Goal: Task Accomplishment & Management: Complete application form

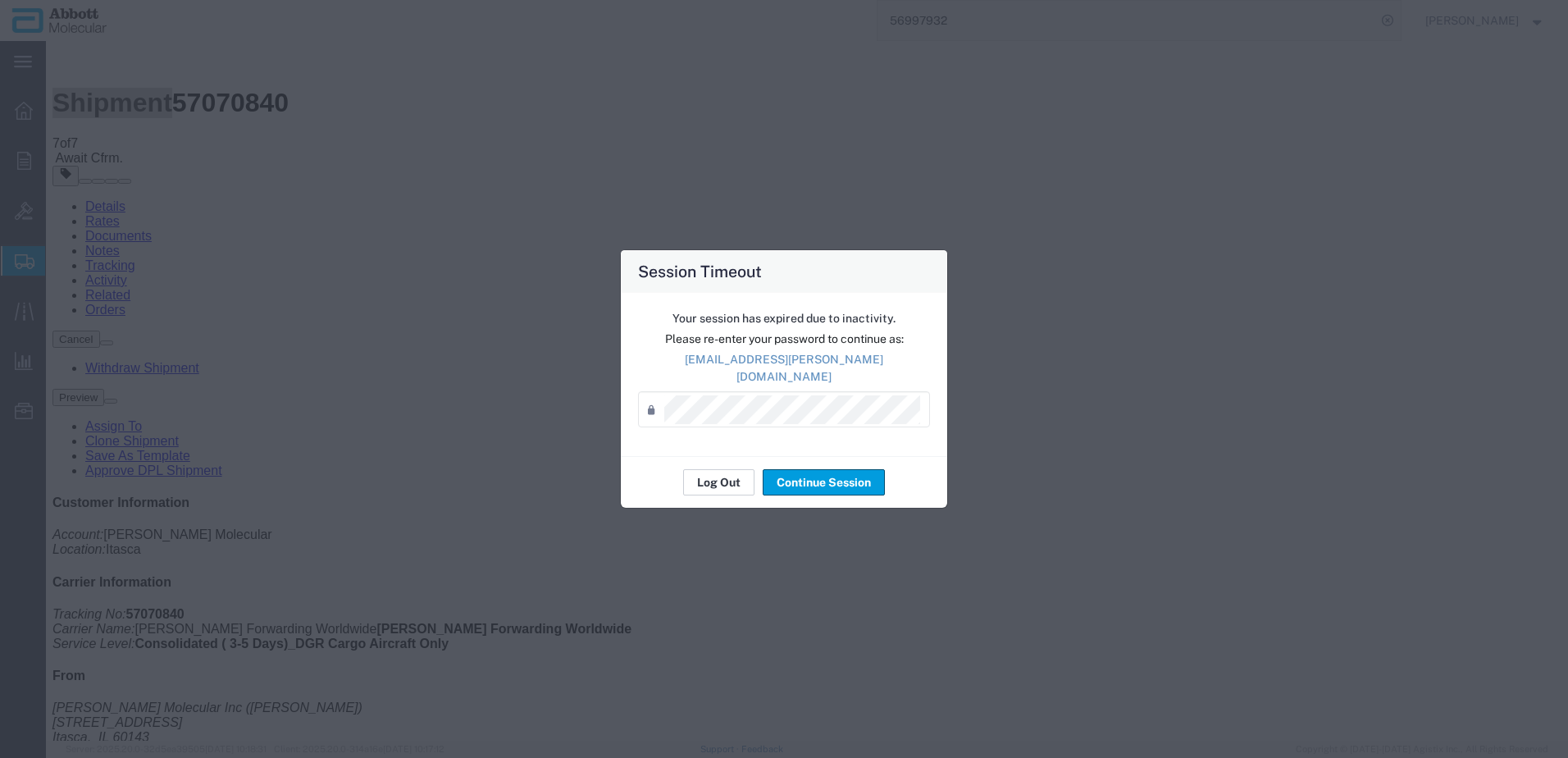
click at [728, 479] on button "Log Out" at bounding box center [719, 482] width 71 height 26
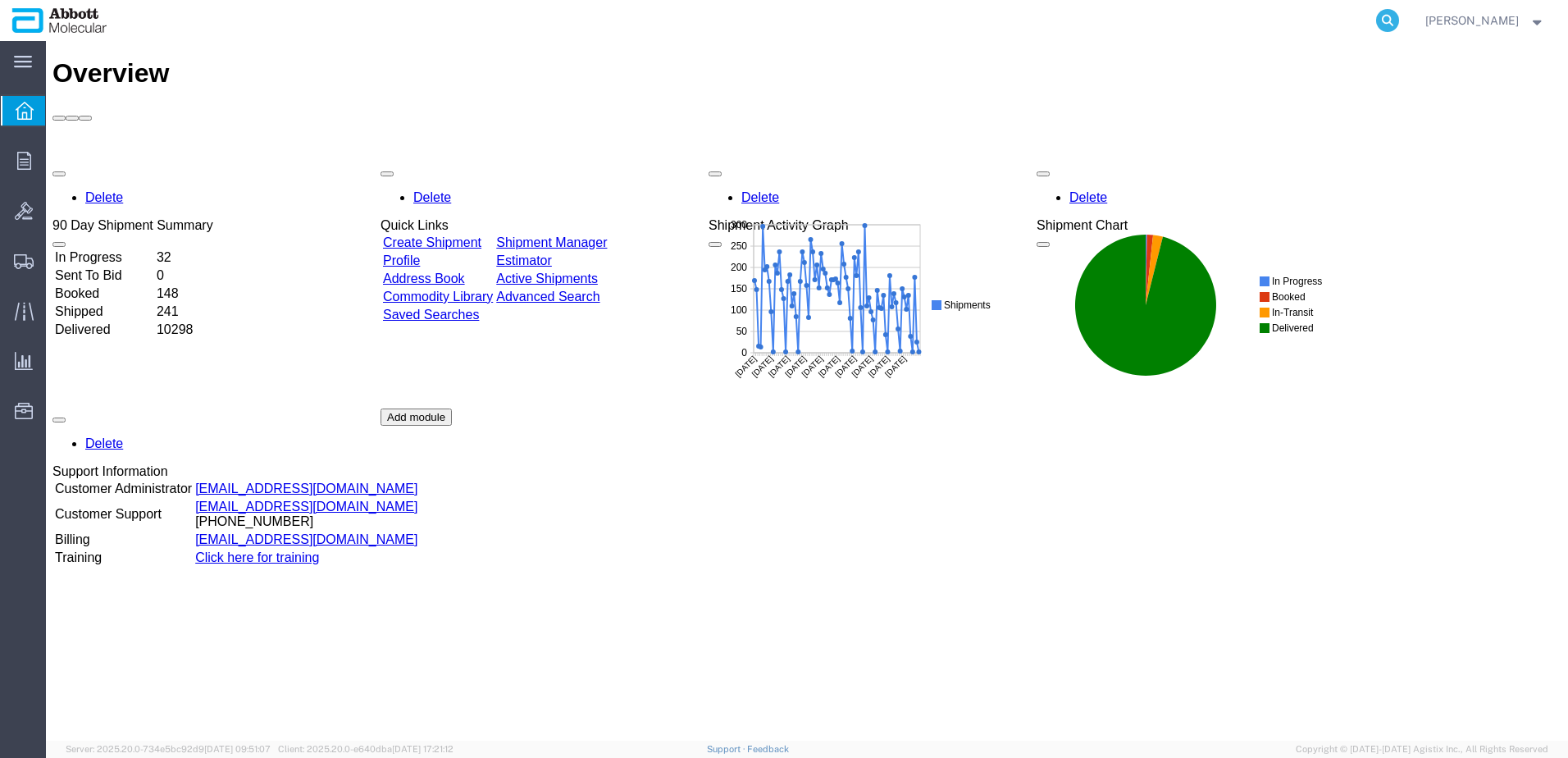
click at [1399, 21] on icon at bounding box center [1387, 20] width 23 height 23
paste input "918167546"
type input "918167546"
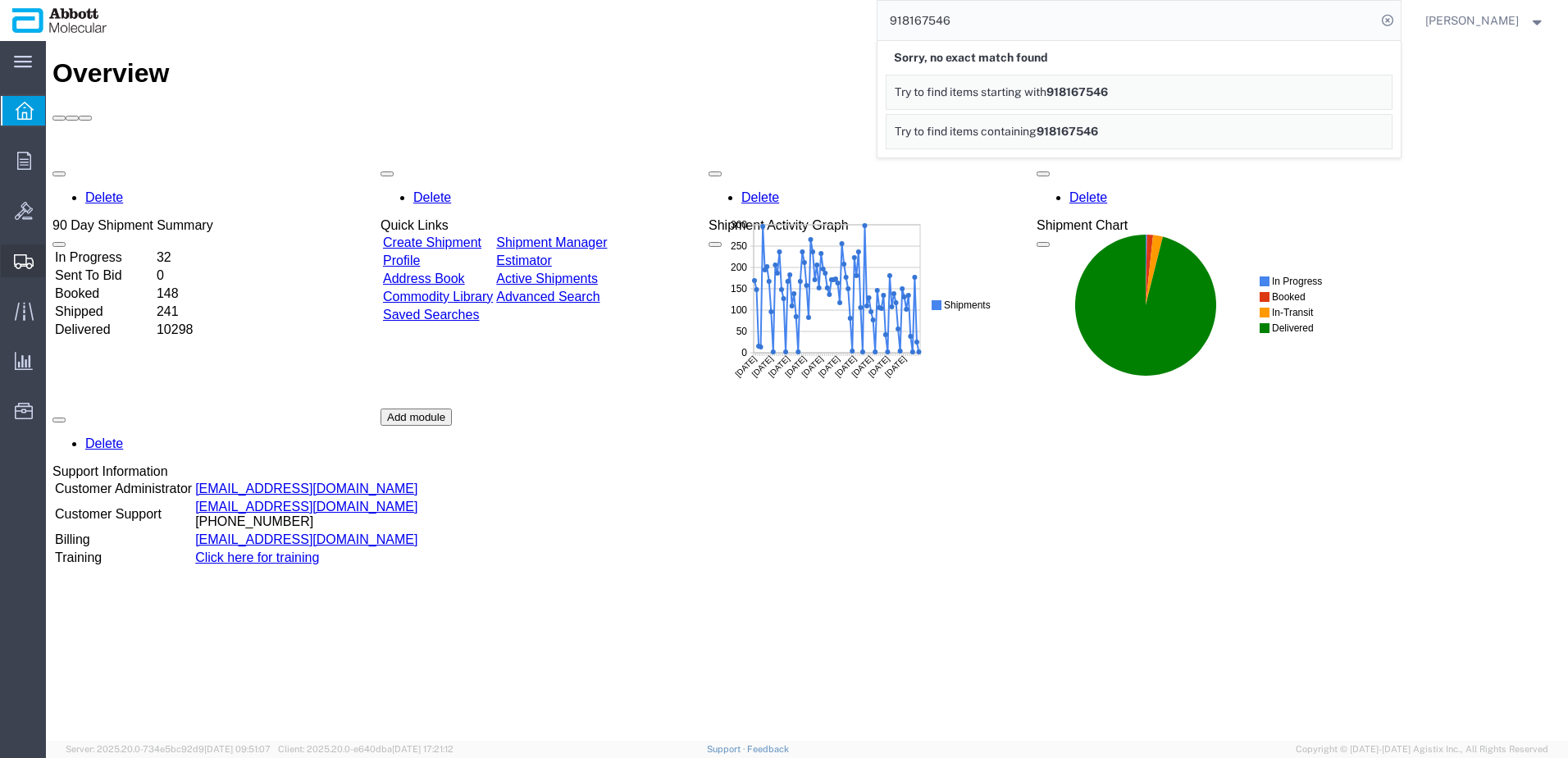
click at [0, 0] on span "Create from Template" at bounding box center [0, 0] width 0 height 0
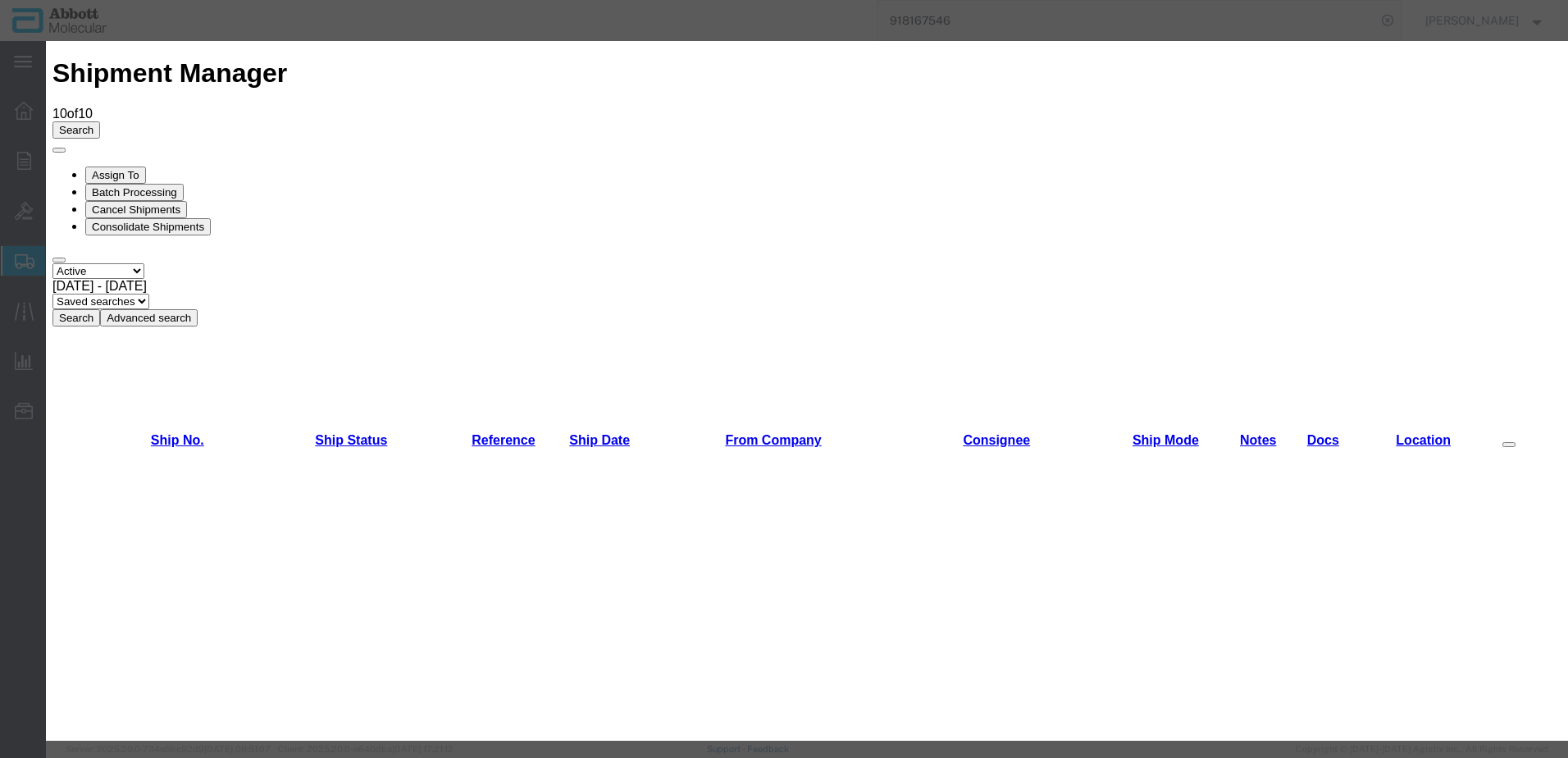
scroll to position [739, 0]
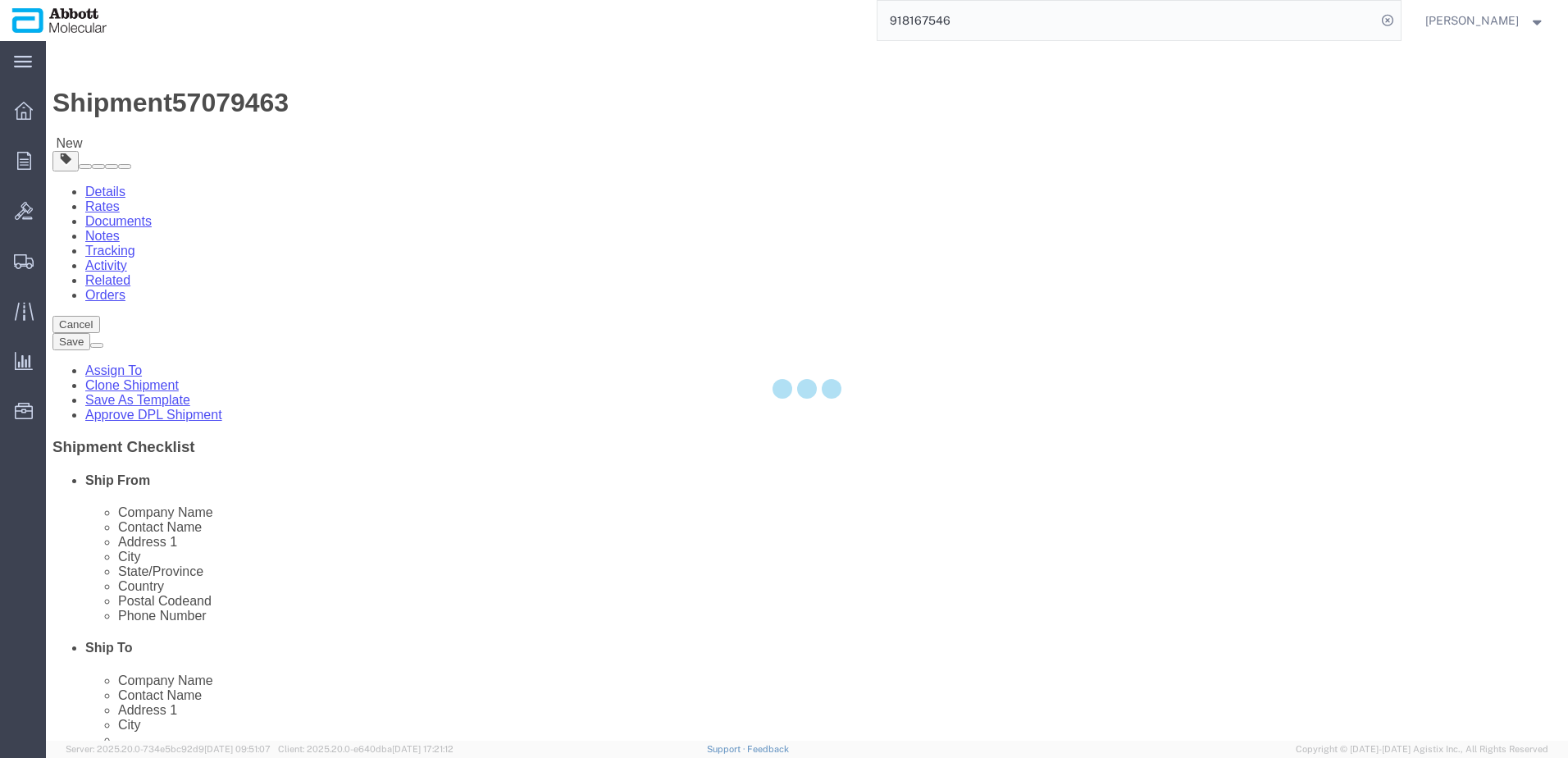
select select "48454"
select select
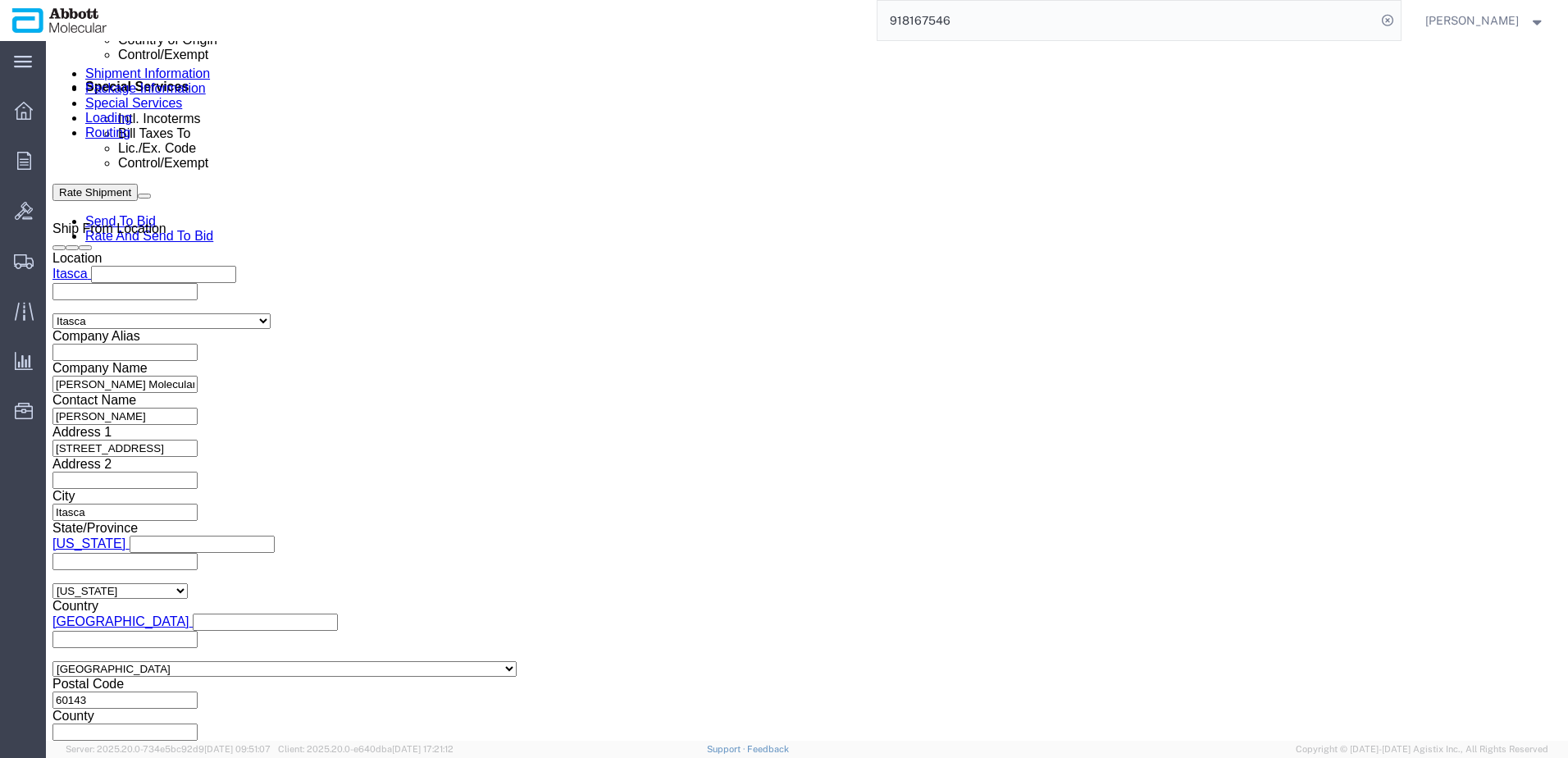
scroll to position [1029, 0]
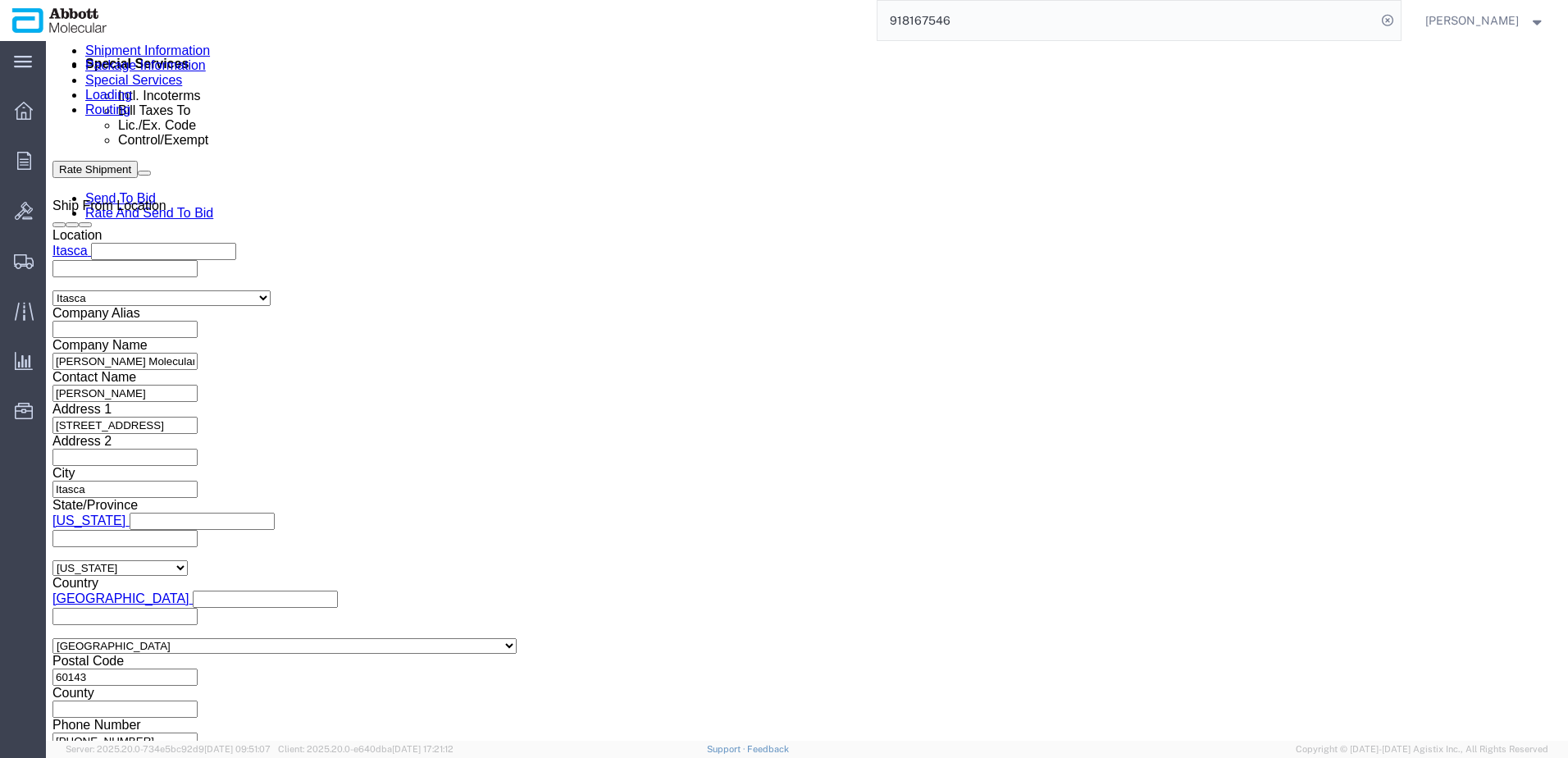
click button "Add reference"
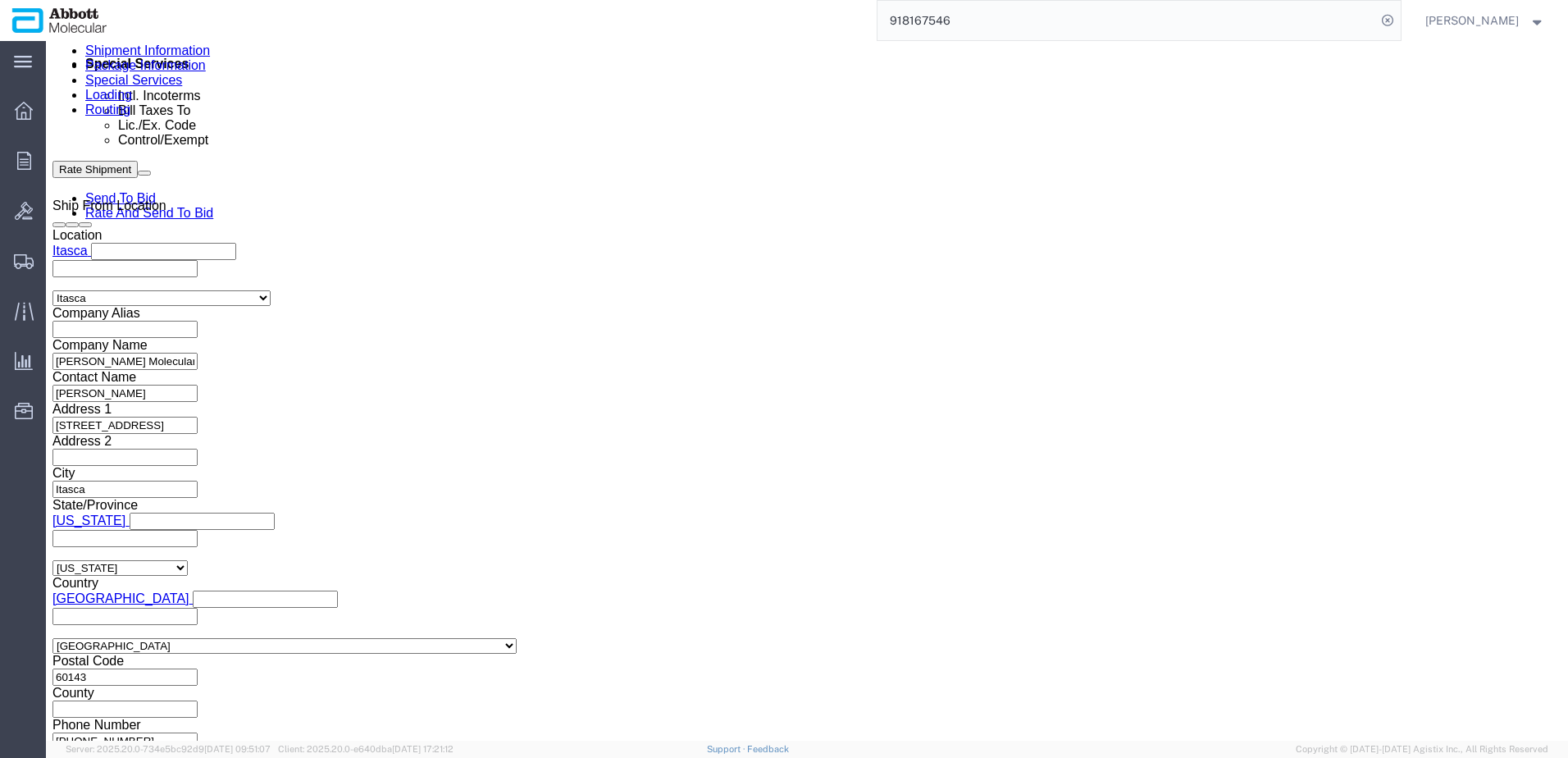
click button "Add reference"
click input "text"
paste input "918167546"
type input "918167546"
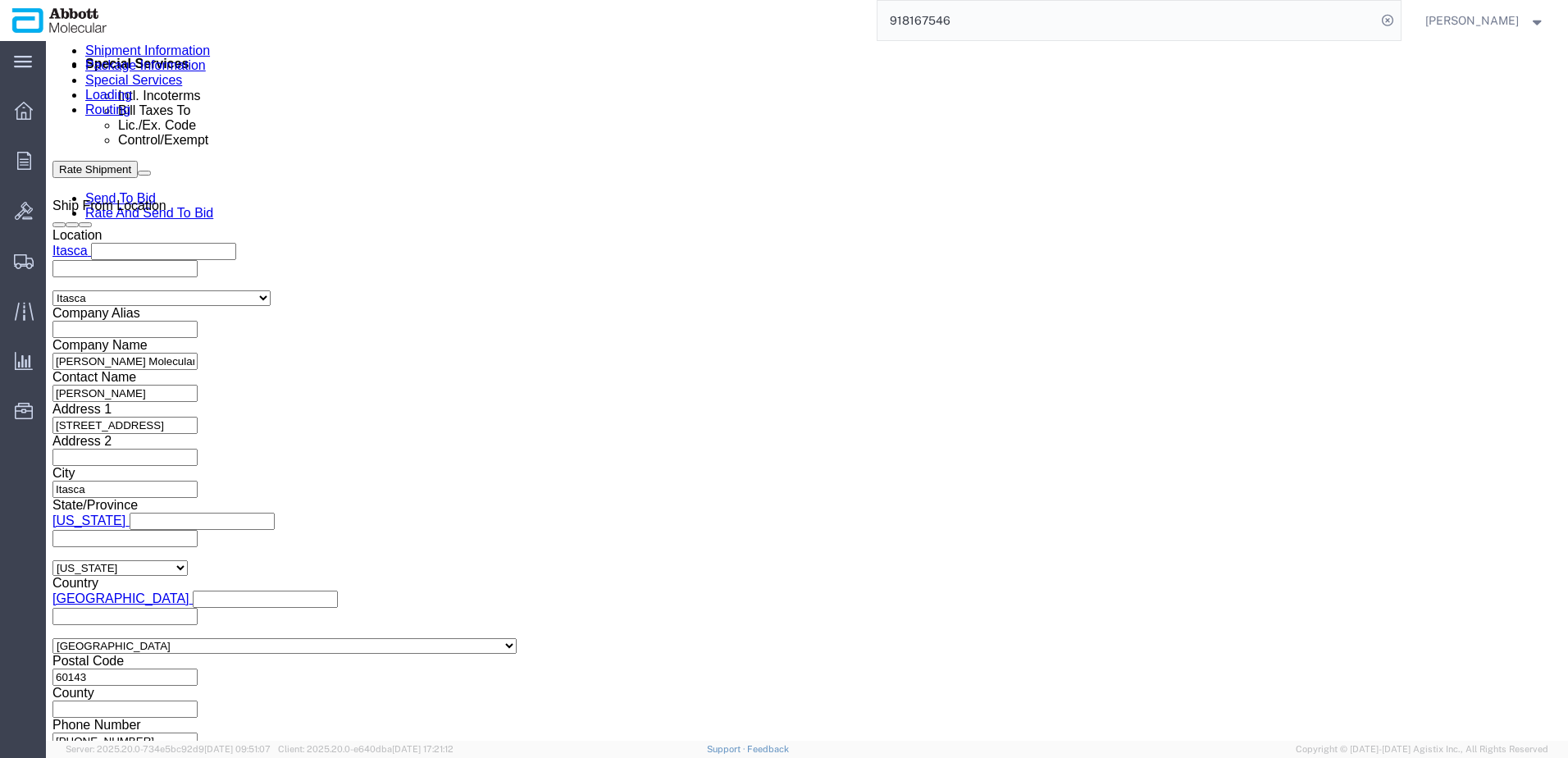
select select "INVOICE"
paste input "918145748"
type input "918145748"
select select "INVOICE"
paste input "918145749"
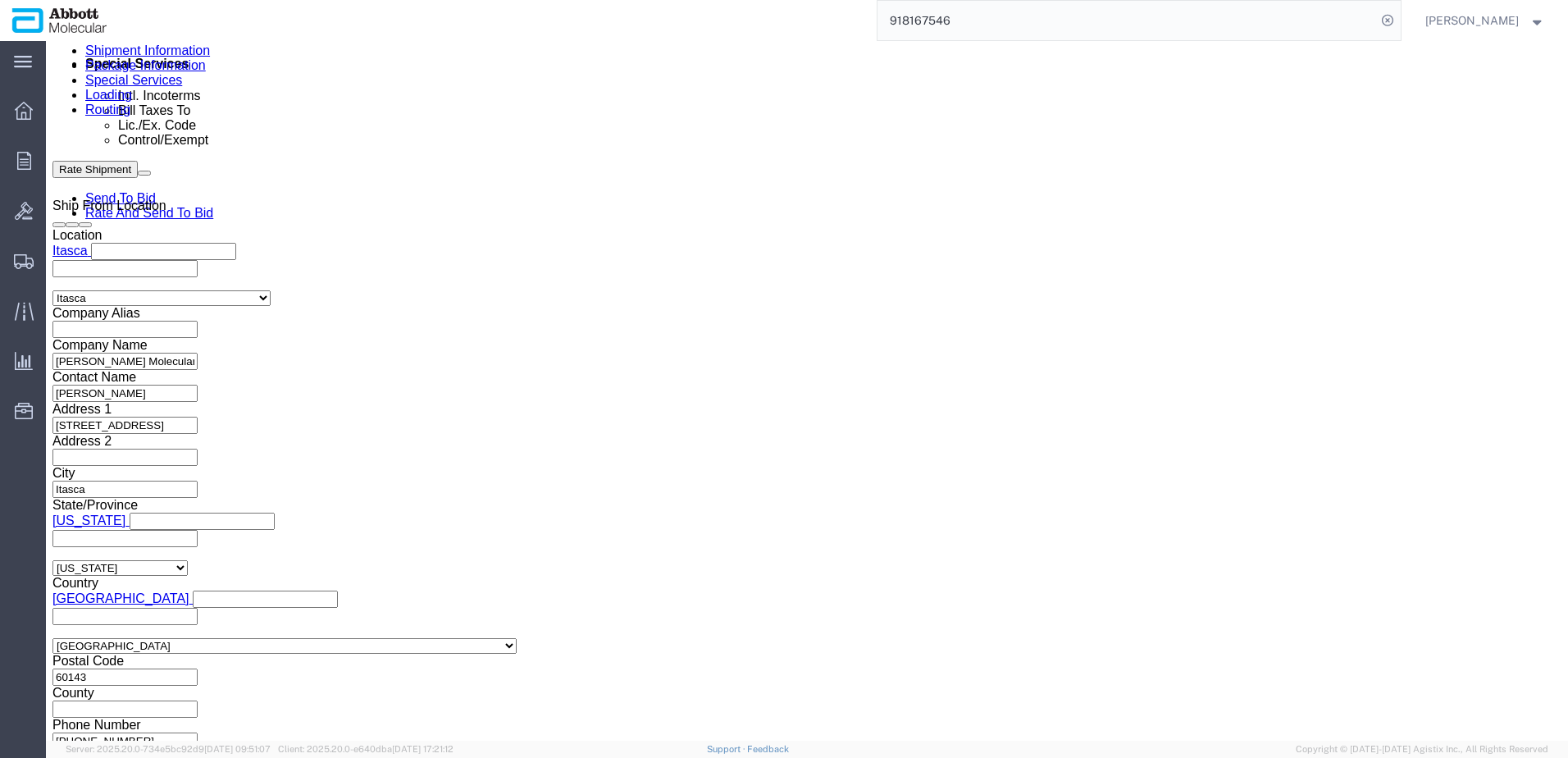
type input "918145749"
select select "INVOICE"
paste input "918145749"
type input "918145750"
select select "INVOICE"
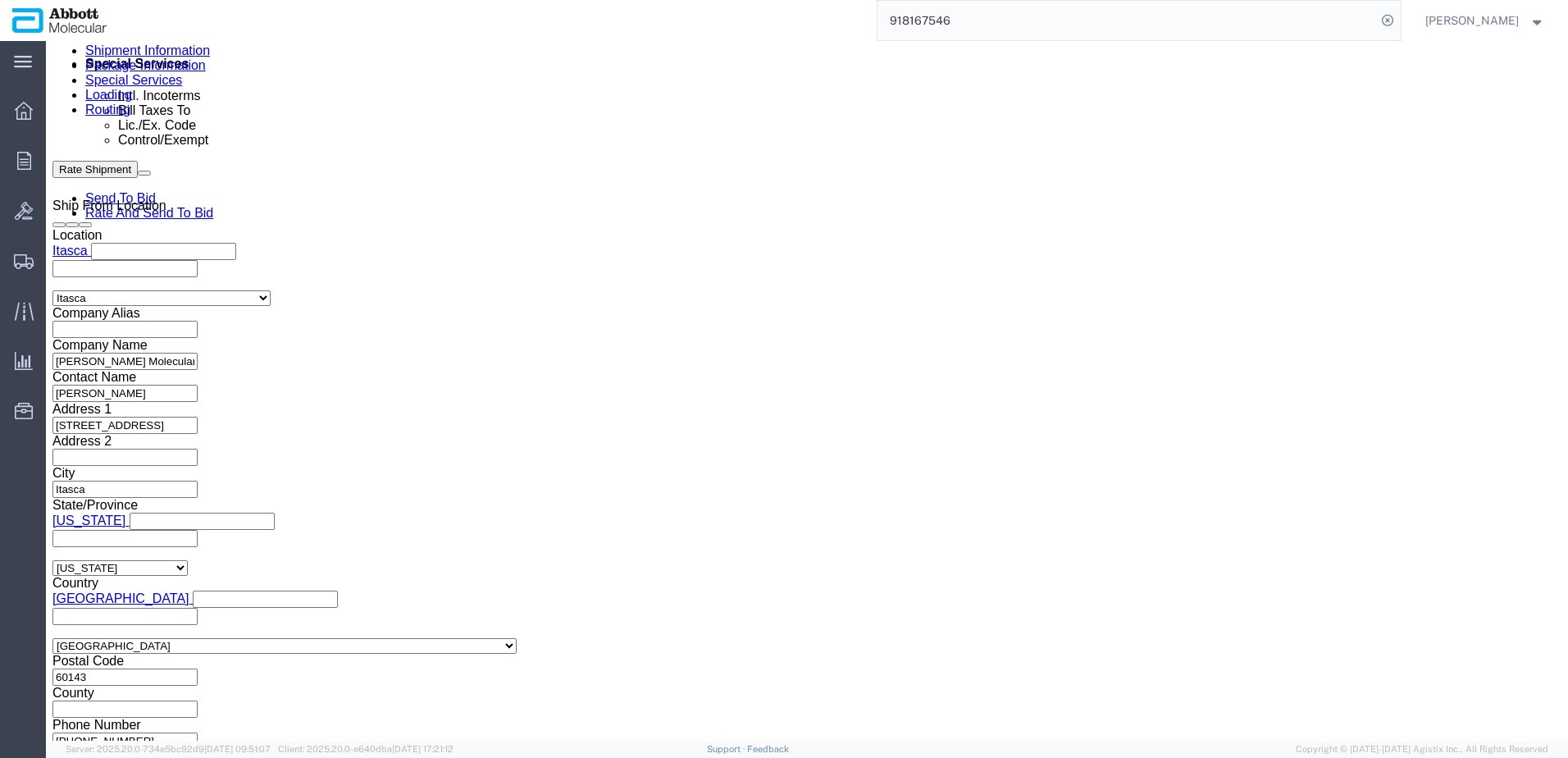
paste input "918145749"
type input "918145747"
select select "INVOICE"
paste input "918145749"
type input "918145748"
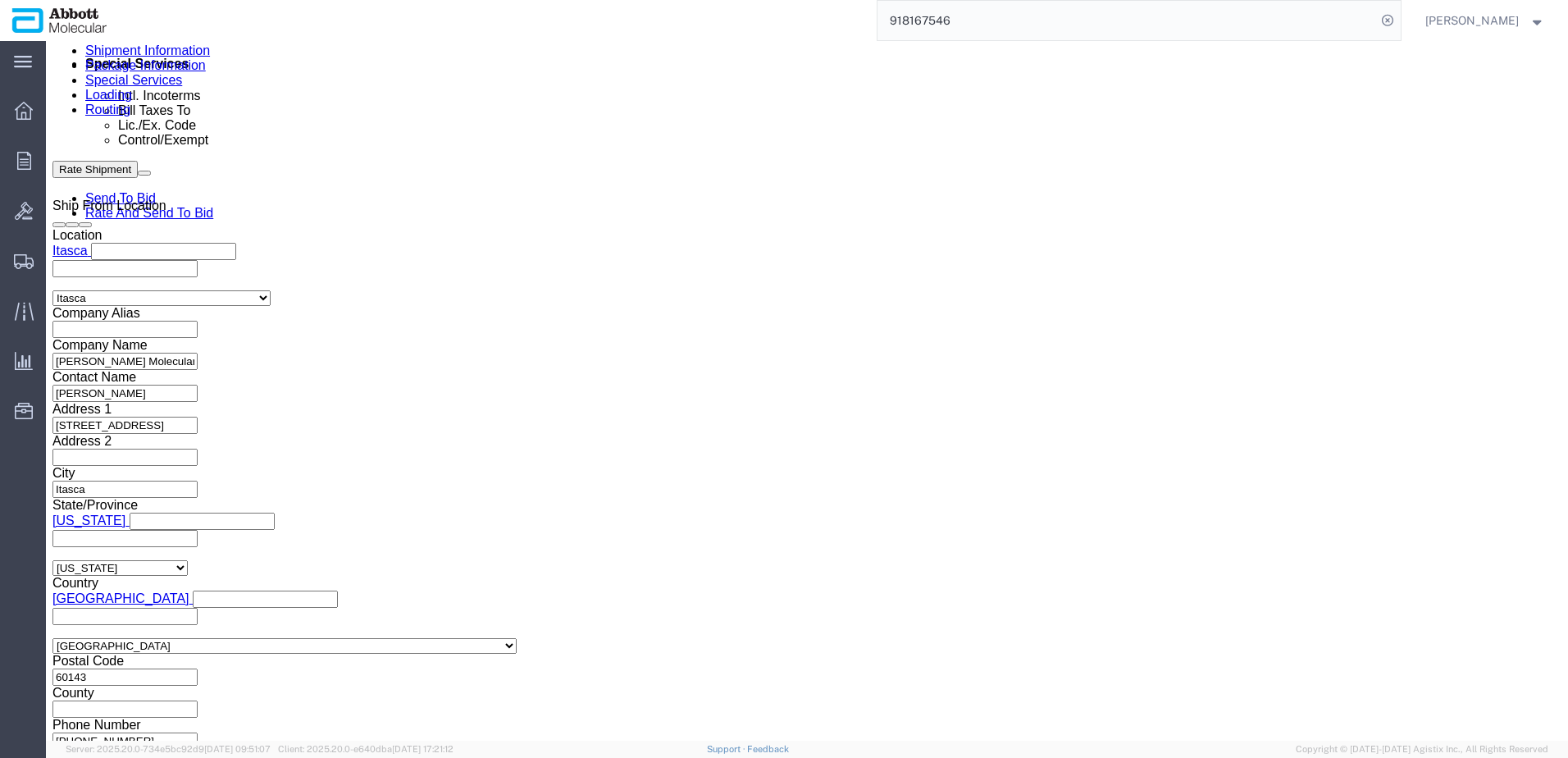
select select "INVOICE"
paste input "918145749"
paste input "675"
type input "918167549"
select select "INVOICE"
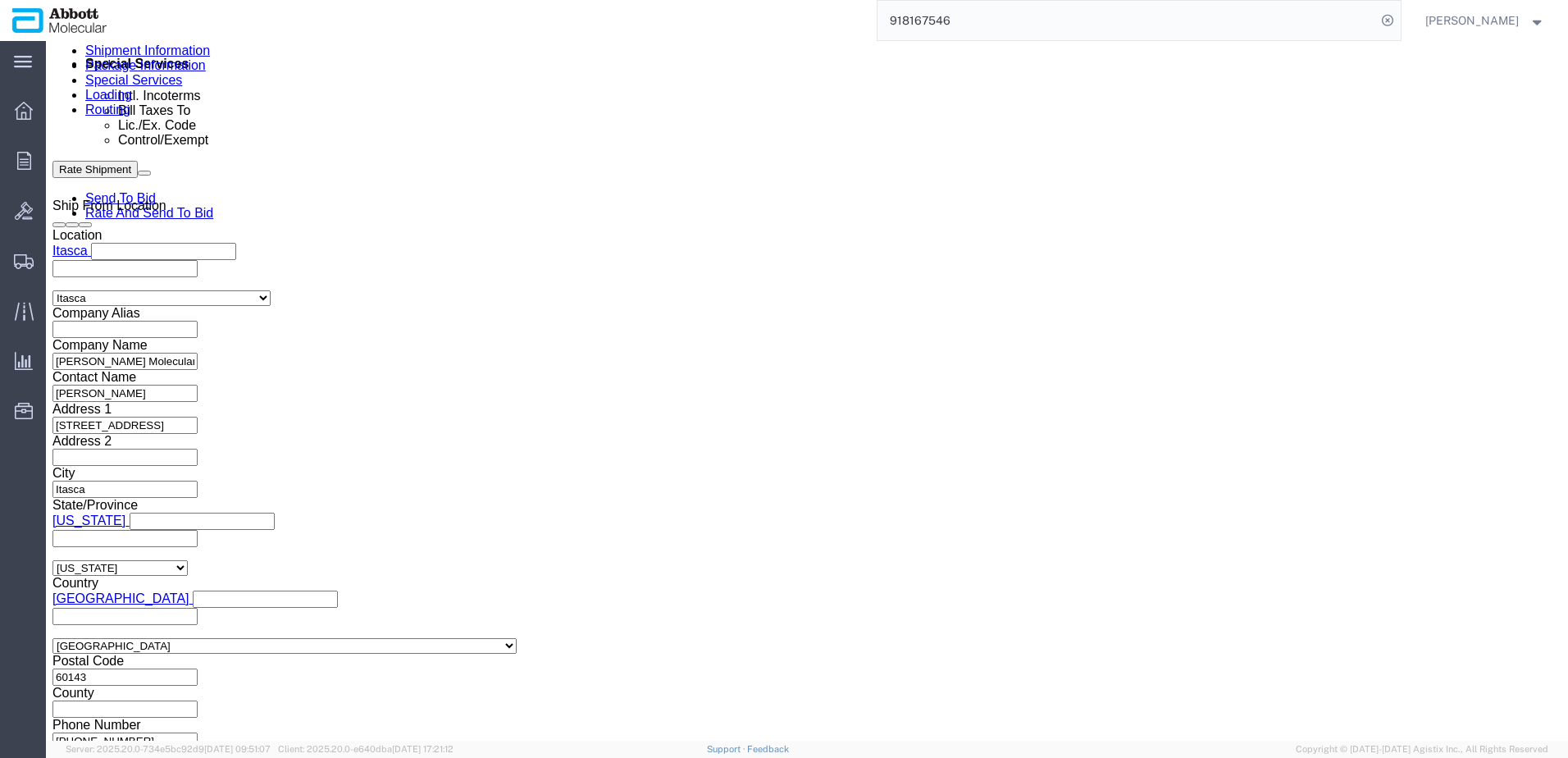
paste input "918167547"
type input "918167547"
select select "INVOICE"
paste input "918166536"
type input "918166536"
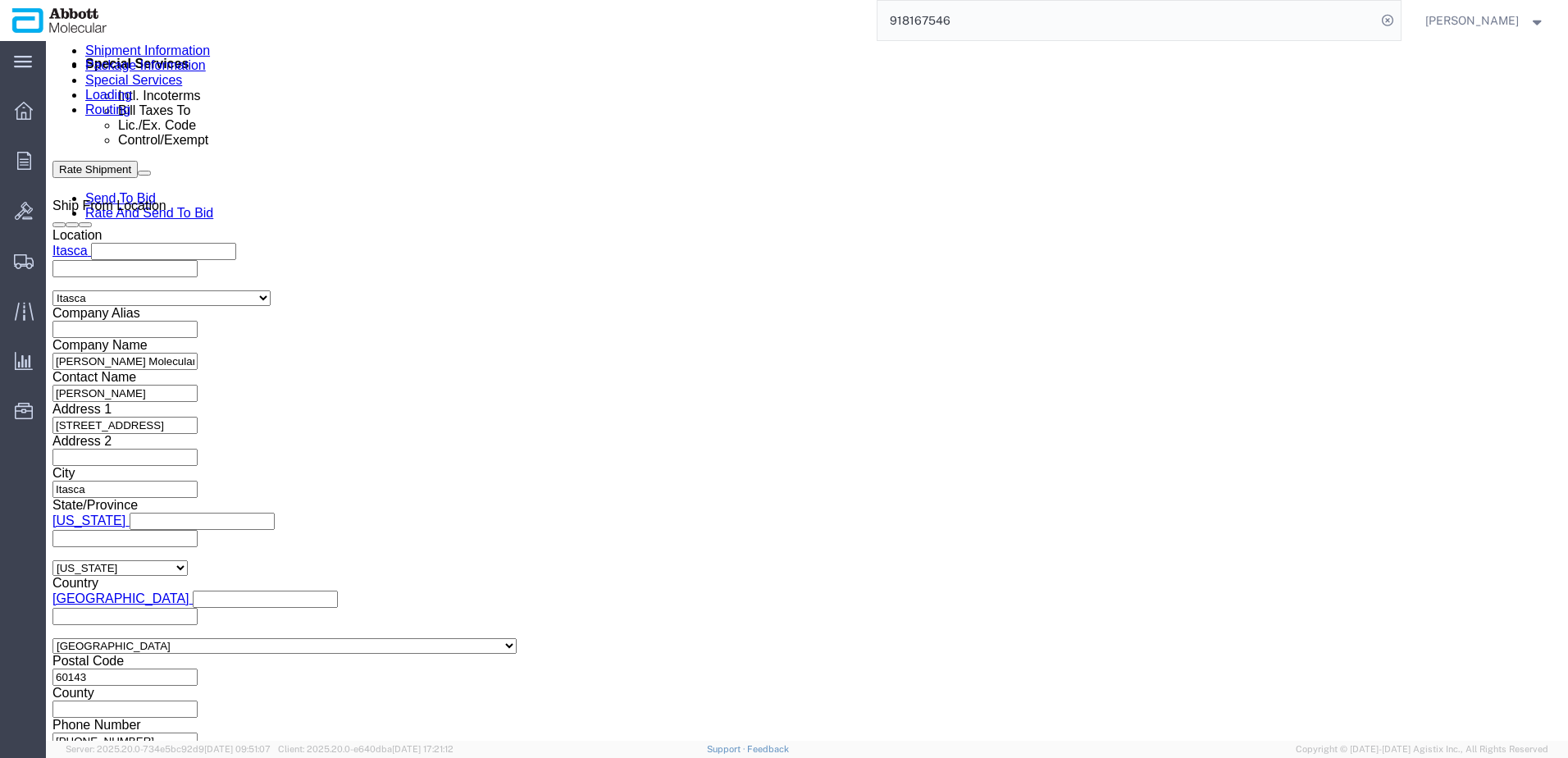
drag, startPoint x: 294, startPoint y: 246, endPoint x: 167, endPoint y: 321, distance: 147.5
click html "Shipment 57079463 New Details Rates Documents Notes Tracking Activity Related O…"
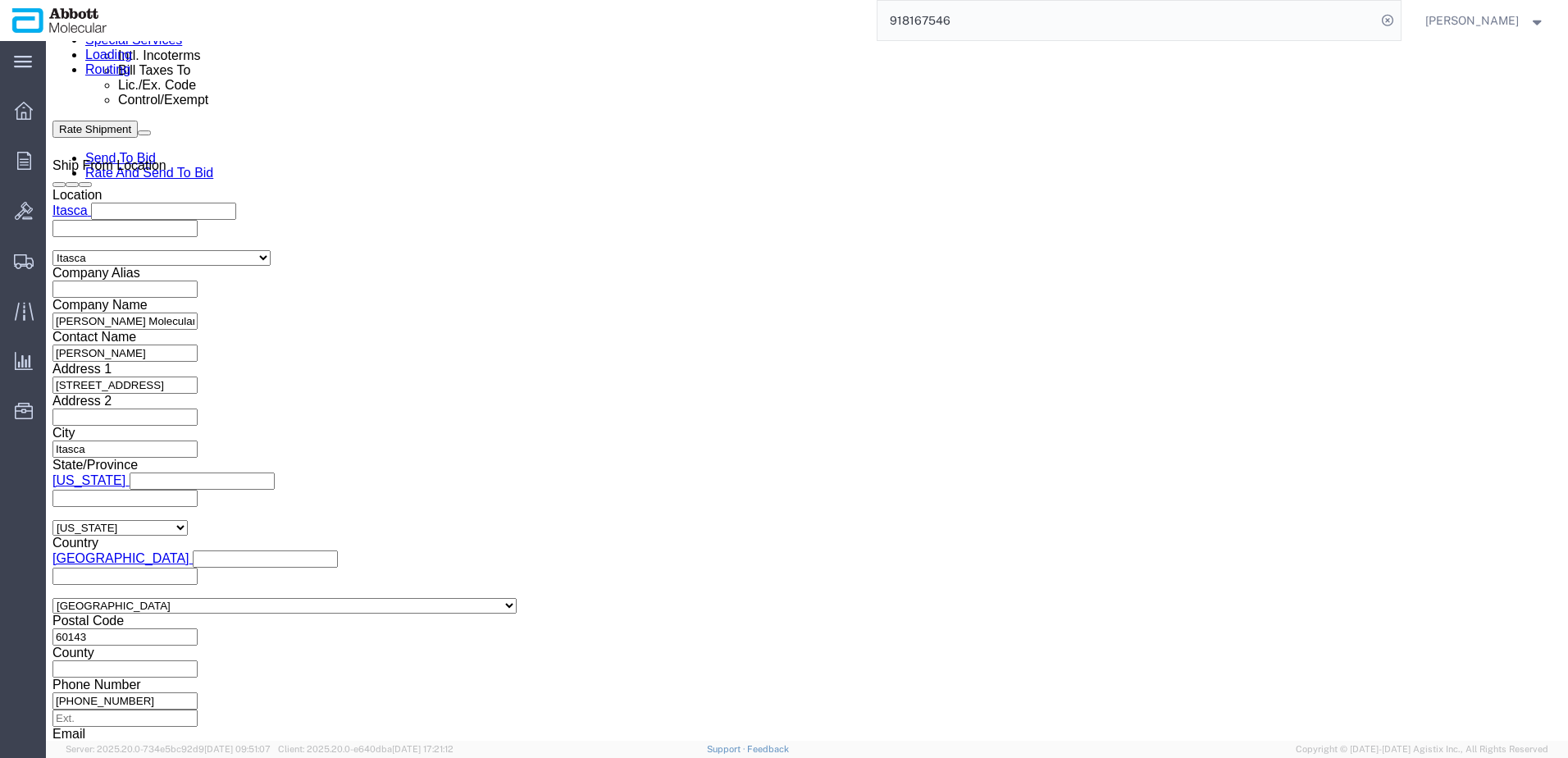
scroll to position [1091, 0]
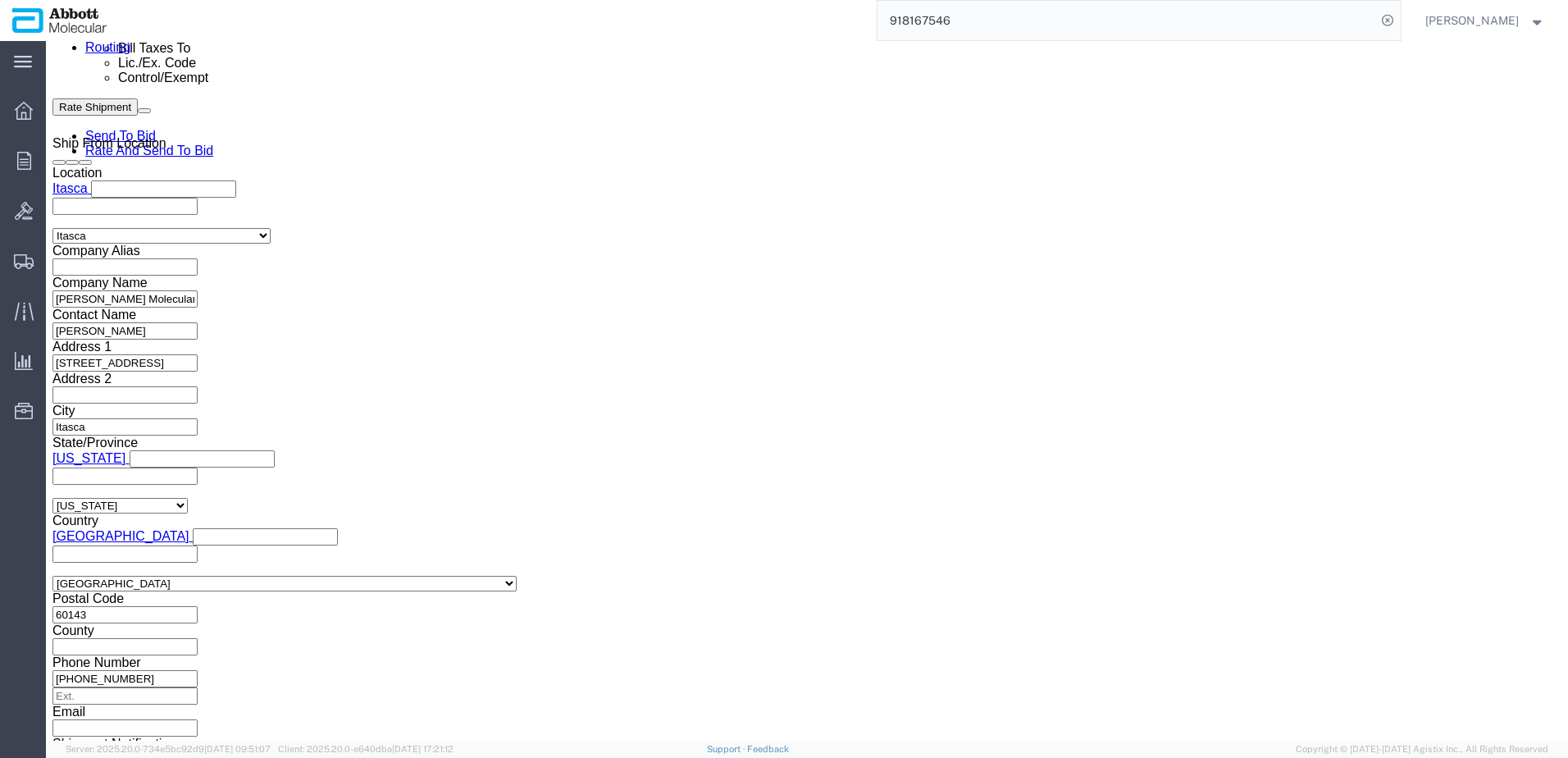
click button "Continue"
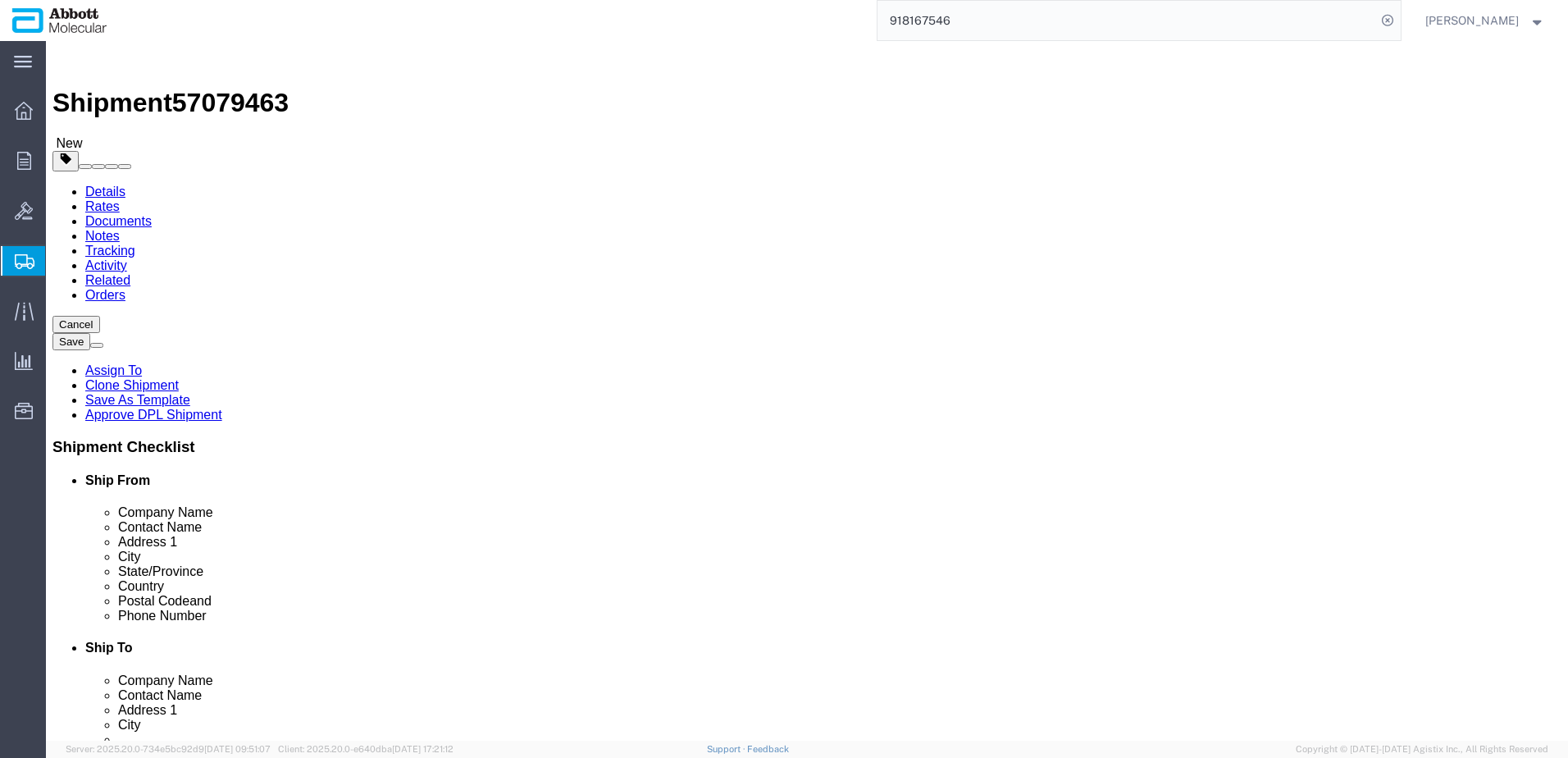
click select "Select Box (B) Box (C) Box (D) Cardboard Box(es) Crate (Instrument) Crate(s) En…"
select select "PSST"
click select "Select Box (B) Box (C) Box (D) Cardboard Box(es) Crate (Instrument) Crate(s) En…"
drag, startPoint x: 235, startPoint y: 353, endPoint x: 128, endPoint y: 353, distance: 107.0
click div "Number 1"
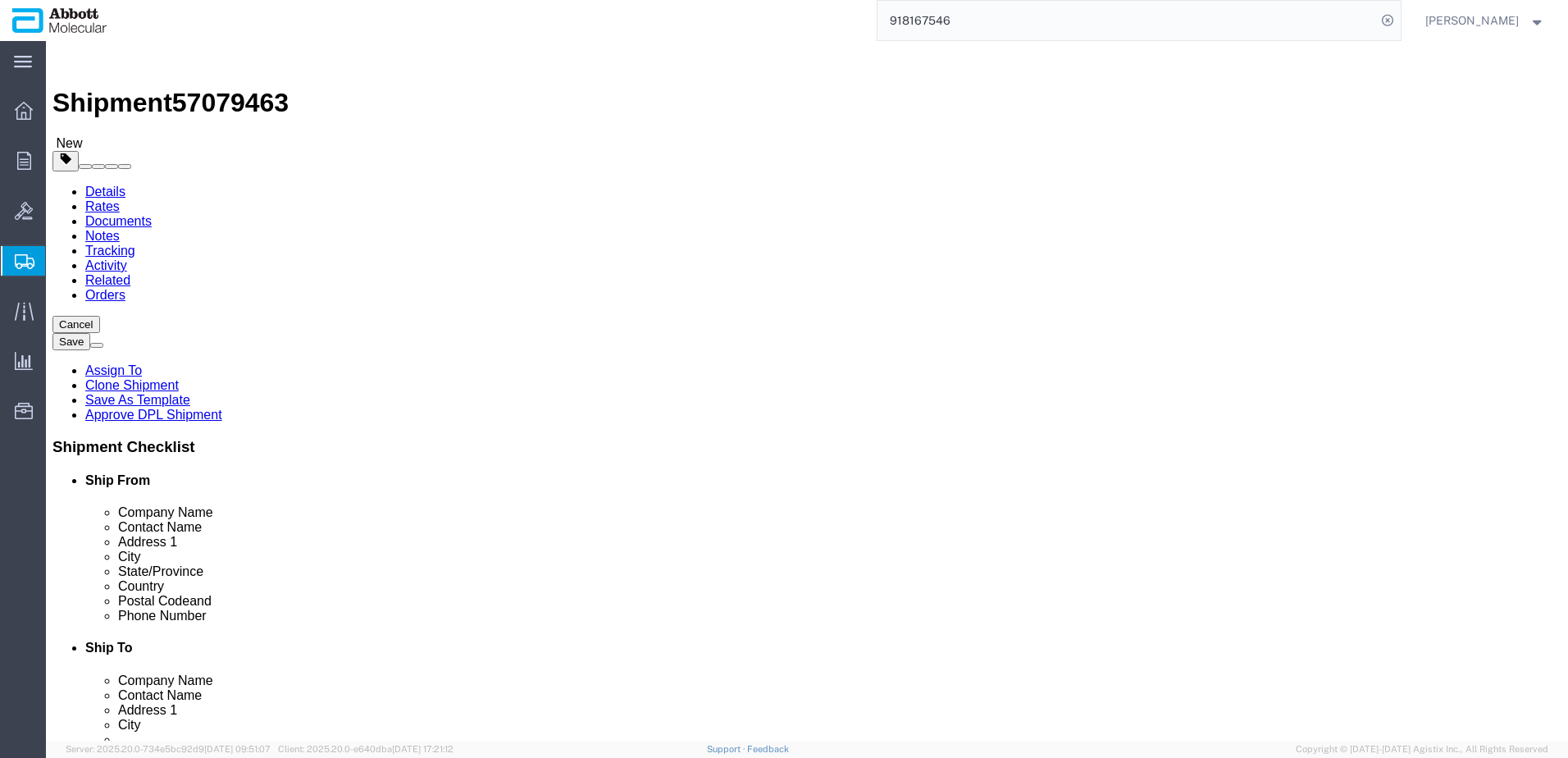
type input "48"
type input "40"
type input "54"
click input "checkbox"
checkbox input "true"
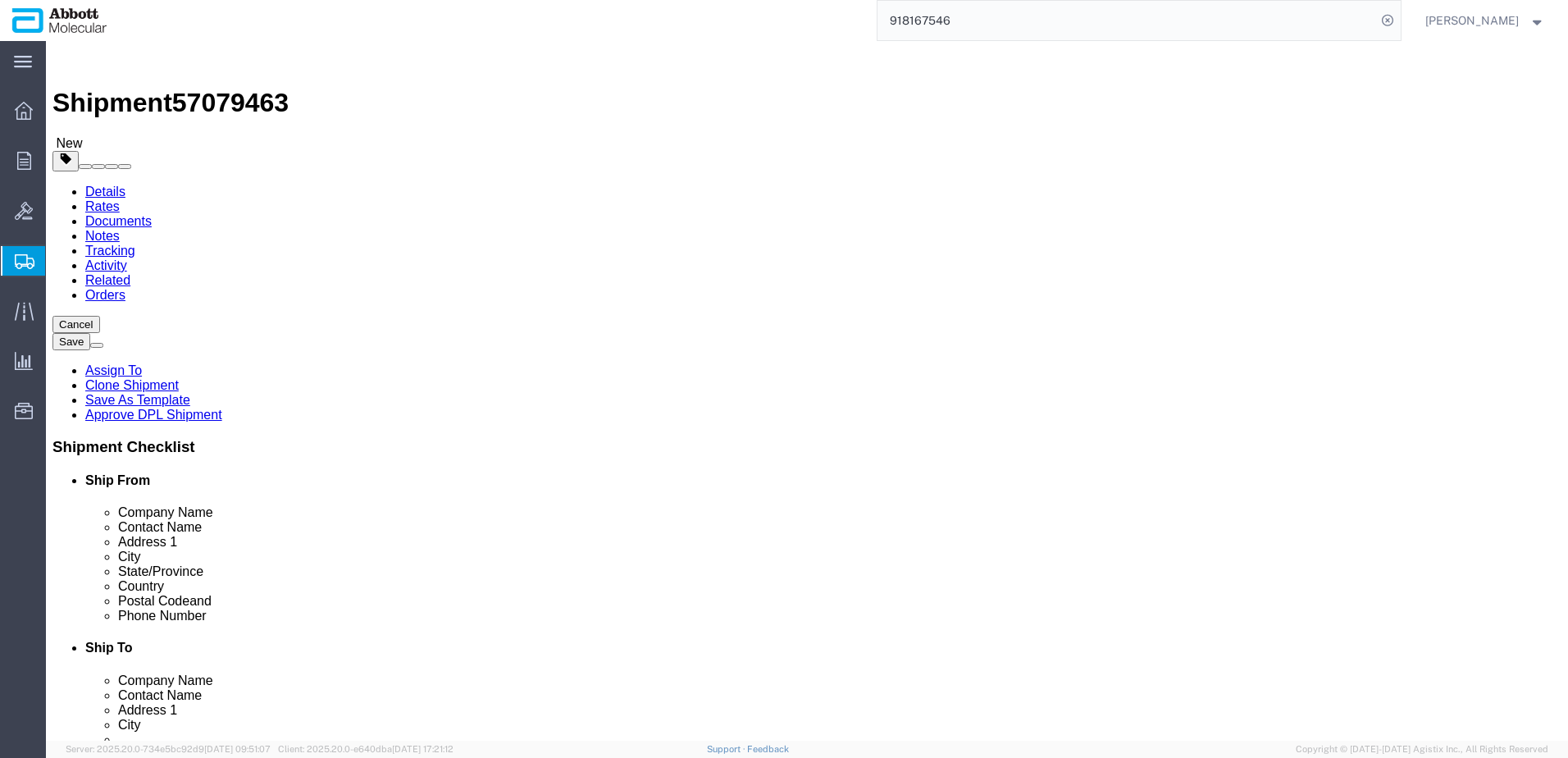
type input "AMBIENT"
click link "Add Package"
select select "PSST"
click select "Select Box (B) Box (C) Box (D) Cardboard Box(es) Crate (Instrument) Crate(s) En…"
select select "PSST"
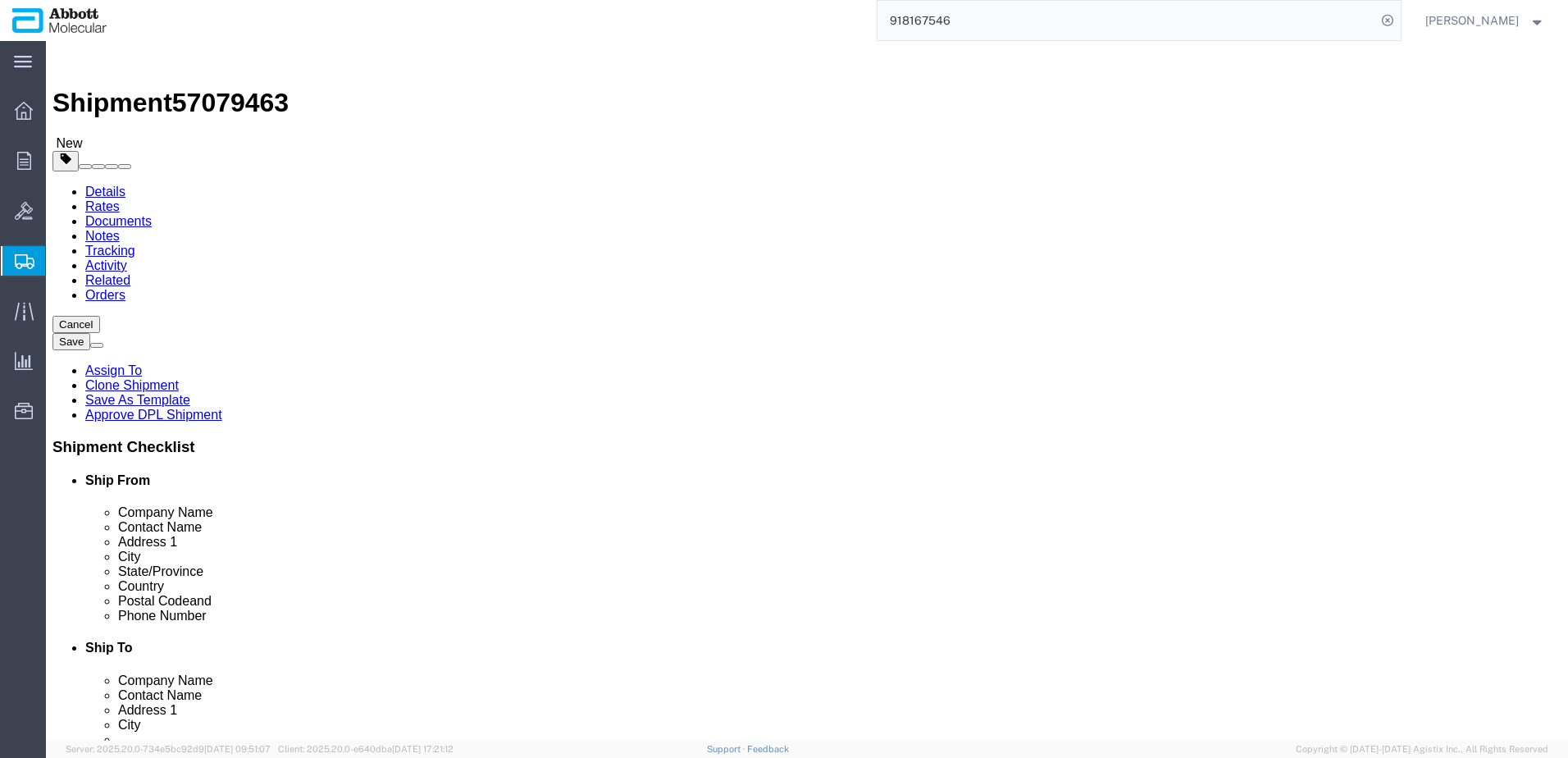
click select "Select Box (B) Box (C) Box (D) Cardboard Box(es) Crate (Instrument) Crate(s) En…"
type input "13"
type input "48"
type input "40"
type input "50"
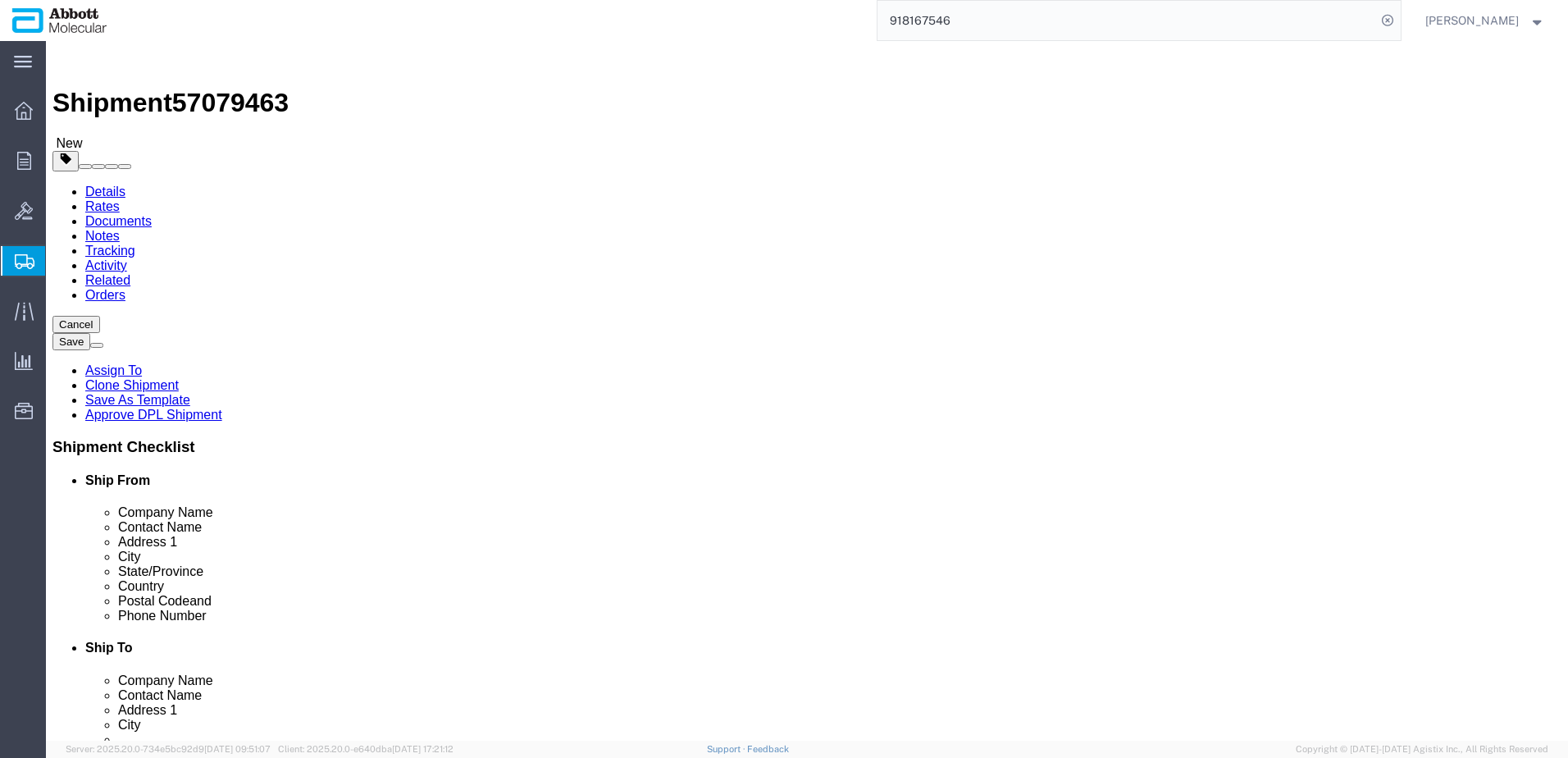
click input "checkbox"
checkbox input "true"
type input "AMBIENT"
click link "Add Package"
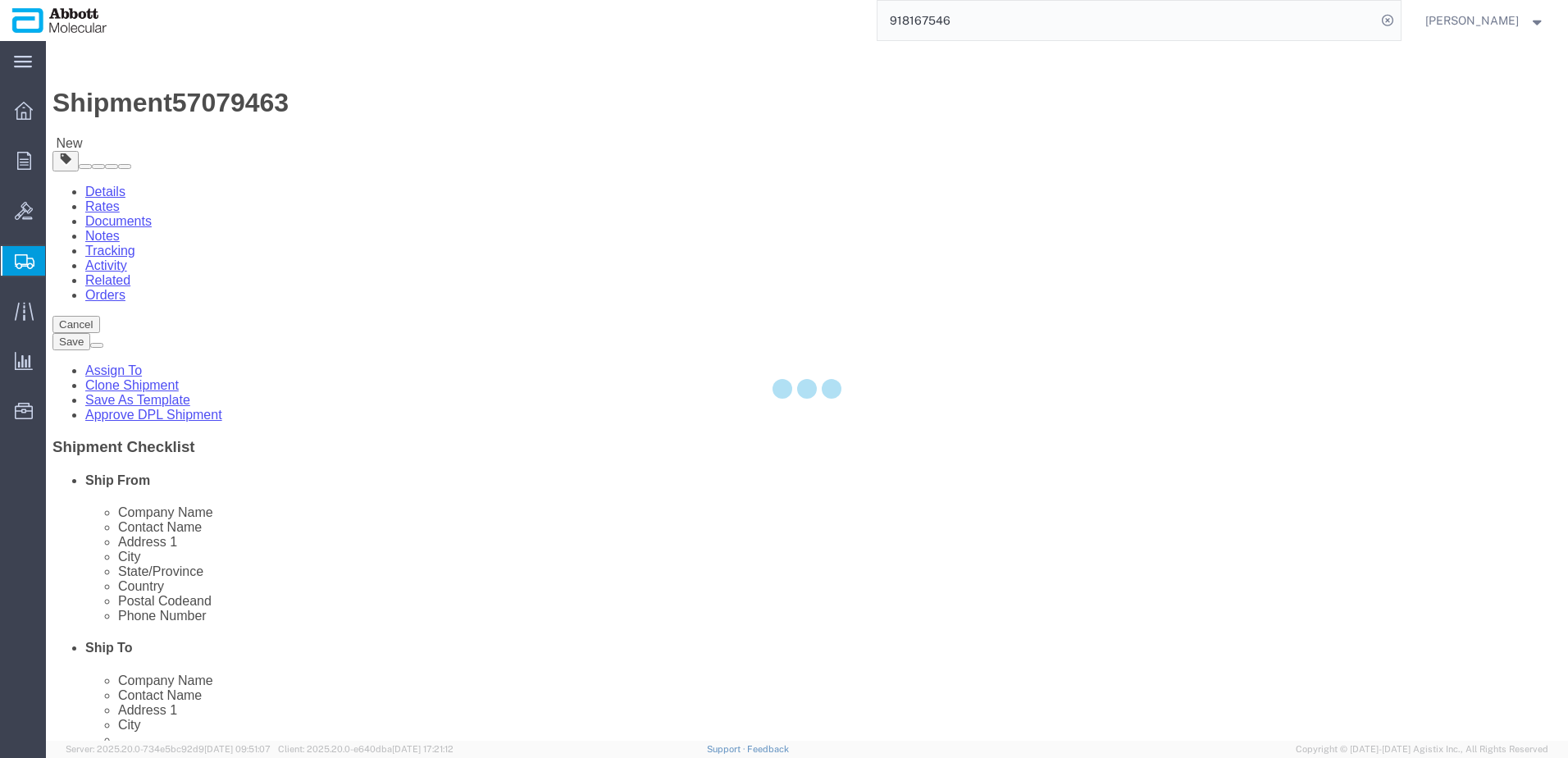
select select "PSST"
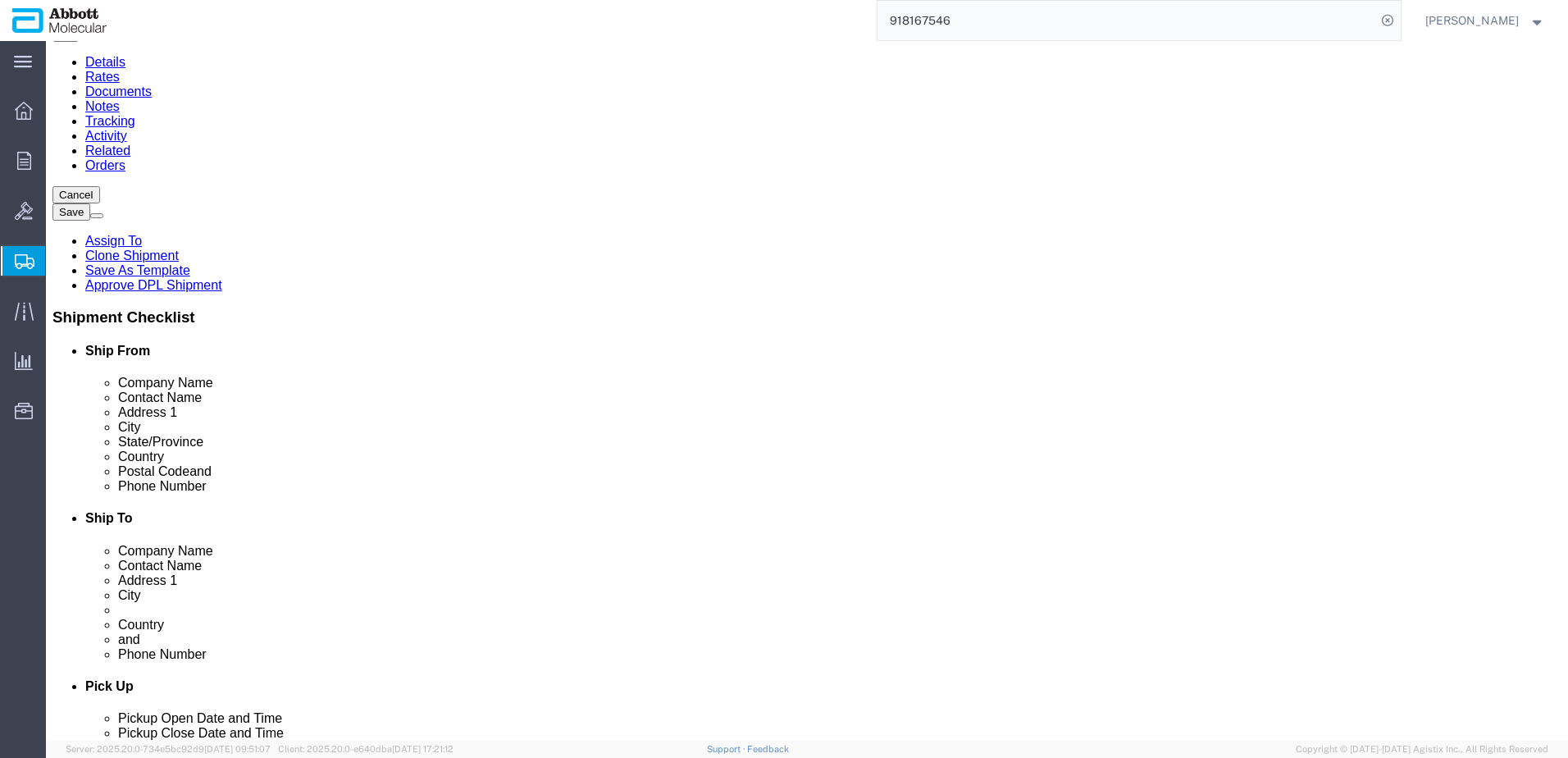
scroll to position [247, 0]
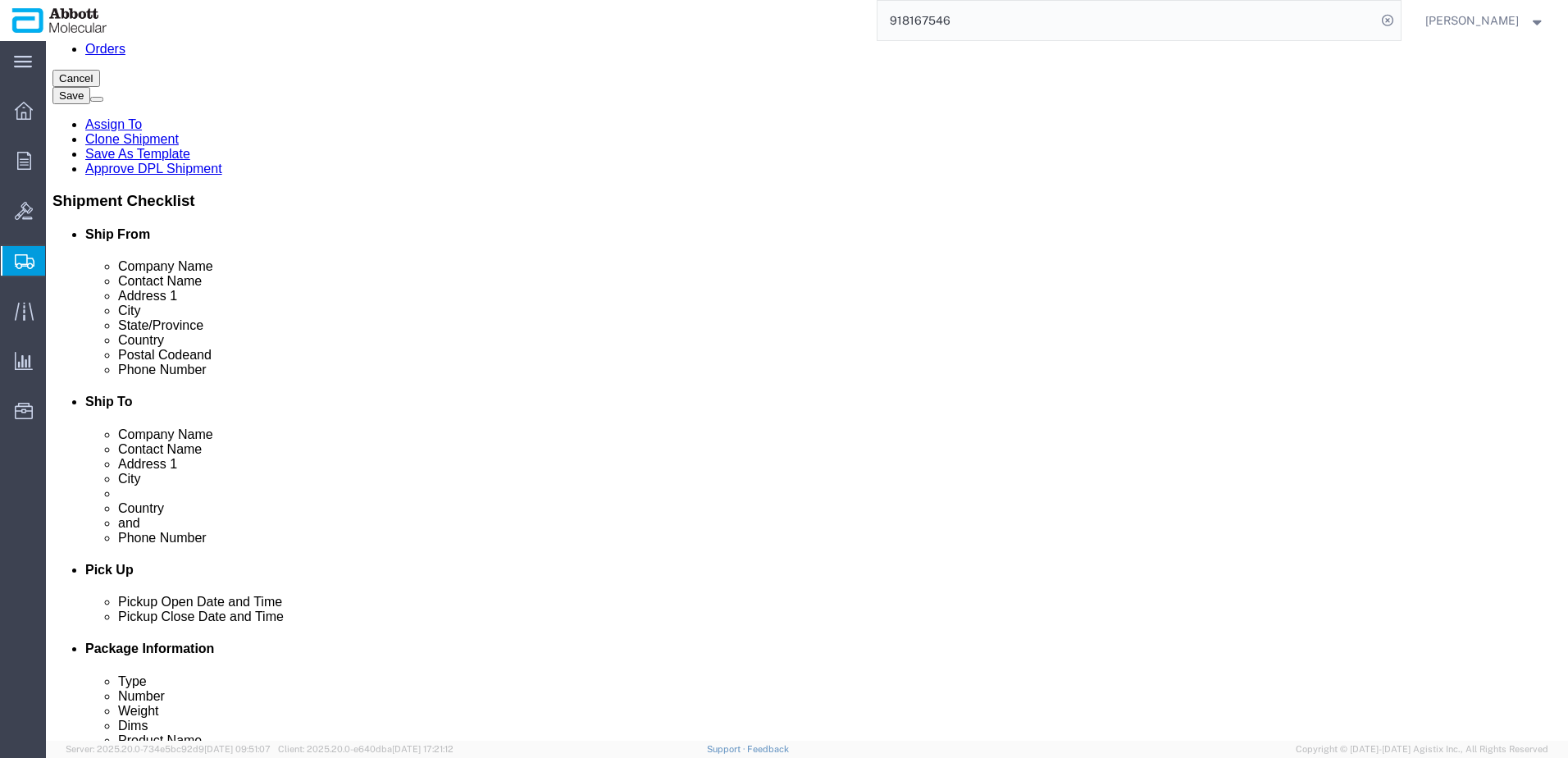
click select "Select Box (B) Box (C) Box (D) Cardboard Box(es) Crate (Instrument) Crate(s) En…"
select select "PSST"
click select "Select Box (B) Box (C) Box (D) Cardboard Box(es) Crate (Instrument) Crate(s) En…"
type input "9"
type input "48"
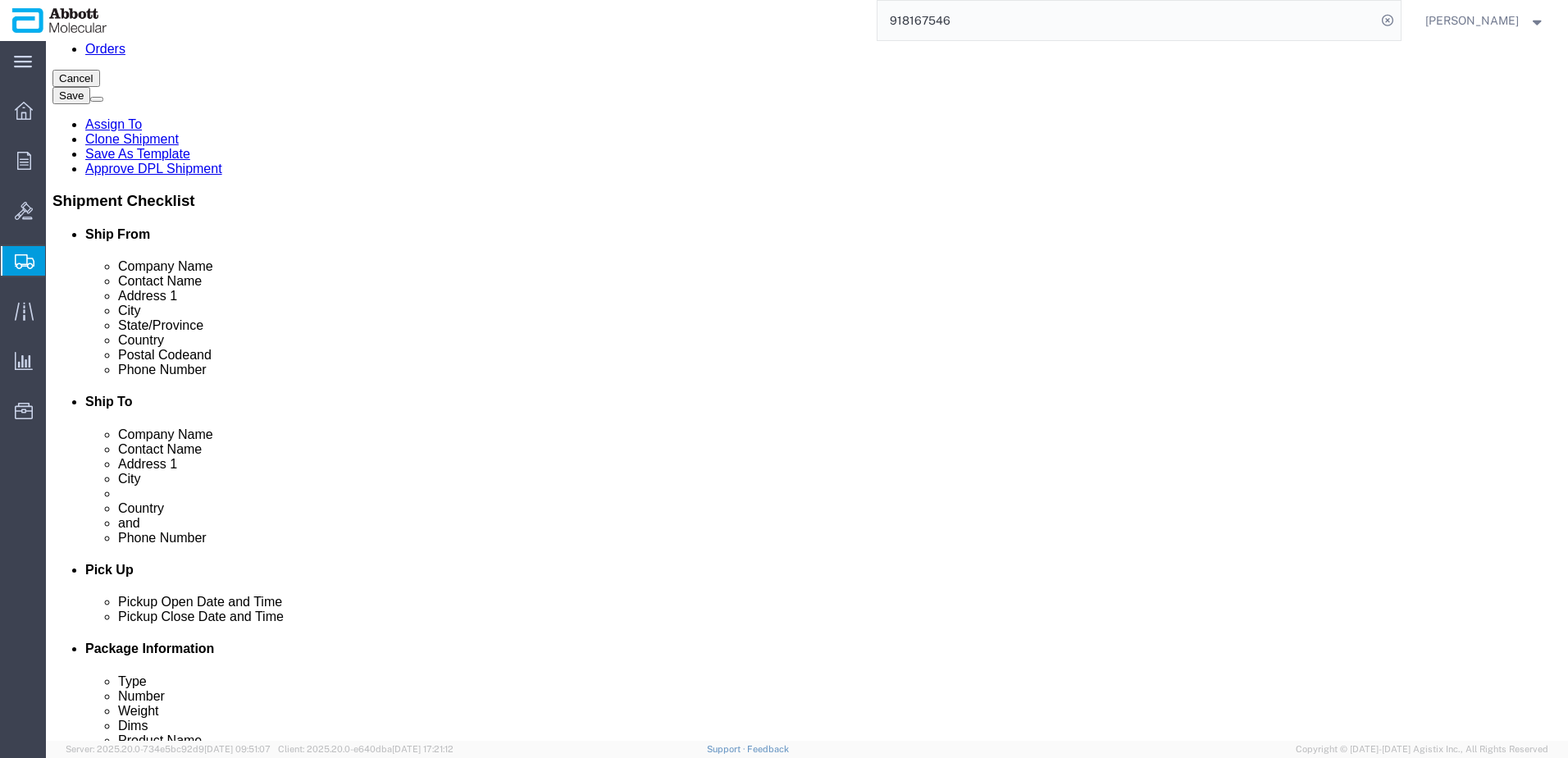
type input "40"
type input "43"
click input "checkbox"
checkbox input "true"
type input "AMBIENT"
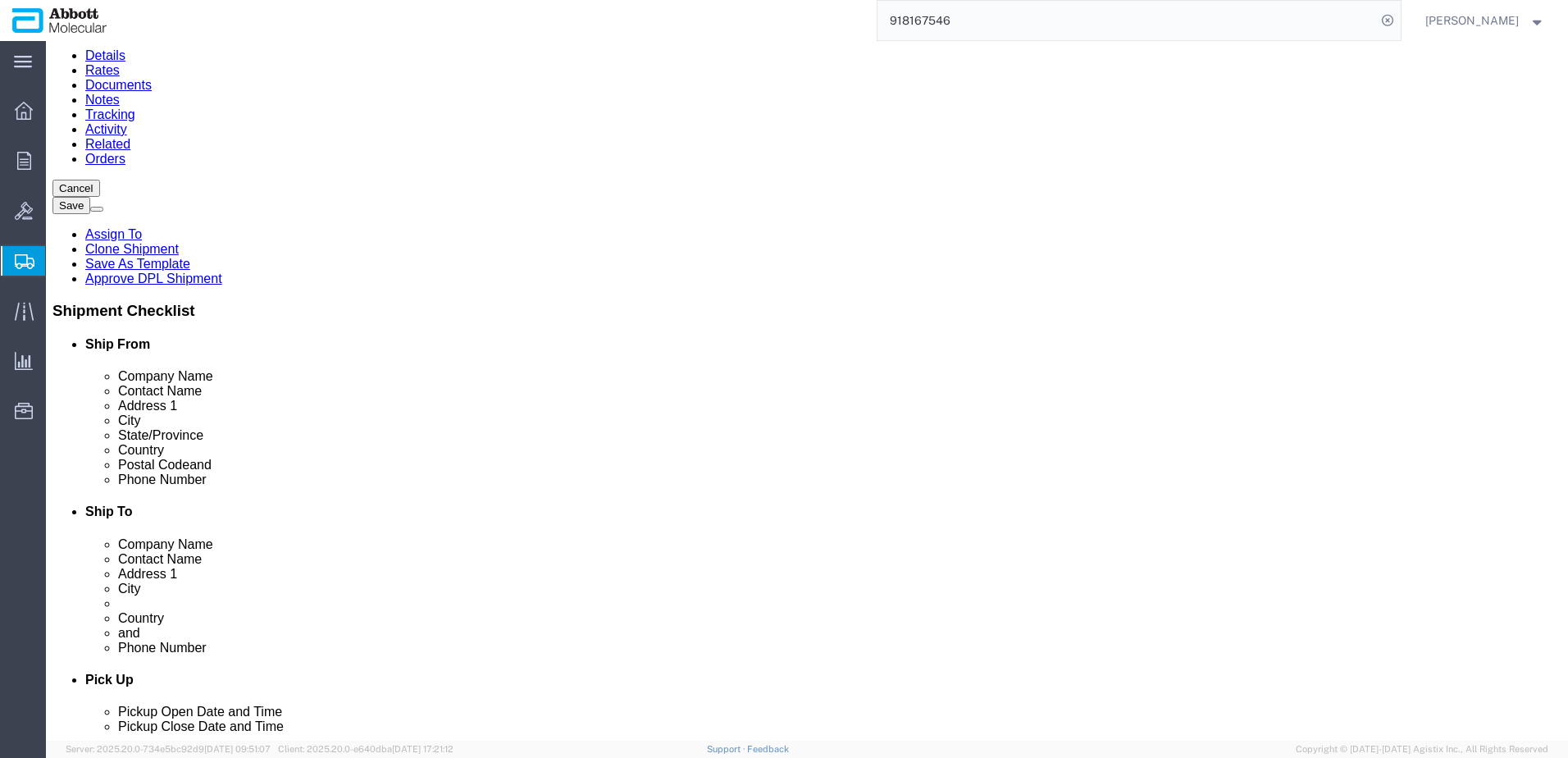
scroll to position [164, 0]
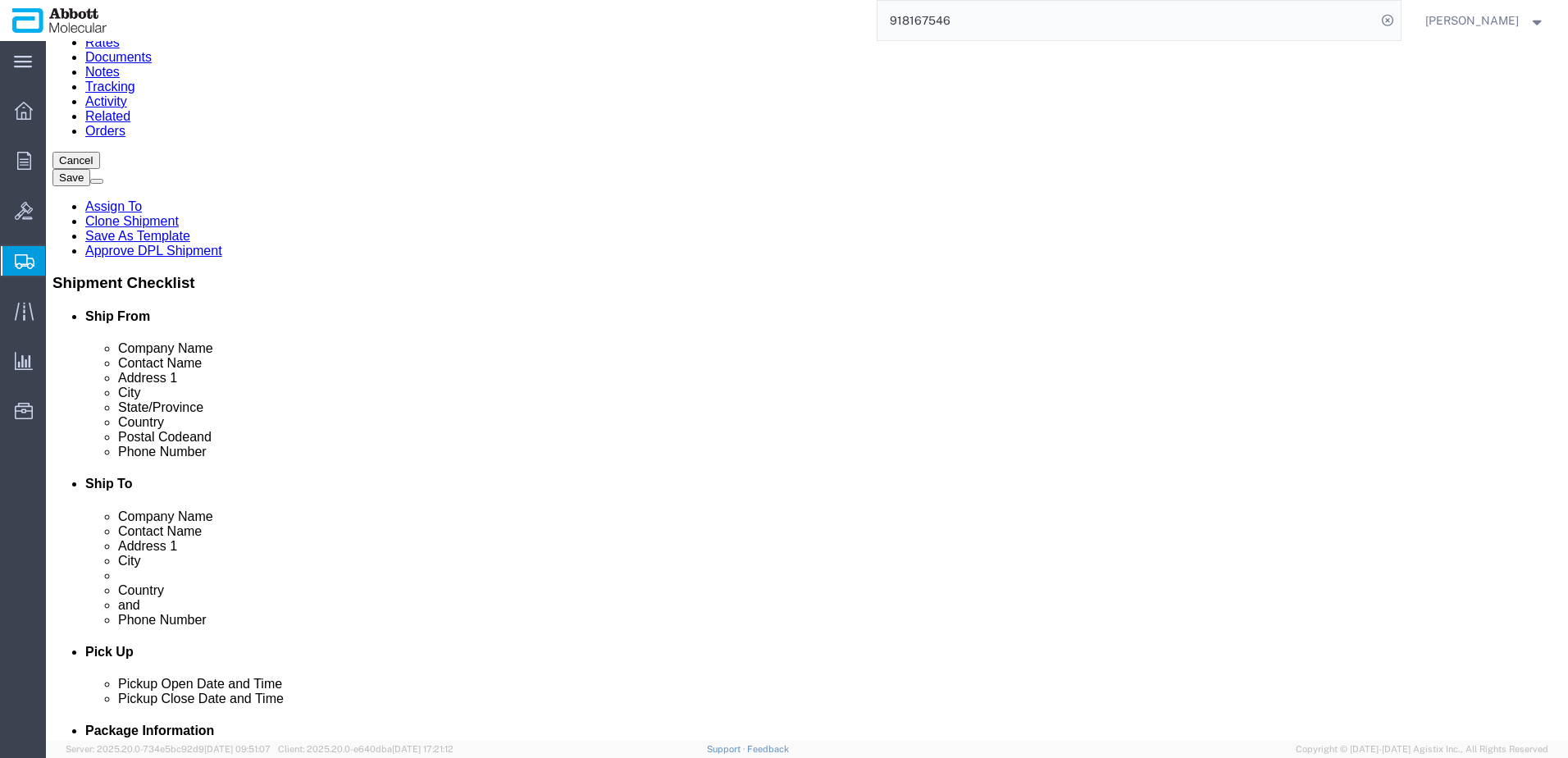
drag, startPoint x: 267, startPoint y: 623, endPoint x: 102, endPoint y: 615, distance: 165.2
click div "Package Type Select Box (B) Box (C) Box (D) Cardboard Box(es) Crate (Instrument…"
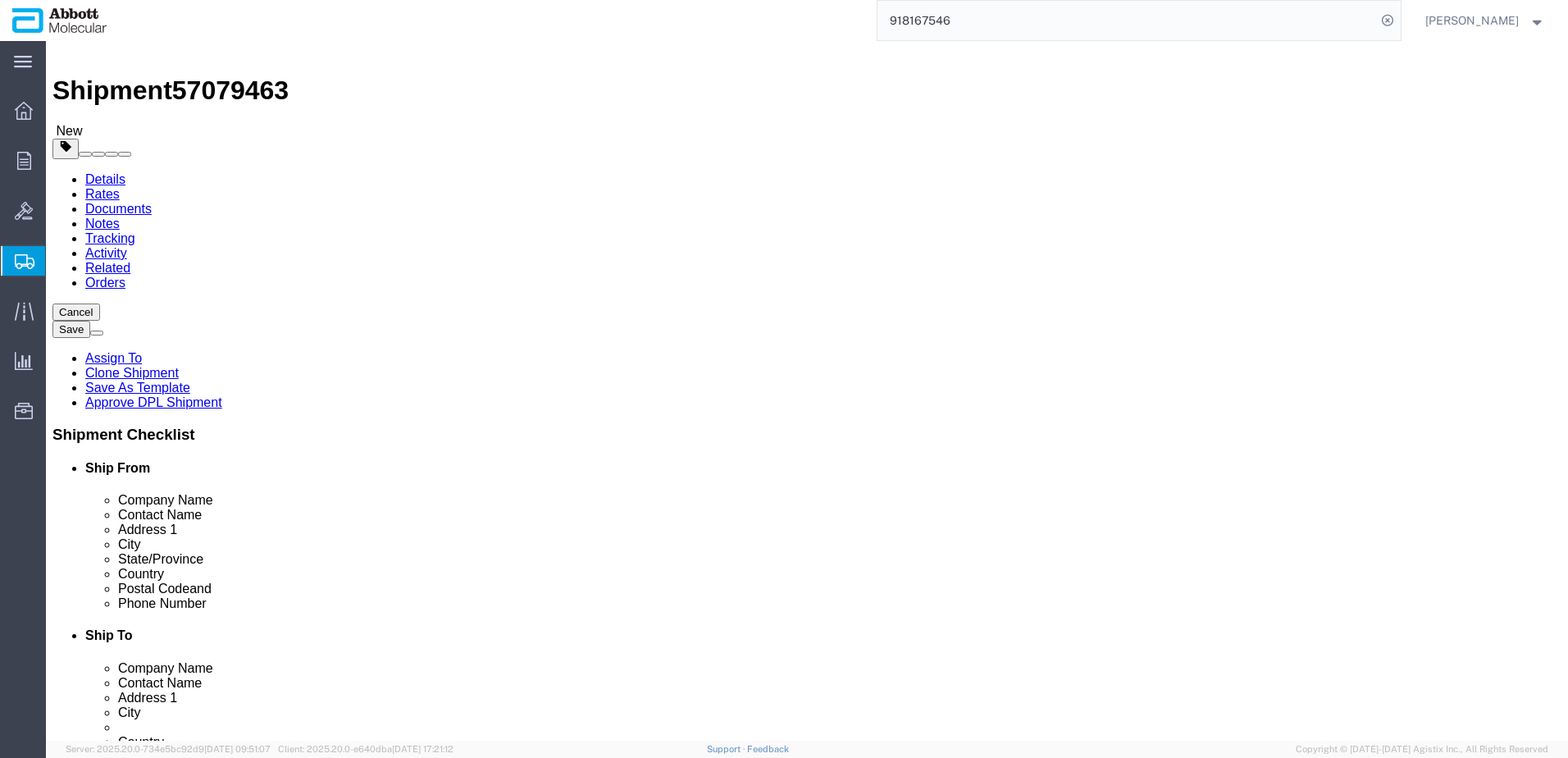
scroll to position [0, 0]
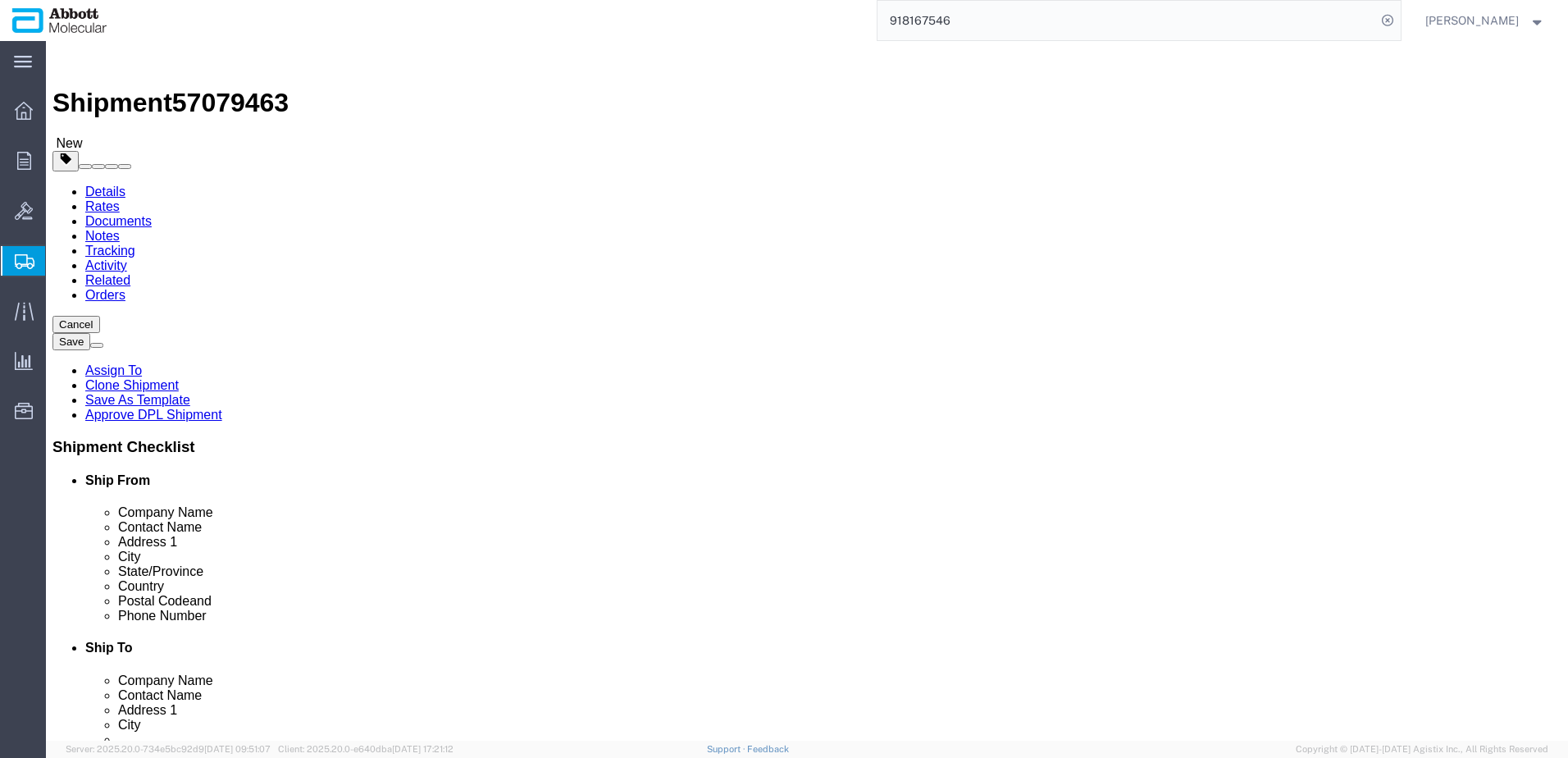
type input "990"
drag, startPoint x: 855, startPoint y: 415, endPoint x: 757, endPoint y: 416, distance: 98.0
click div "Weight 0.00 Select kgs lbs Ship. t°"
click input "0.00"
type input "1445"
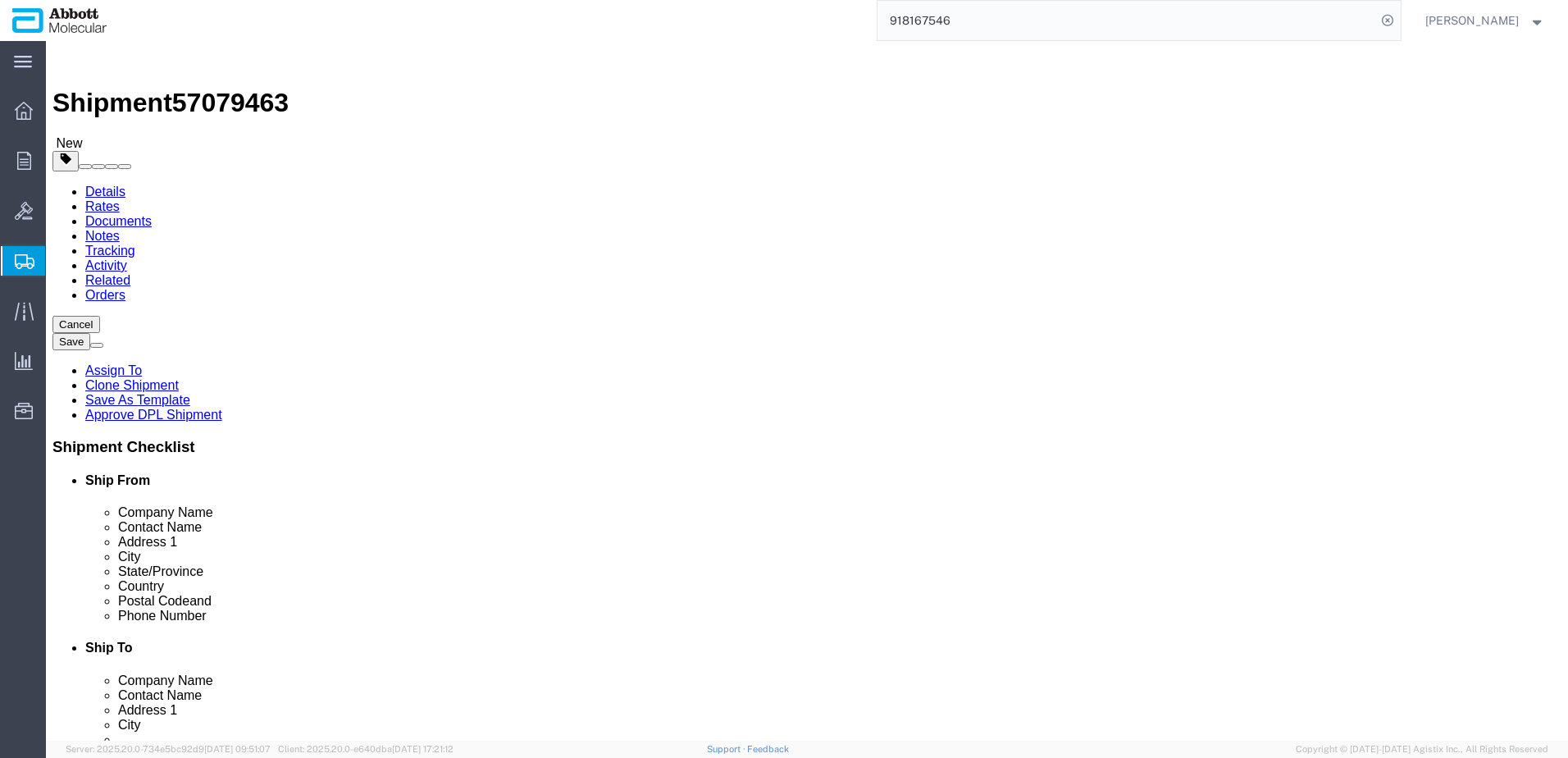
drag, startPoint x: 263, startPoint y: 416, endPoint x: 102, endPoint y: 416, distance: 161.0
click div "Weight Total weight of packages in pounds or kilograms 0.00 Select kgs lbs Ship…"
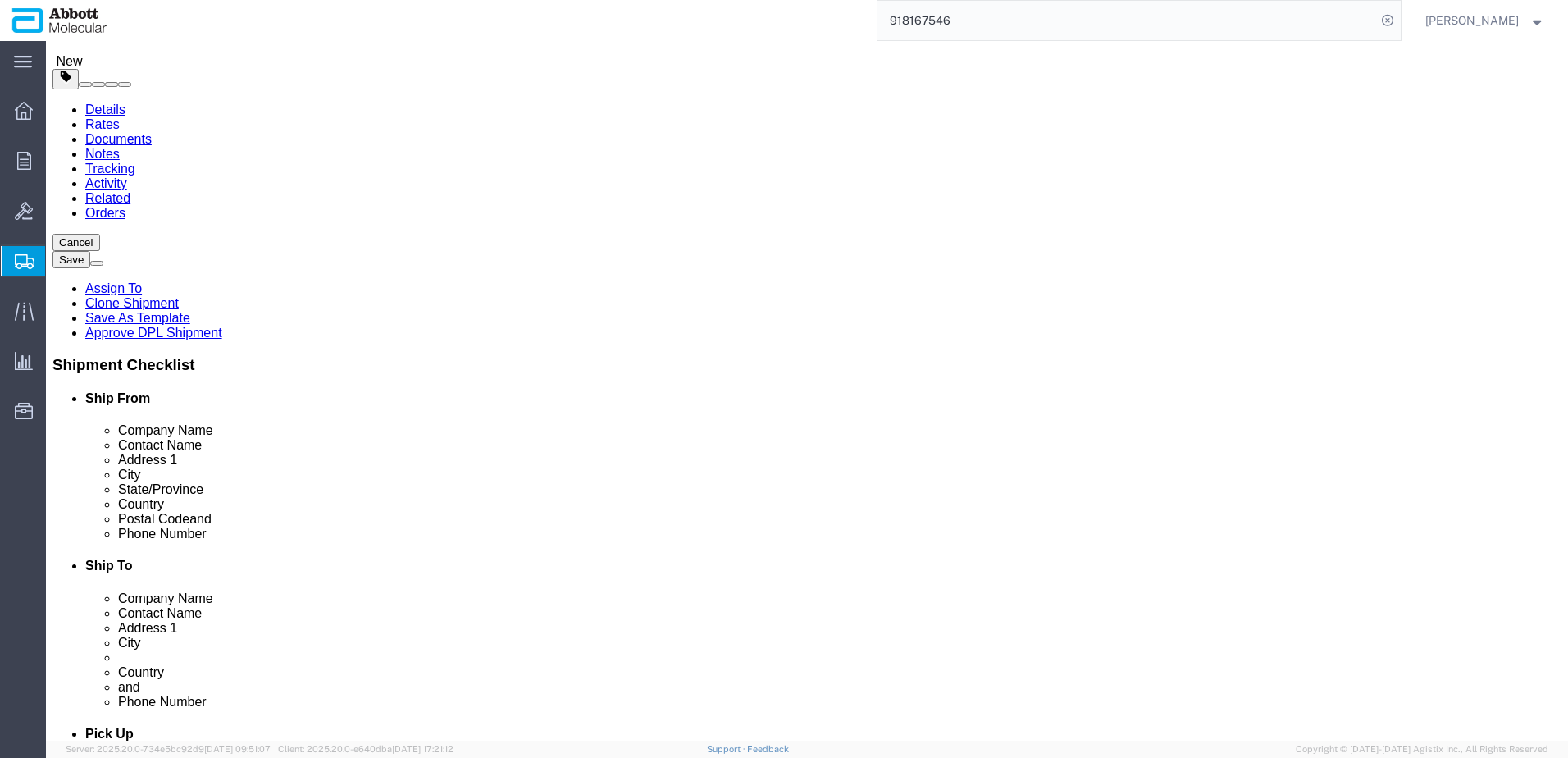
scroll to position [164, 0]
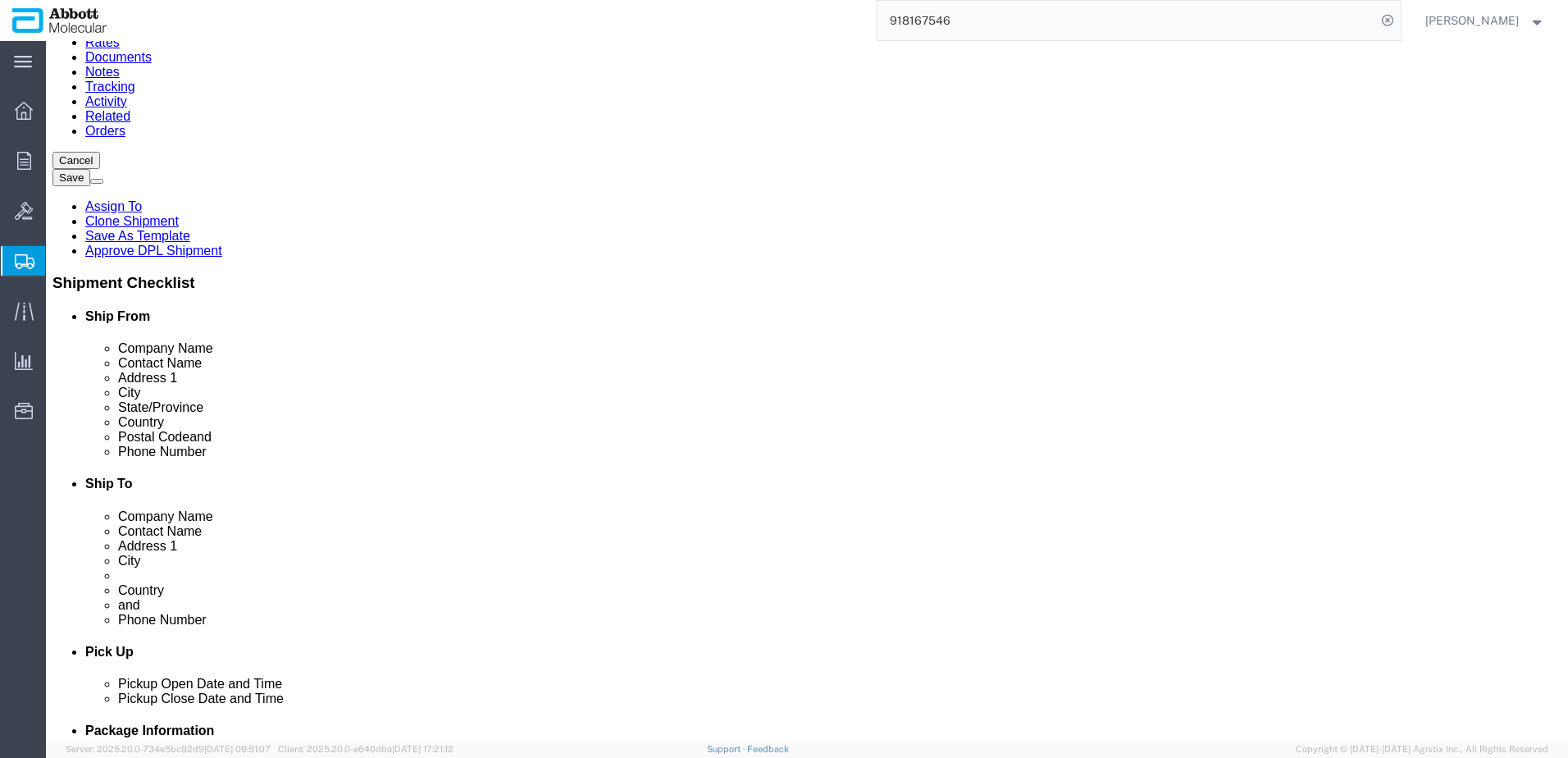
type input "123"
click link "Add Content"
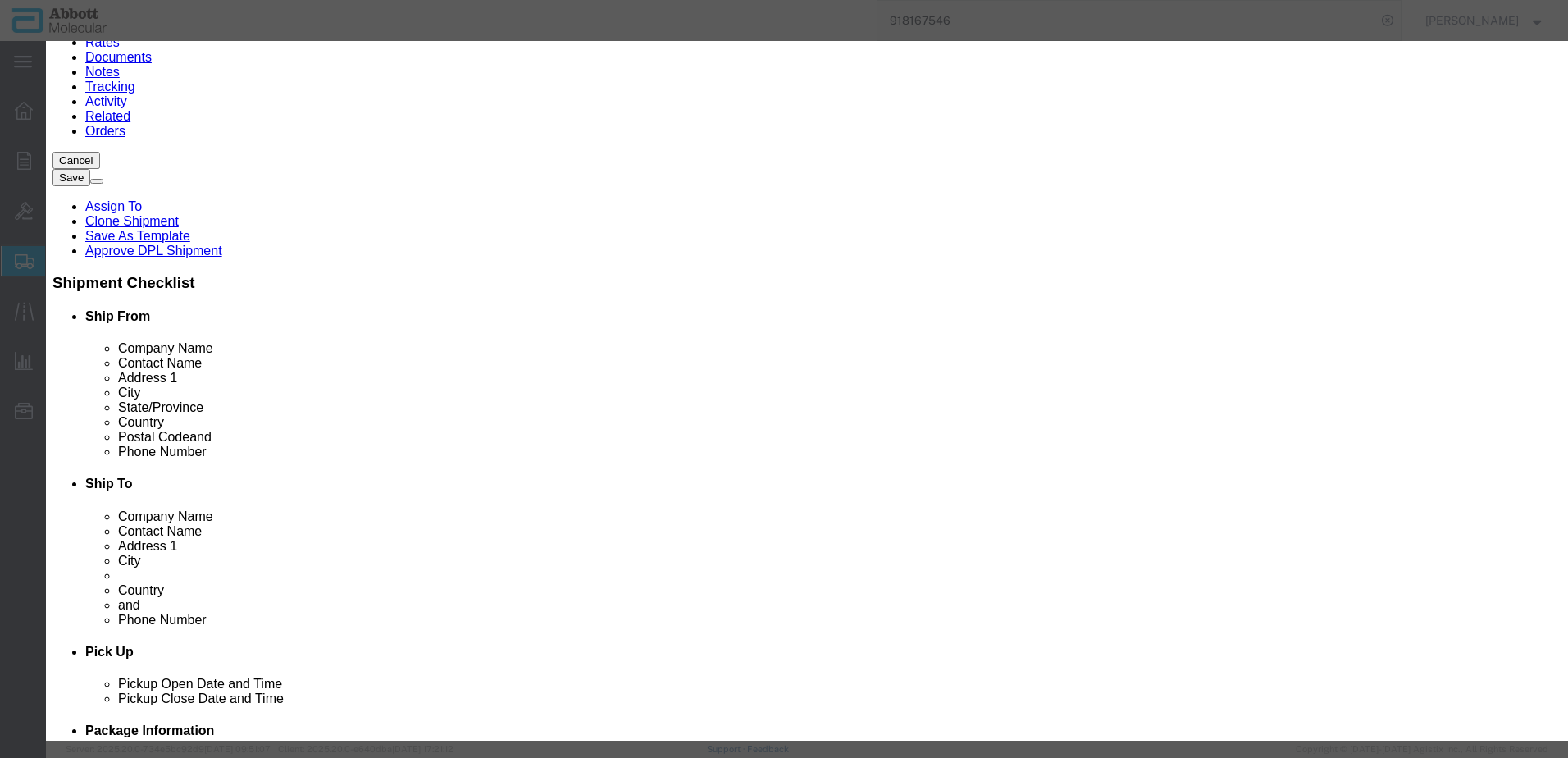
click input "text"
type input "08K2466"
click td "Name: 08K2466"
type input "1"
select select
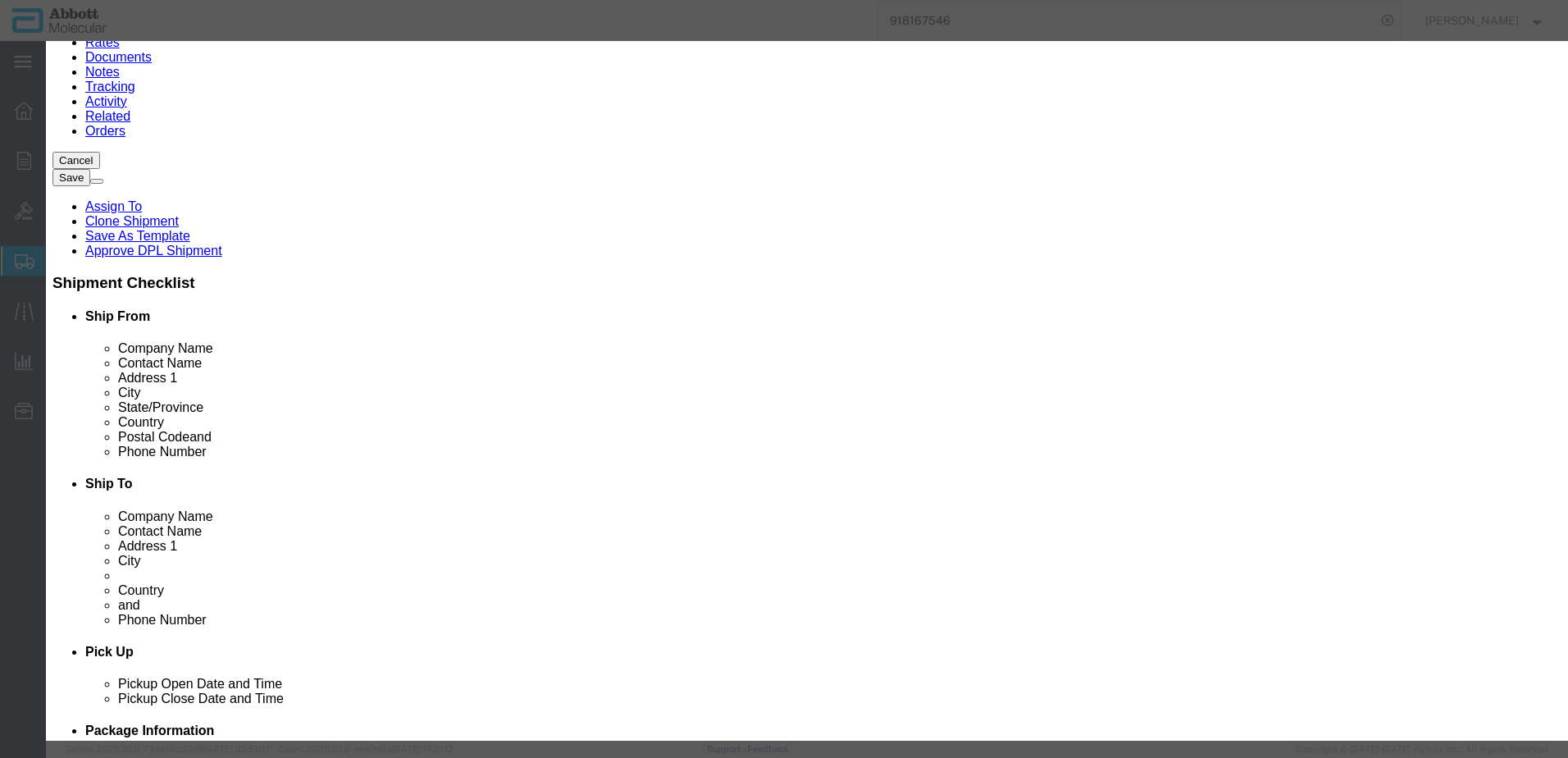
select select "US"
type input "4901990050"
select select "BIS"
checkbox input "false"
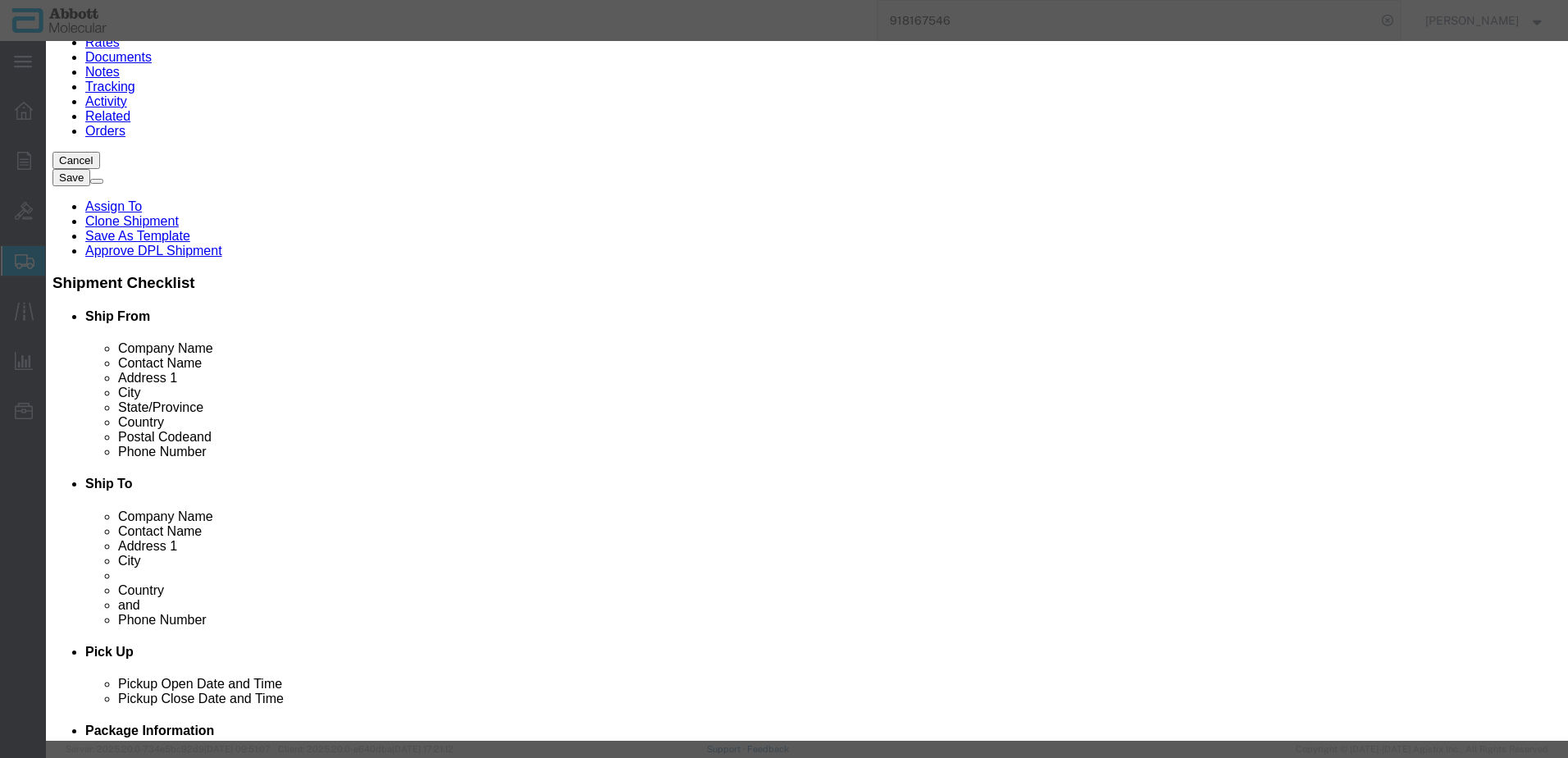
type input "08K2466"
type textarea "NA"
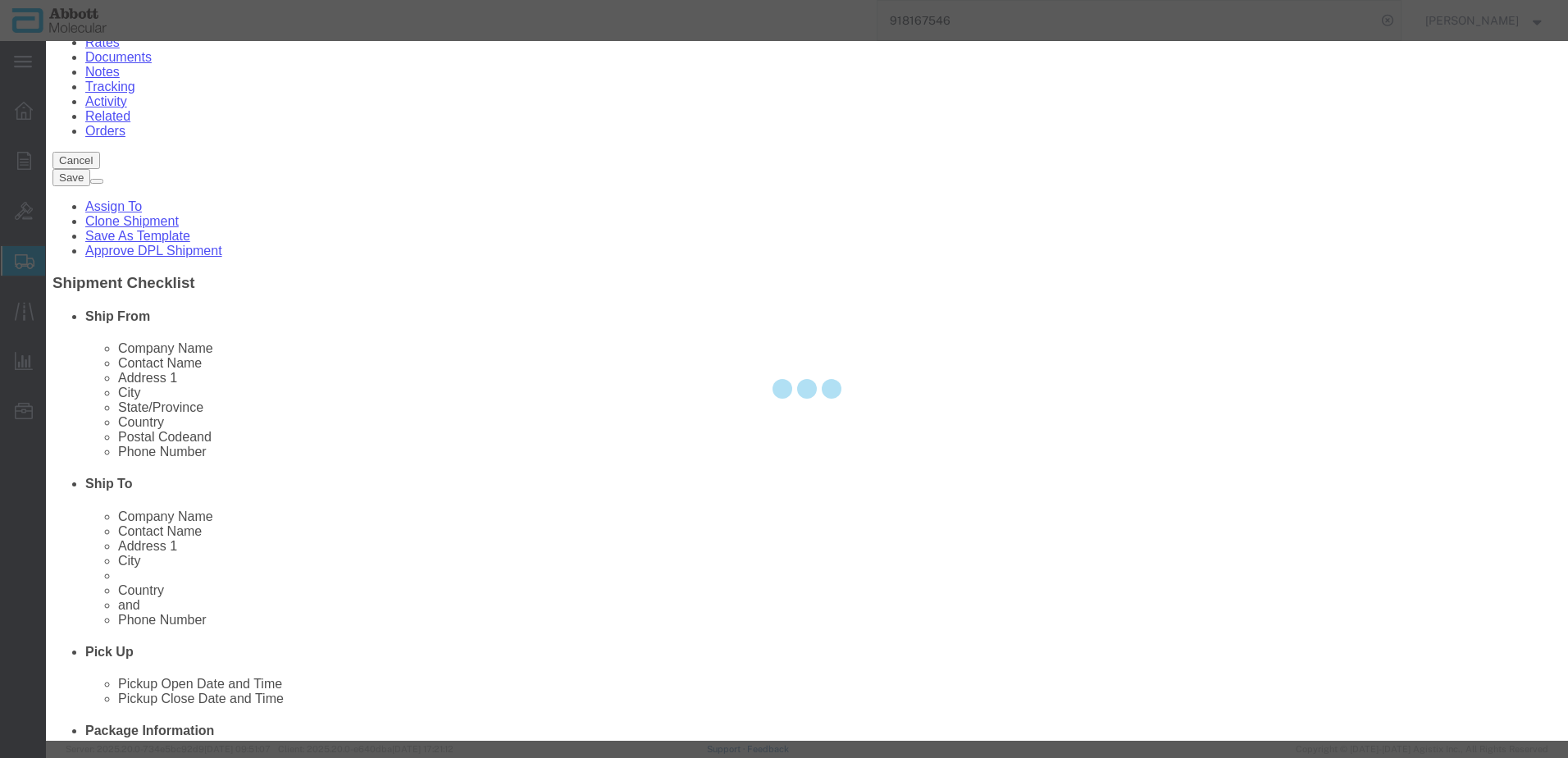
select select "NLR"
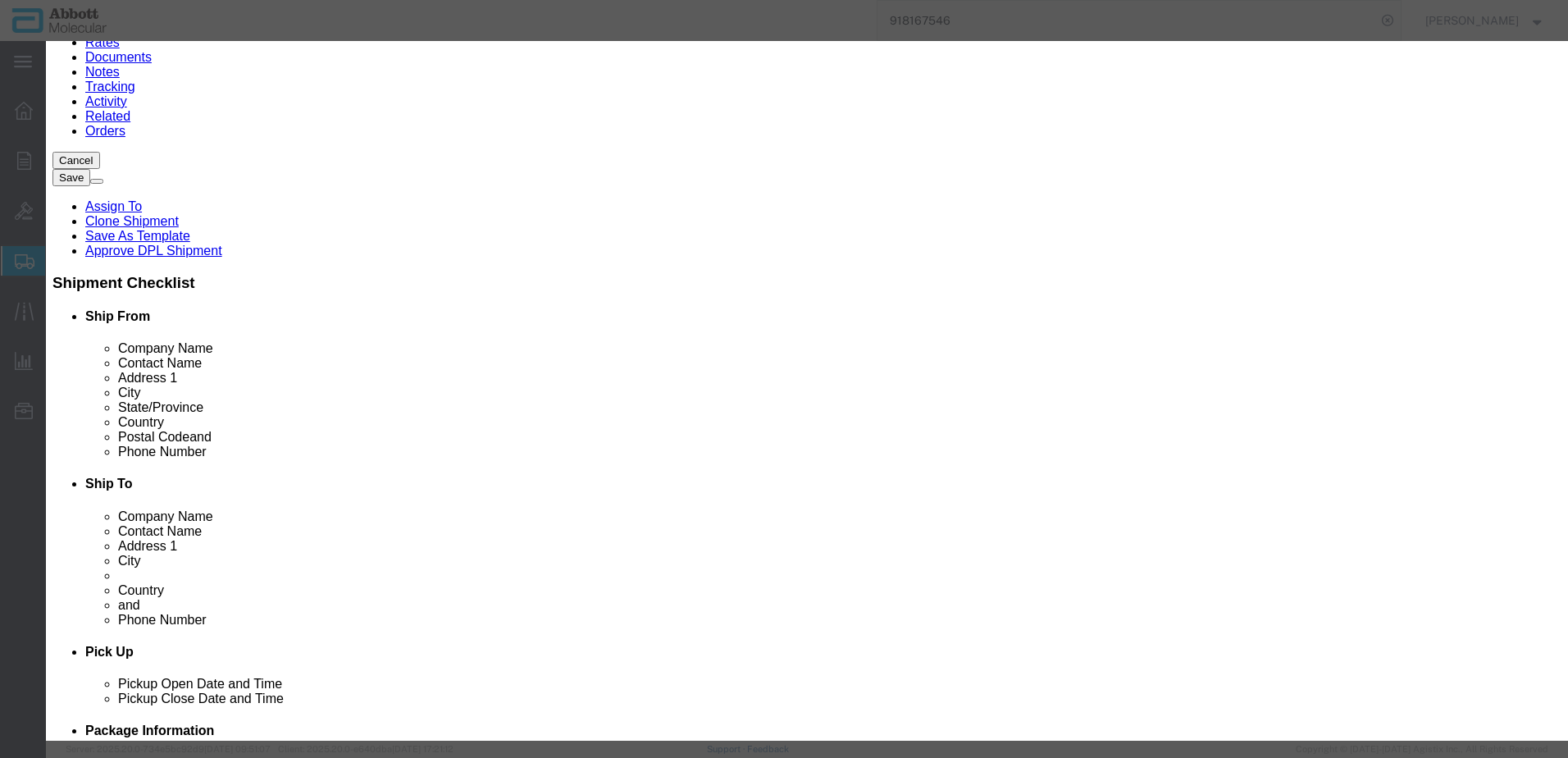
type input "08K2466"
type input "10"
drag, startPoint x: 959, startPoint y: 128, endPoint x: 828, endPoint y: 128, distance: 131.0
click div "Description NA"
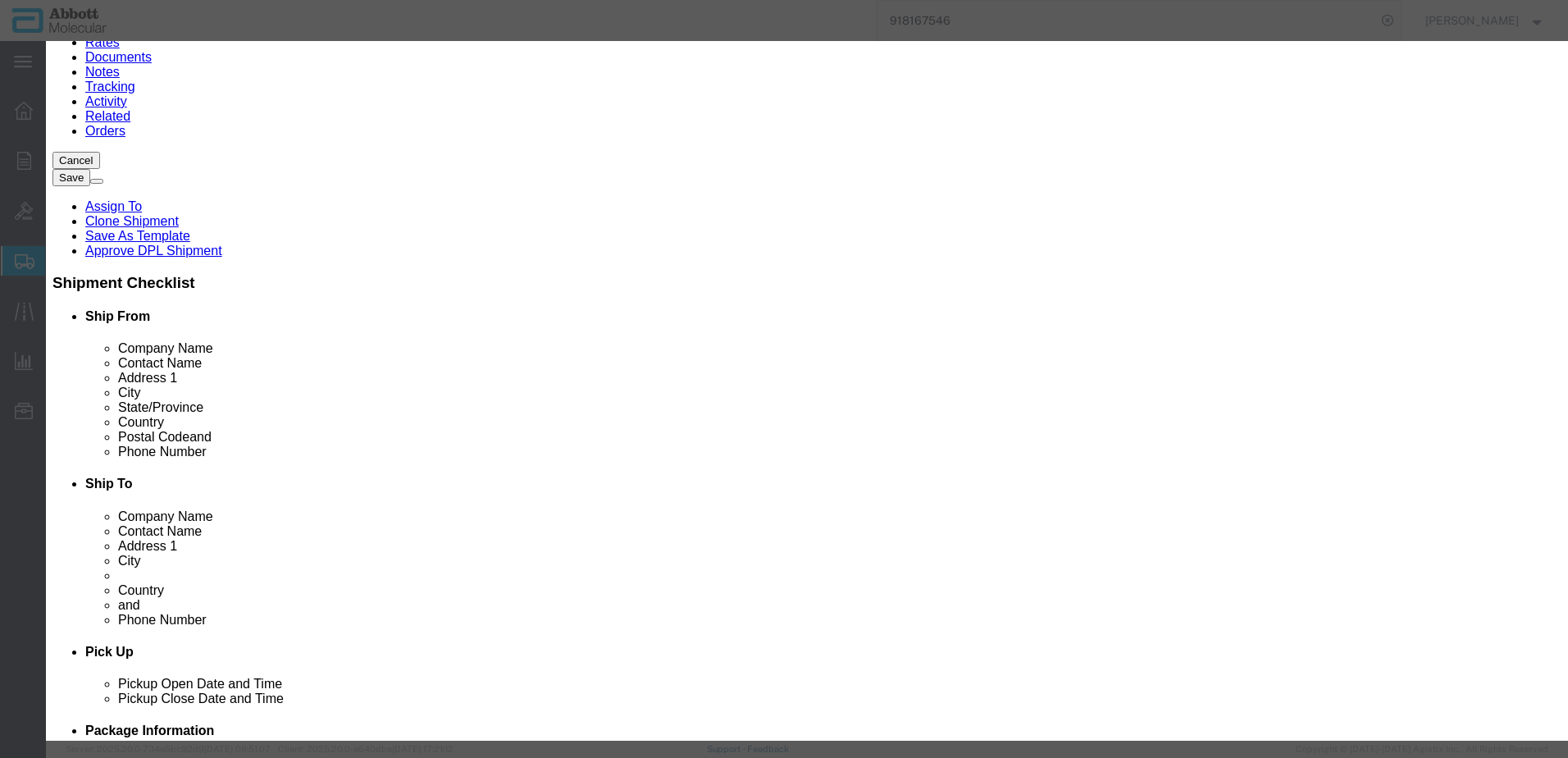
drag, startPoint x: 568, startPoint y: 129, endPoint x: 137, endPoint y: 132, distance: 431.0
click div "Add content Commodity library Product Name 08K2466 08K2466 Pieces 10 Select Bag…"
click button "Close"
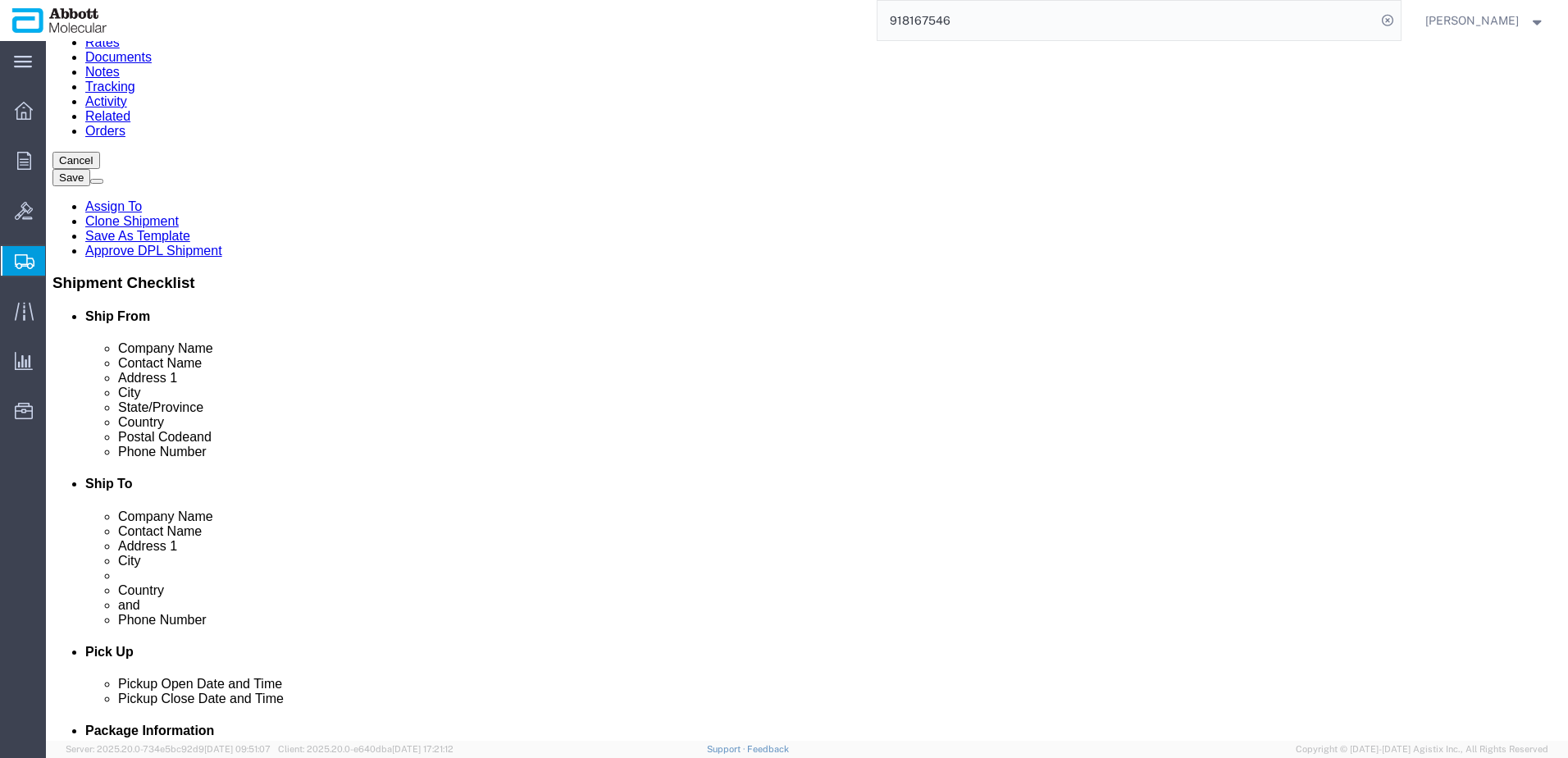
click link "Add Content"
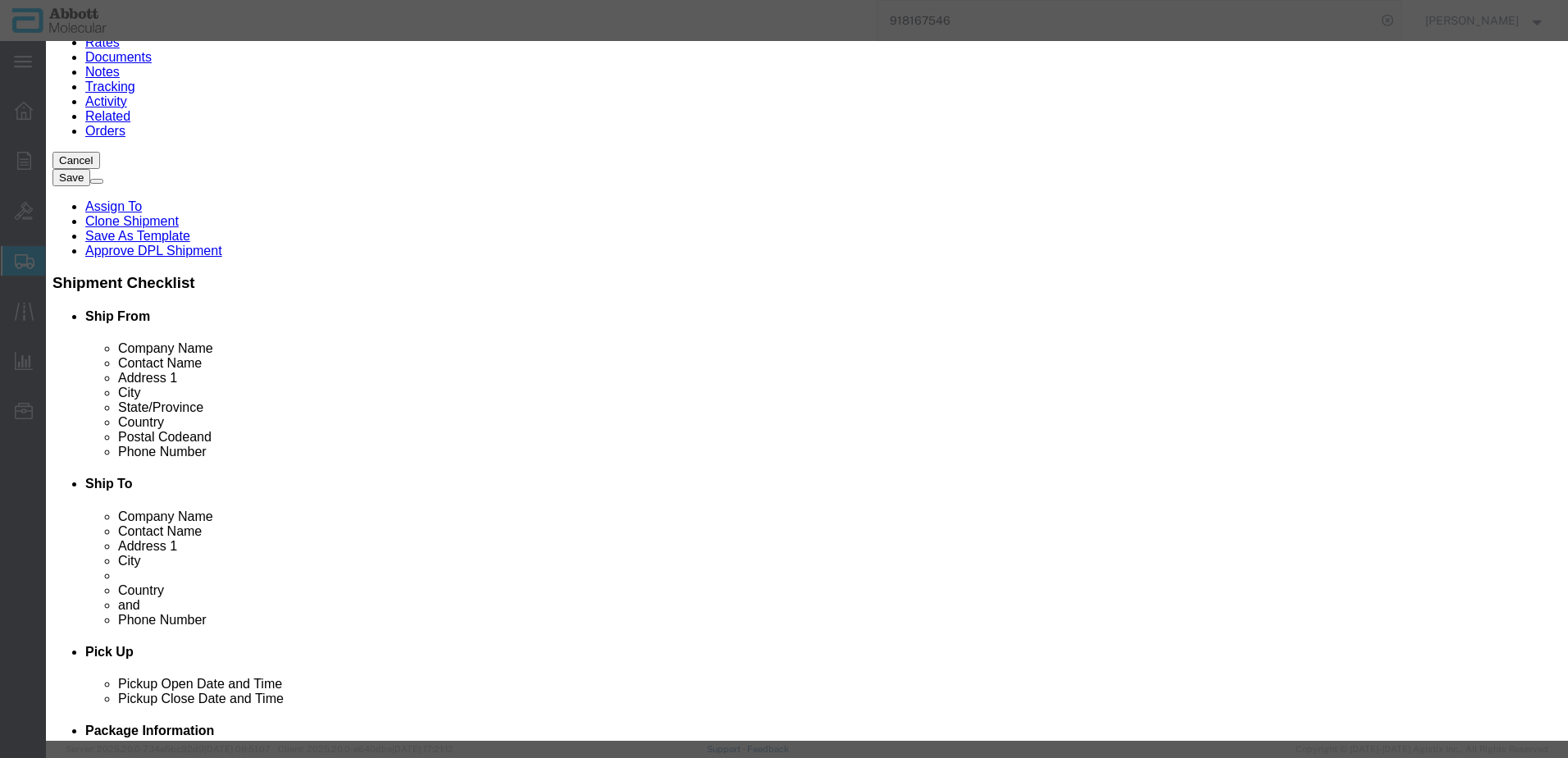
click textarea
type textarea "08K2466"
click strong "08K2466"
type input "1"
select select "USD"
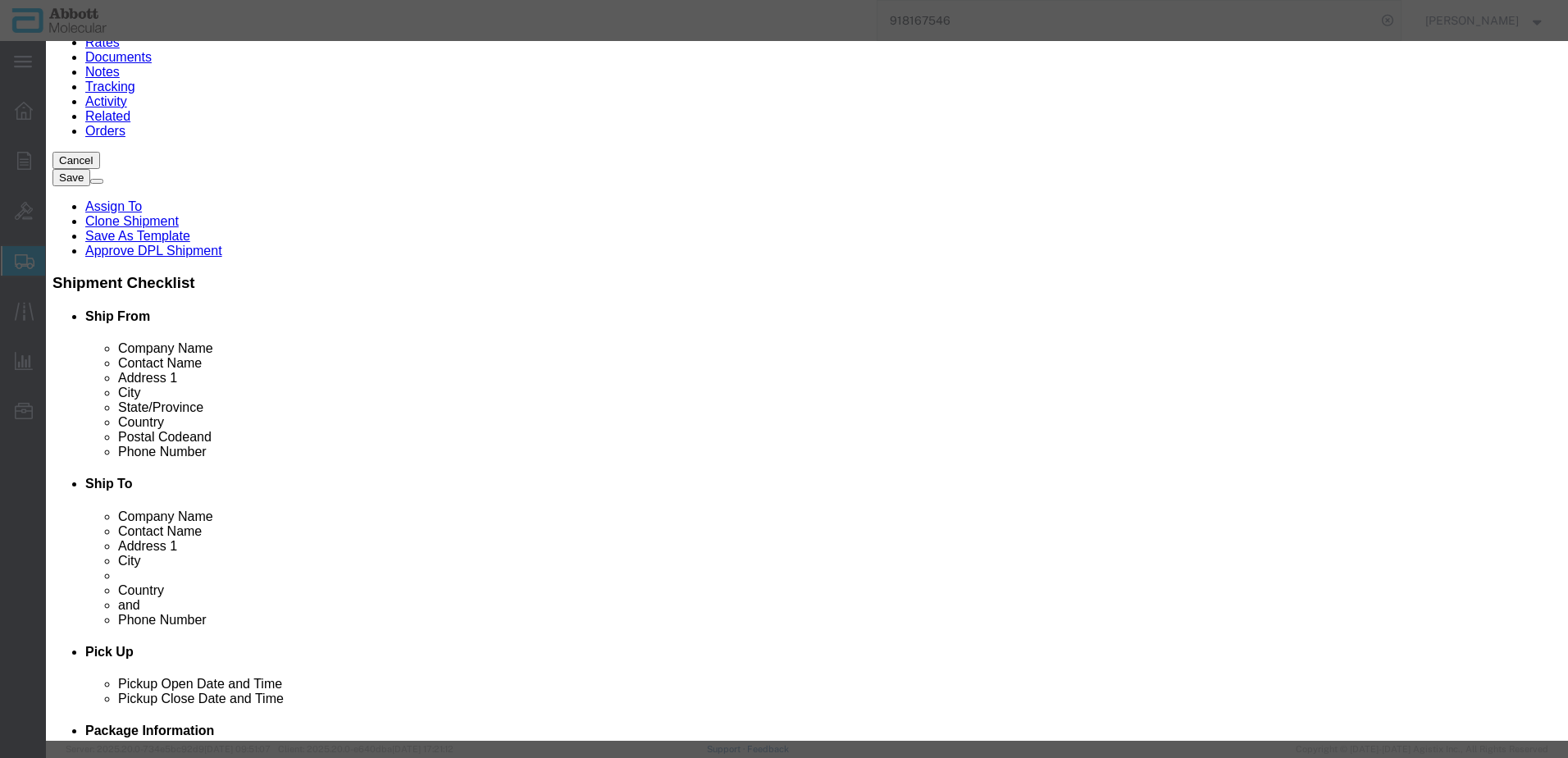
select select "US"
type input "4901990050"
type input "EAR99"
select select "BIS"
checkbox input "false"
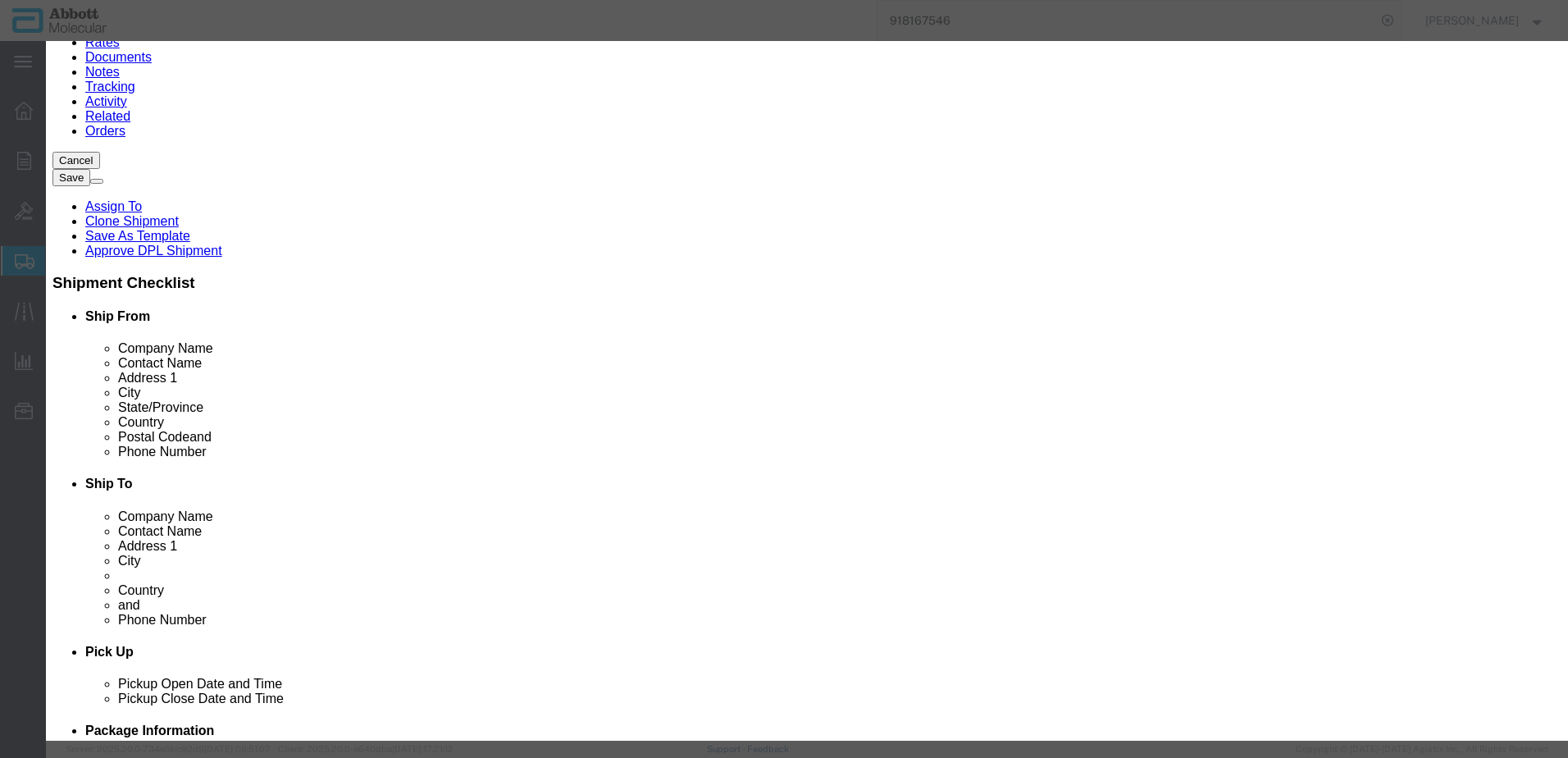
type input "08K2466"
type textarea "RT HCV GT2 PROT W UNG IVD"
select select "NLR"
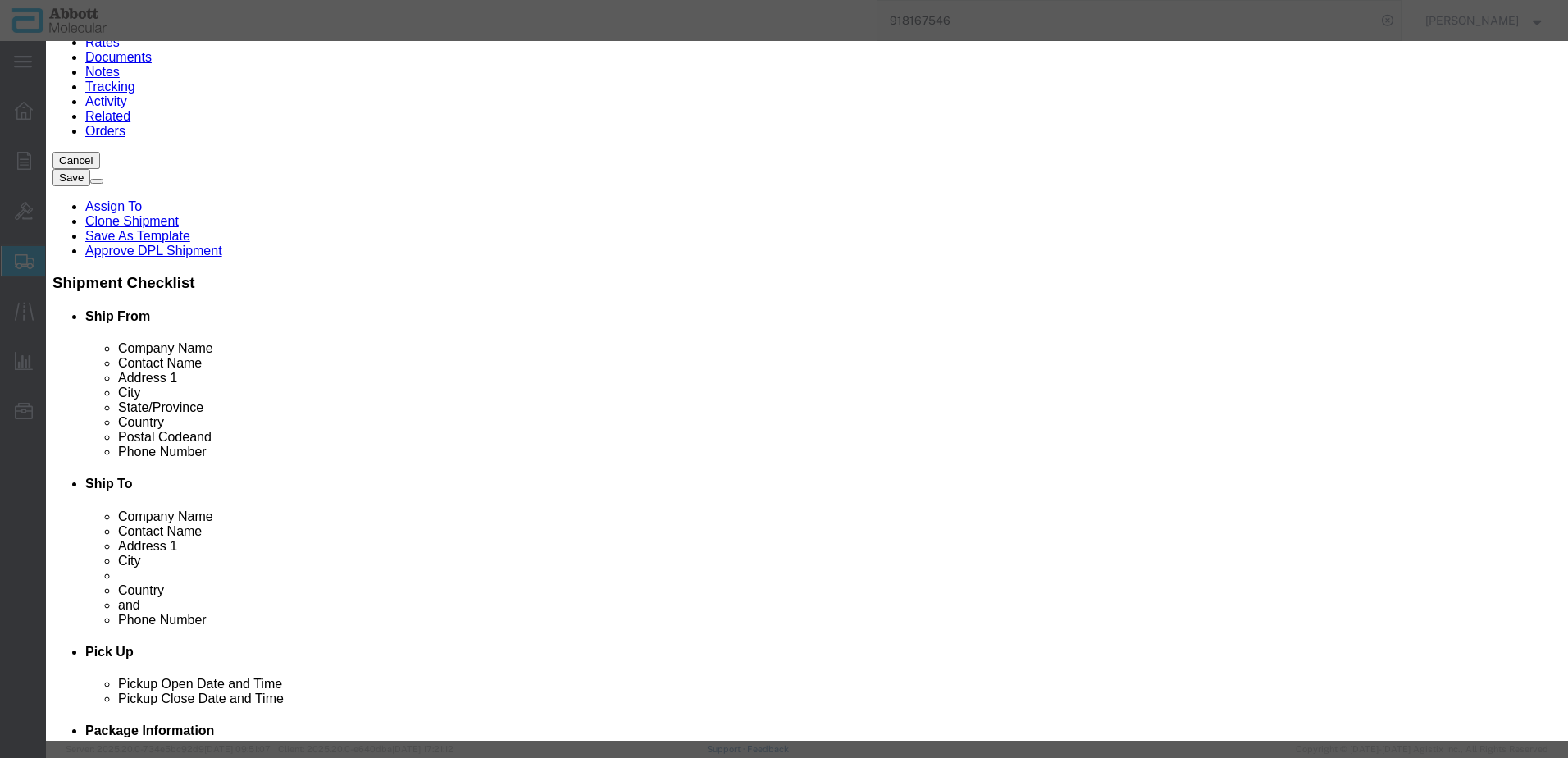
type textarea "RT HCV GT2 PROT W UNG IVD"
click input "08K2466"
type input "10"
click select "Select Account Type Activity ID Airline Appointment Number ASN Batch Number Bil…"
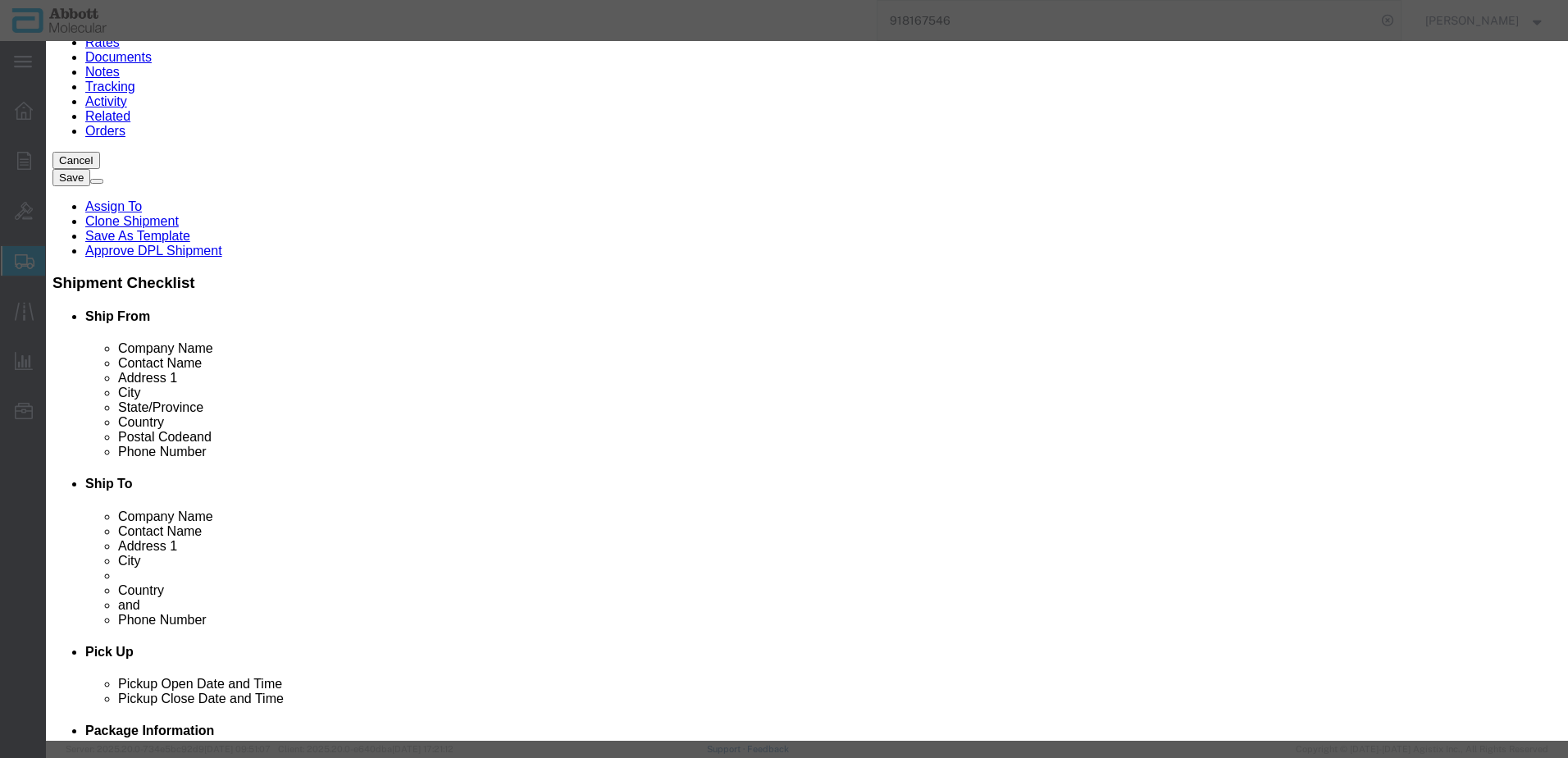
select select "BATCH_NUMBER"
click select "Select Account Type Activity ID Airline Appointment Number ASN Batch Number Bil…"
type input "382091"
click button "Save & Close"
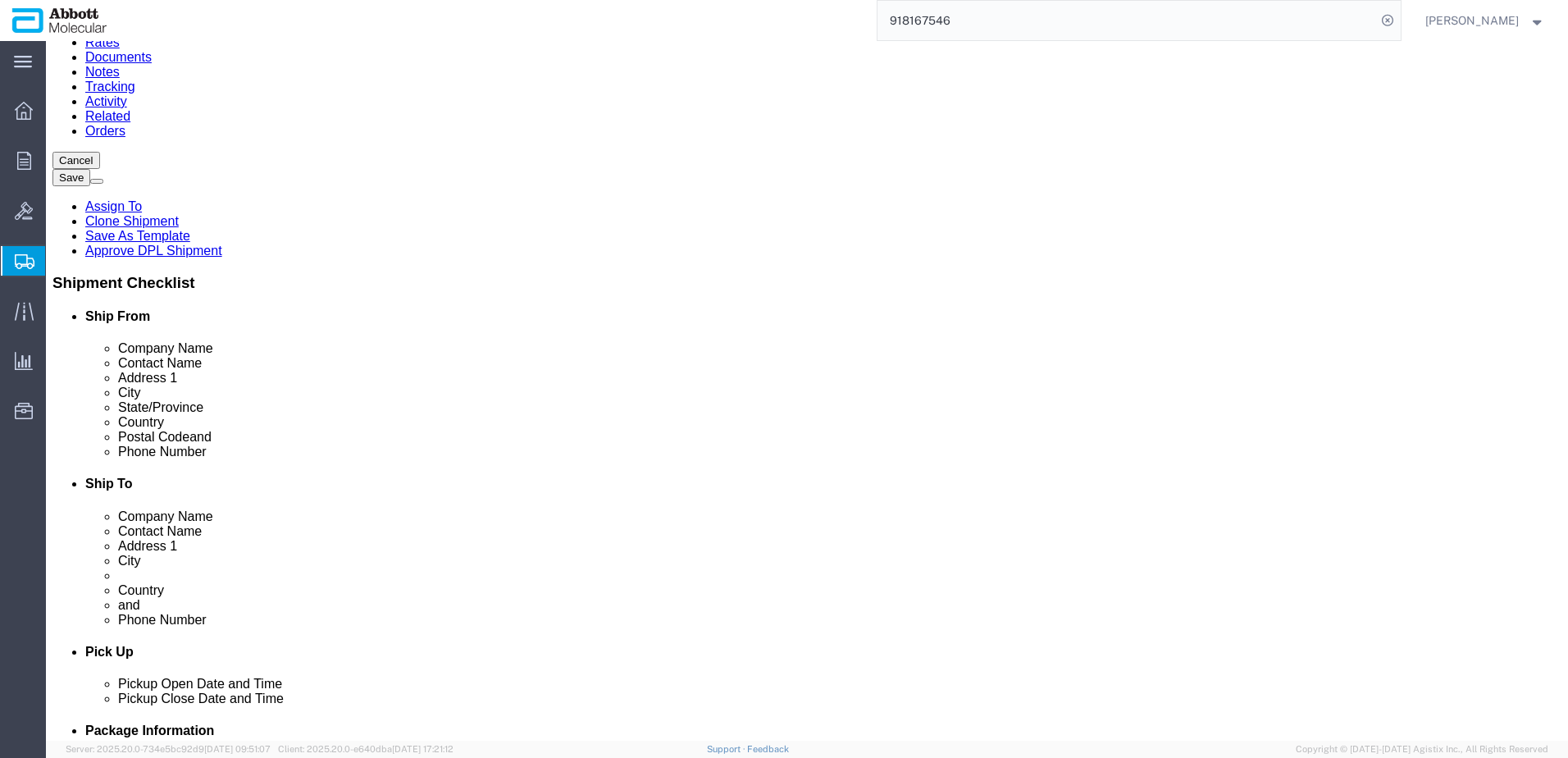
click link "Add Content"
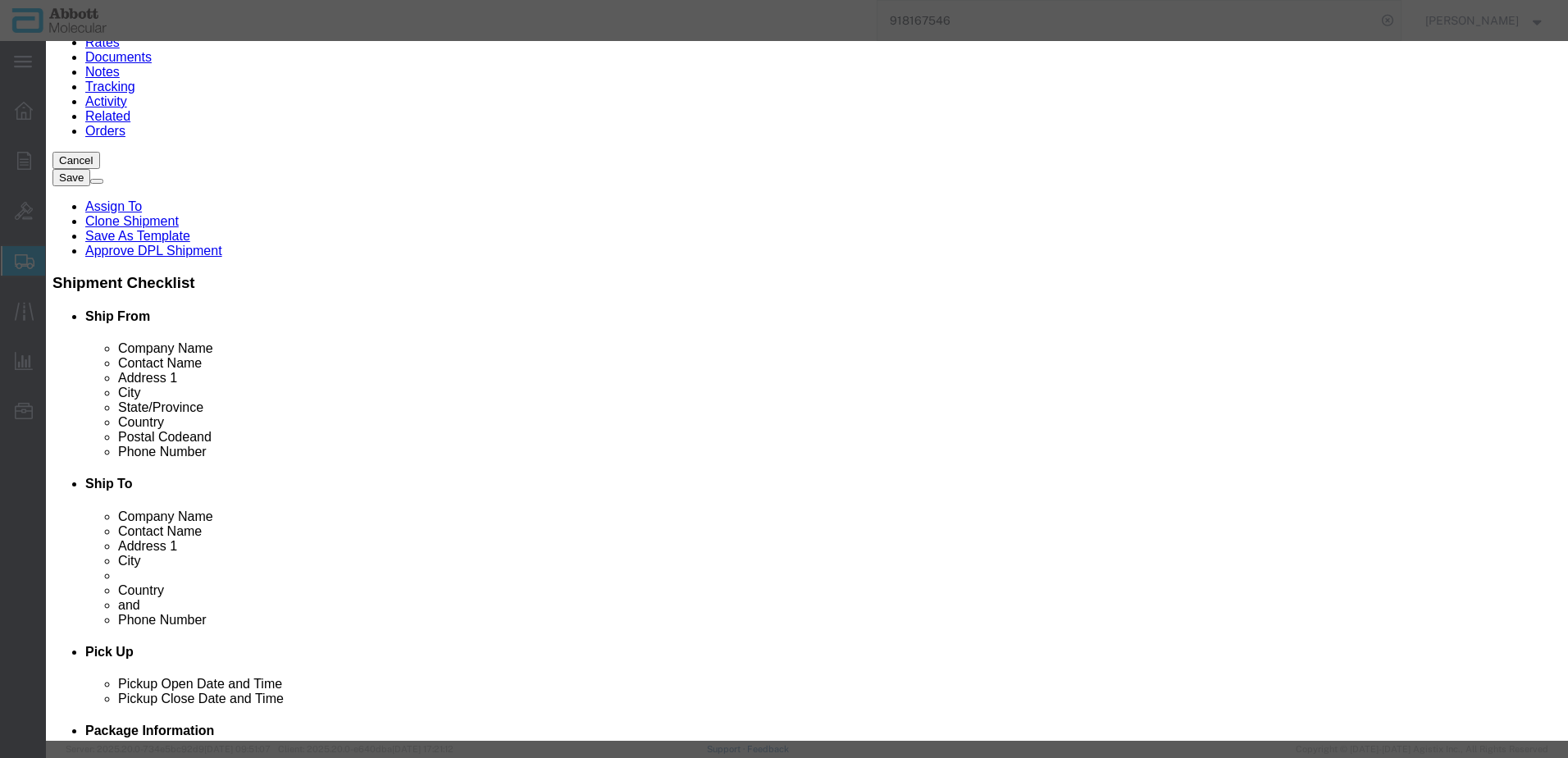
click input "text"
type input "09K3301"
click td "Model: 09K3301"
type input "1"
select select
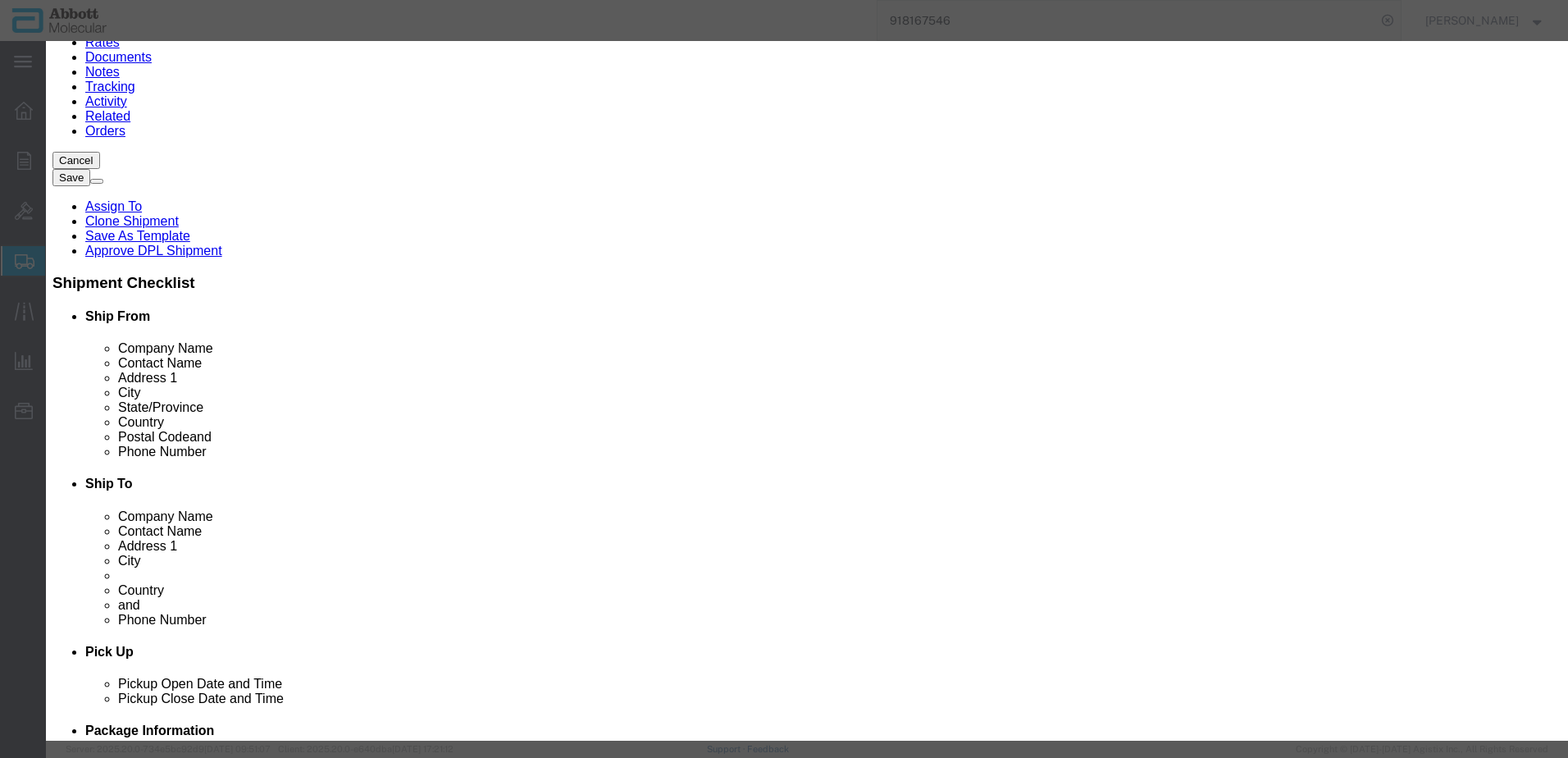
select select "US"
type input "8539212080"
select select "BIS"
checkbox input "false"
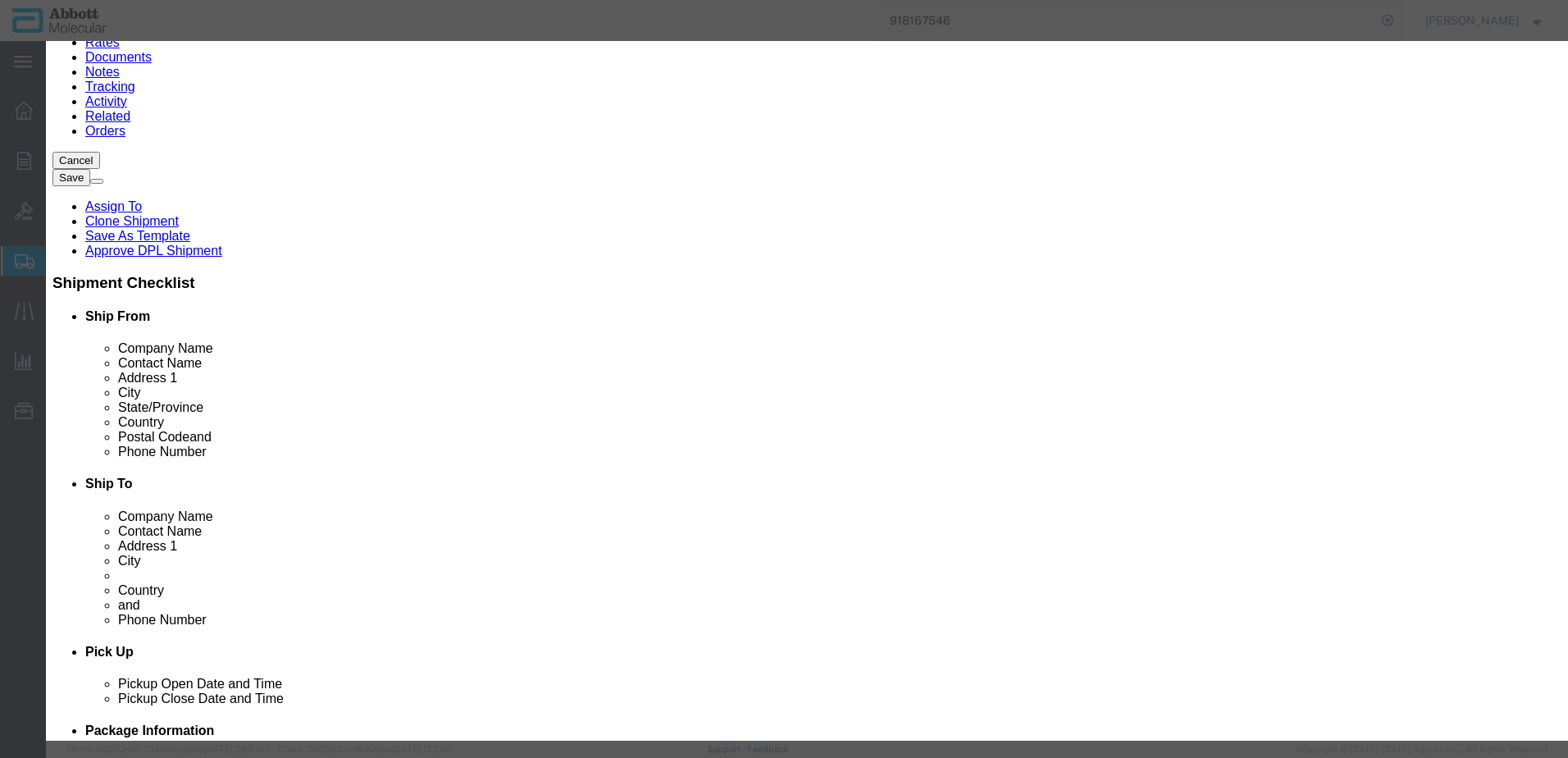
type input "09K3301"
type textarea "M2000RT HALO LAMP(EACH)"
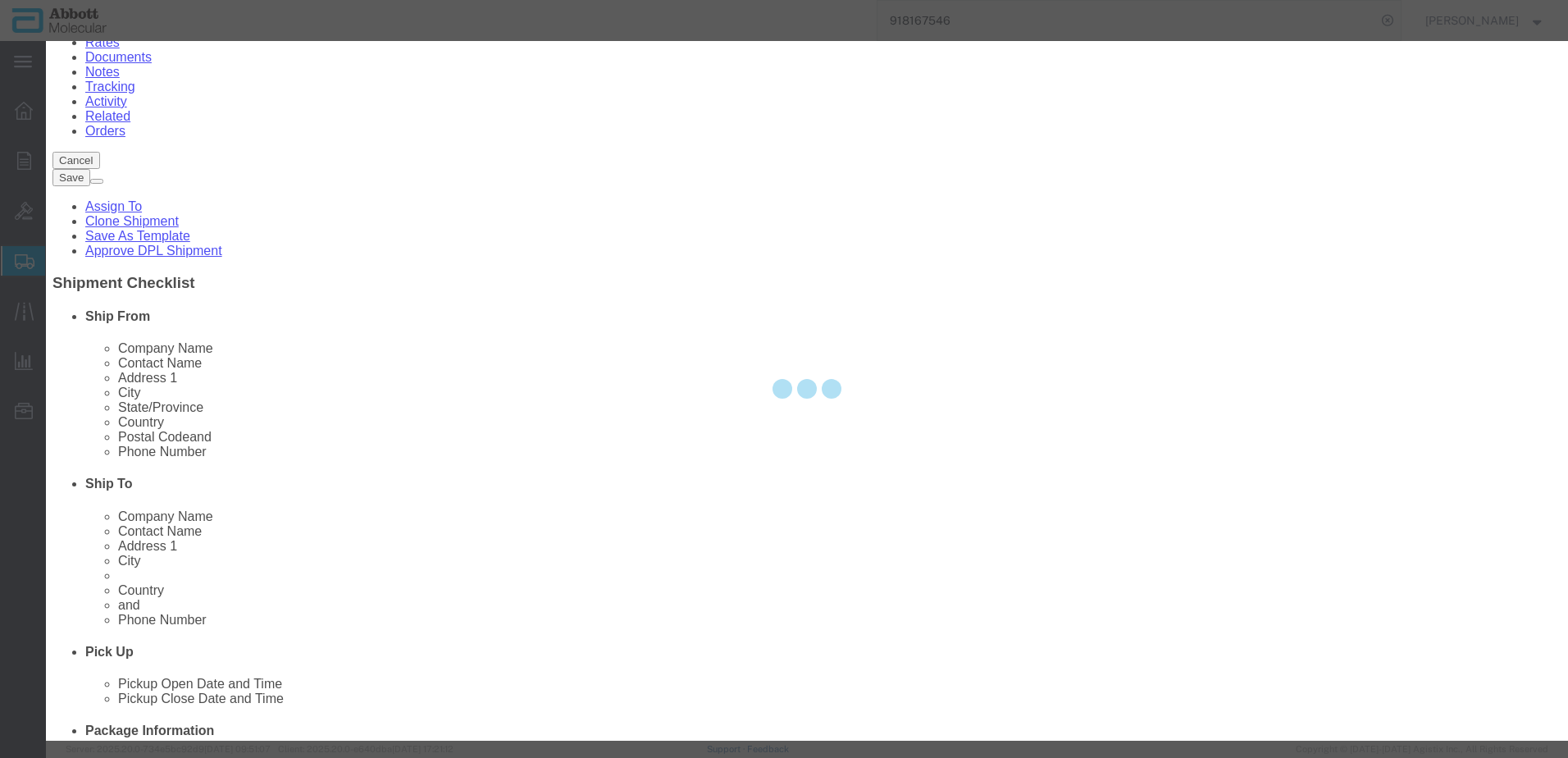
select select "NLR"
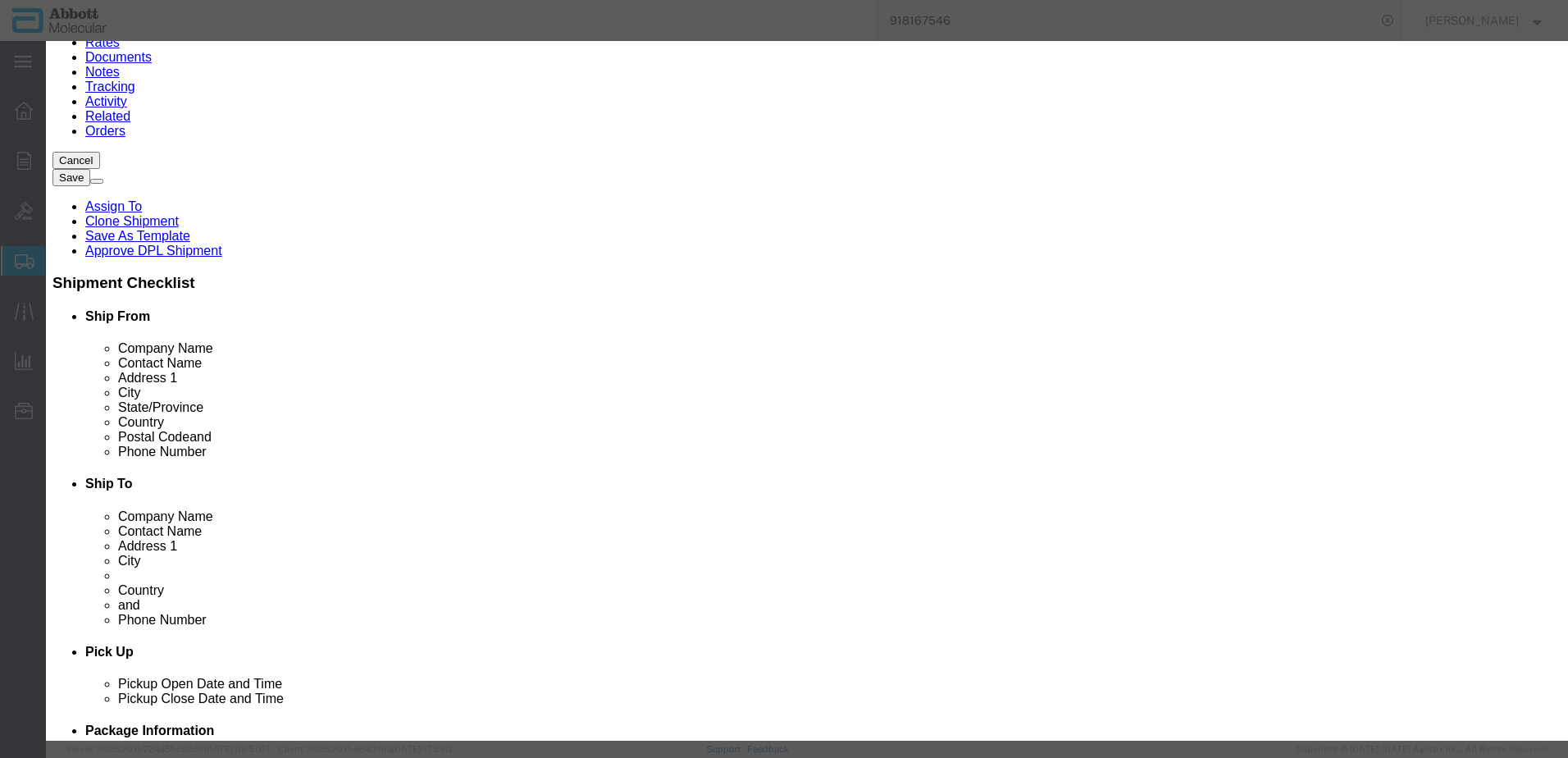
type input "09K3301"
type input "25"
click button "Save & Add Another"
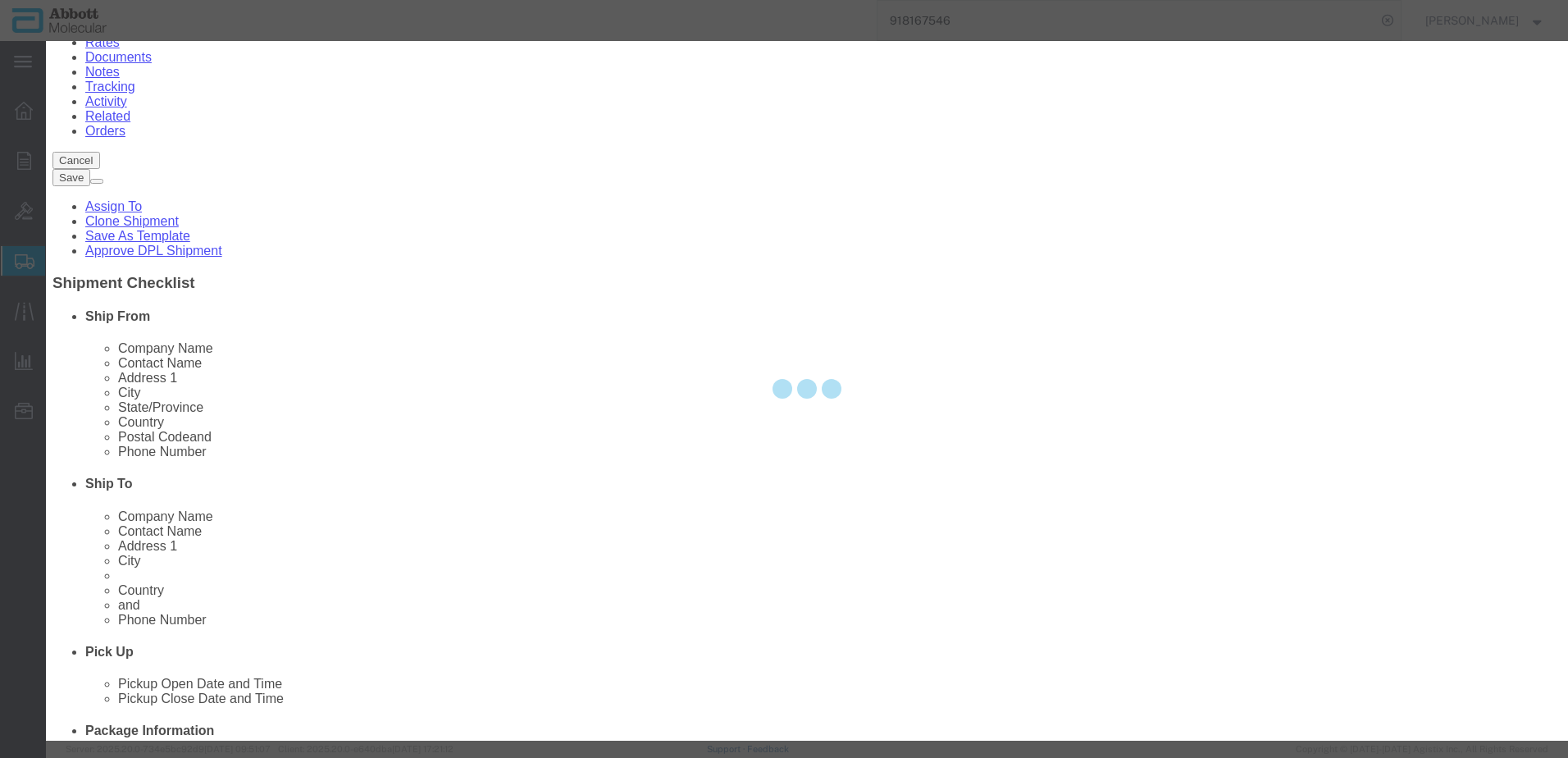
select select "EA"
select select
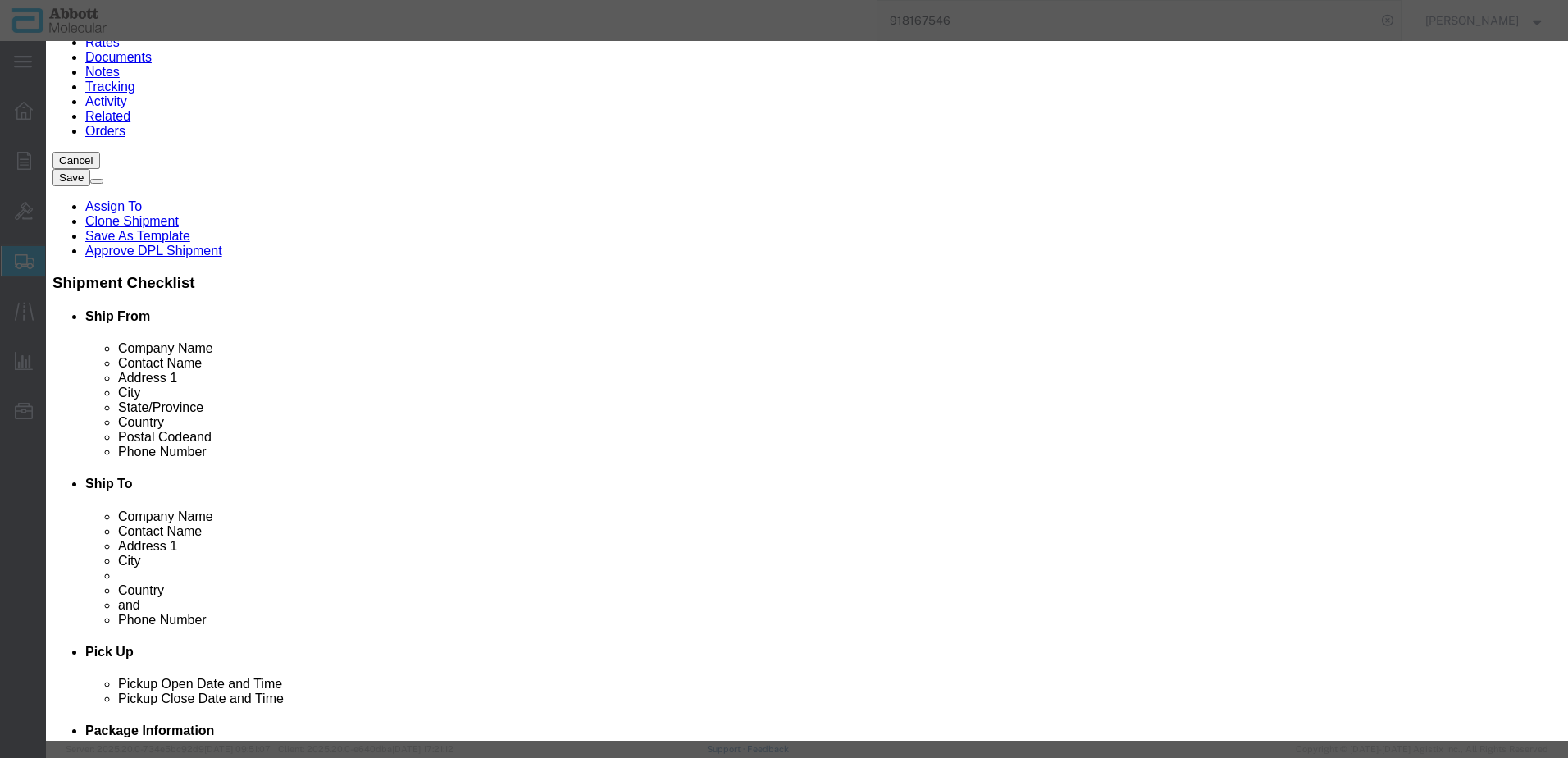
click input "text"
type input "09N6505"
click td "Name: 09N6505"
type input "1"
select select
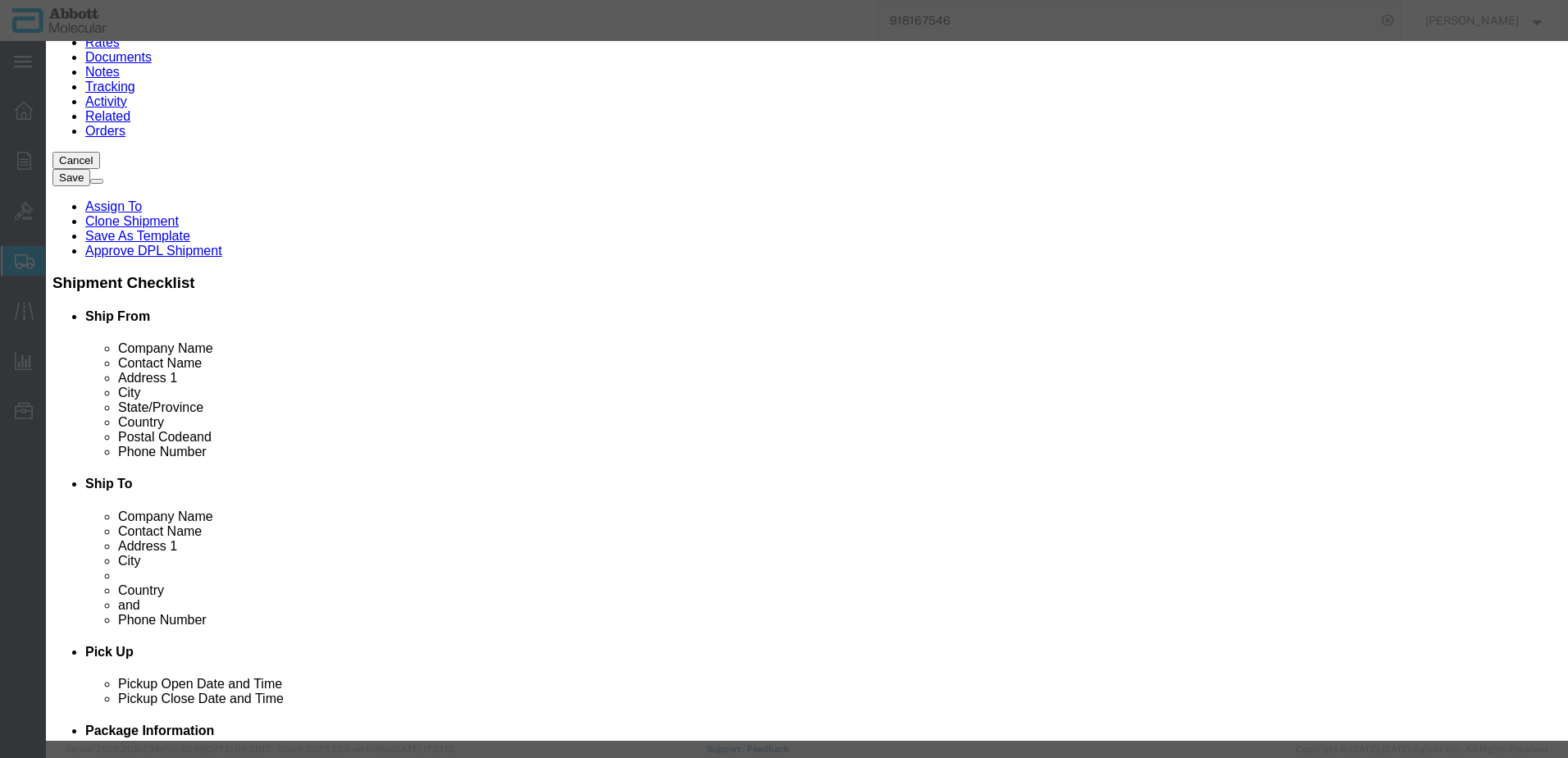
select select "US"
type input "AMBIENT"
type input "8479909596"
select select "BIS"
checkbox input "false"
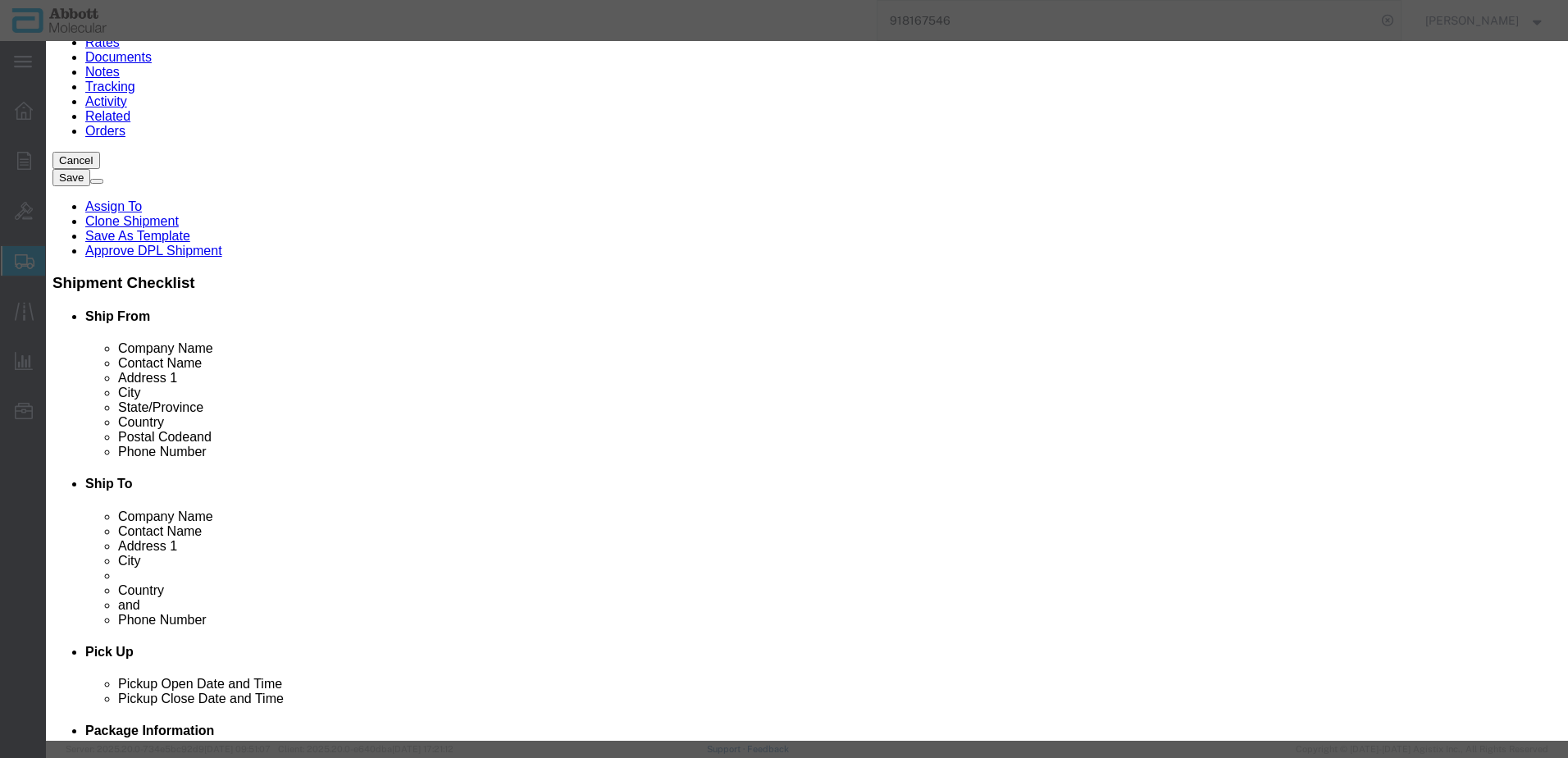
checkbox input "false"
type input "09N6505"
type textarea "Alinity mp SurePath Hold er; Replacement"
select select "NLR"
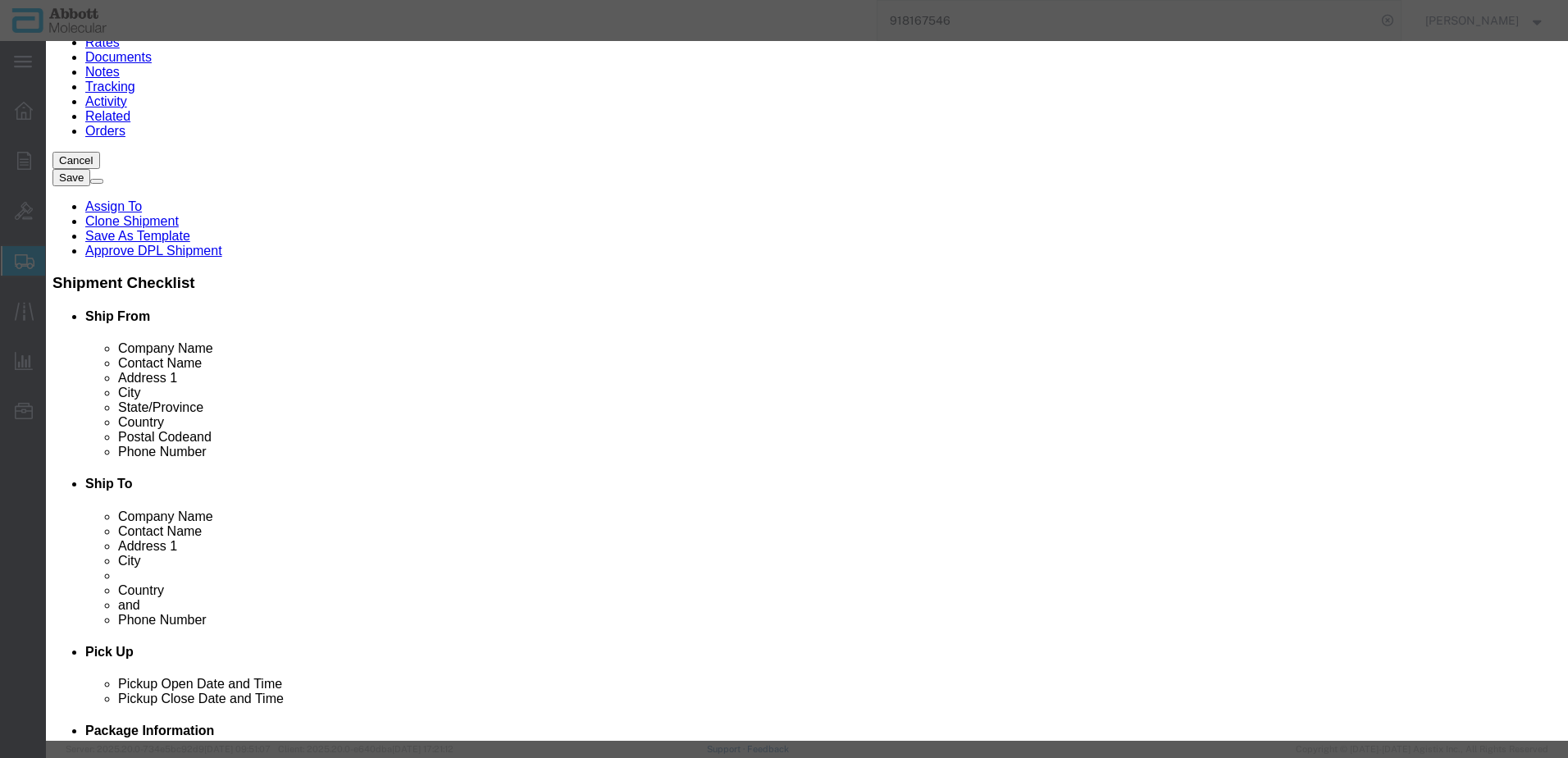
type input "09N6505"
type input "4"
drag, startPoint x: 1002, startPoint y: 268, endPoint x: 998, endPoint y: 277, distance: 9.8
click select "Select Account Type Activity ID Airline Appointment Number ASN Batch Number Bil…"
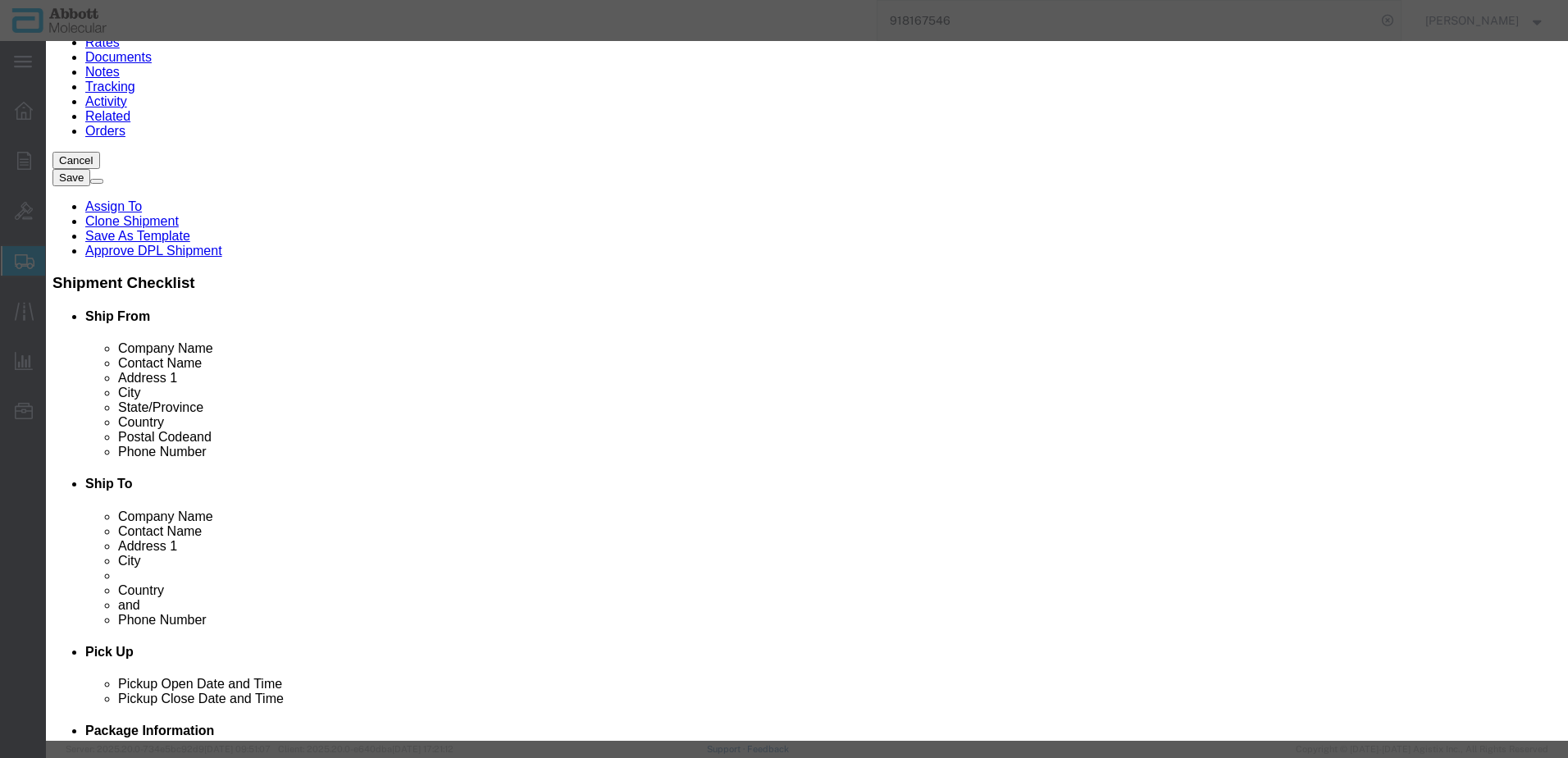
select select "BATCH_NUMBER"
click select "Select Account Type Activity ID Airline Appointment Number ASN Batch Number Bil…"
type input "68219"
select select "BATCH_NUMBER"
type input "71615"
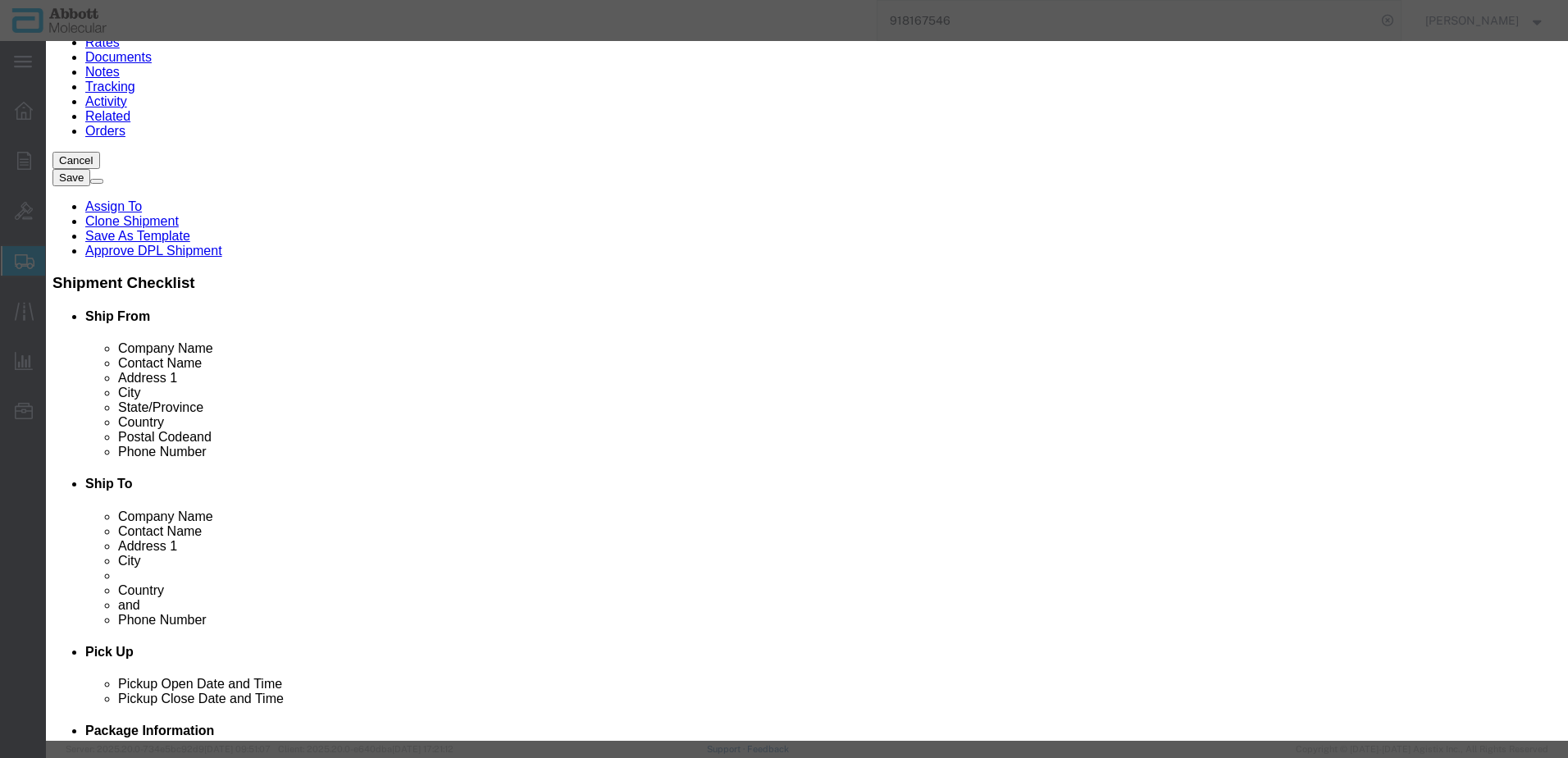
click button "Save & Add Another"
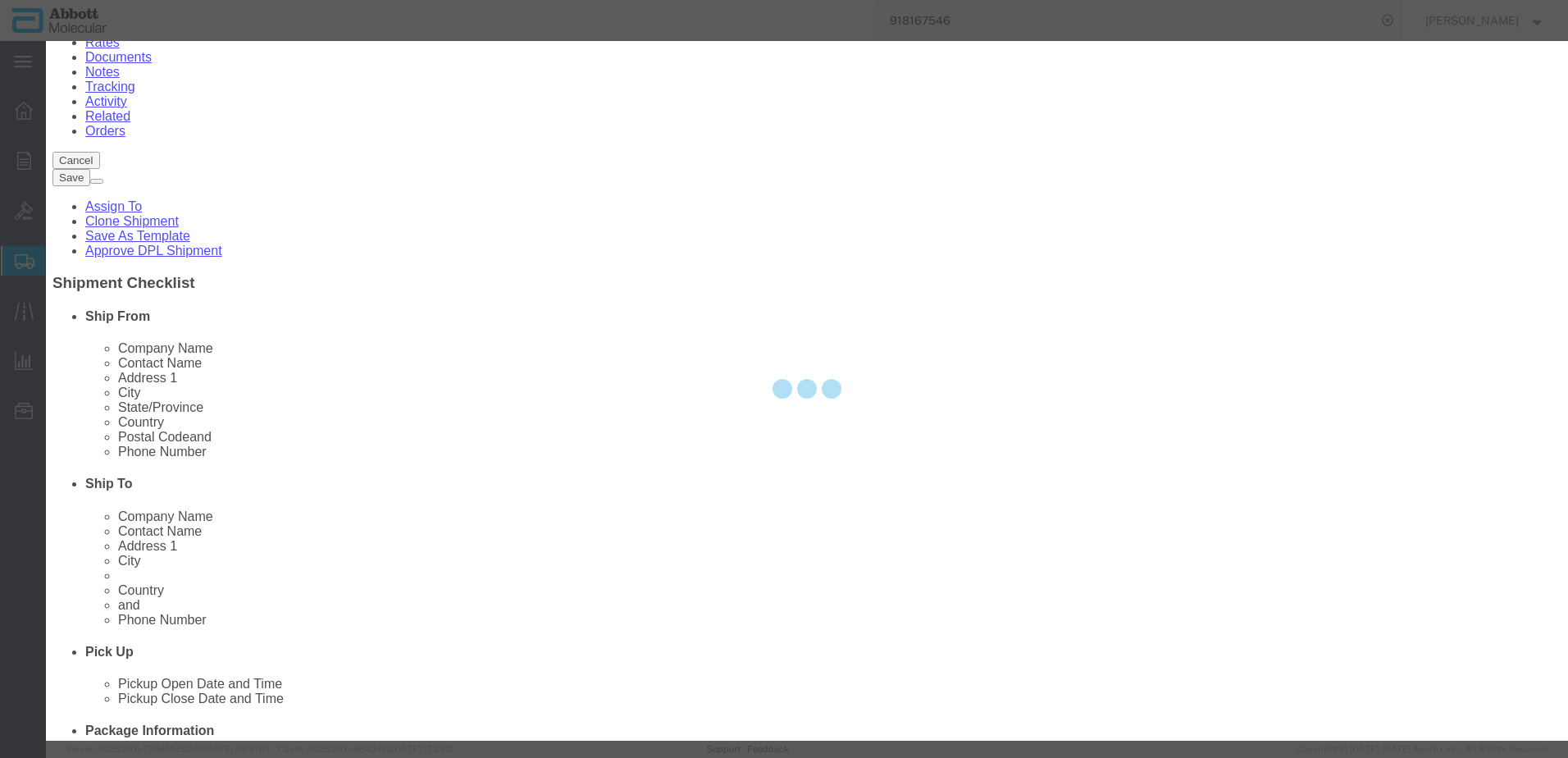
select select "EA"
select select
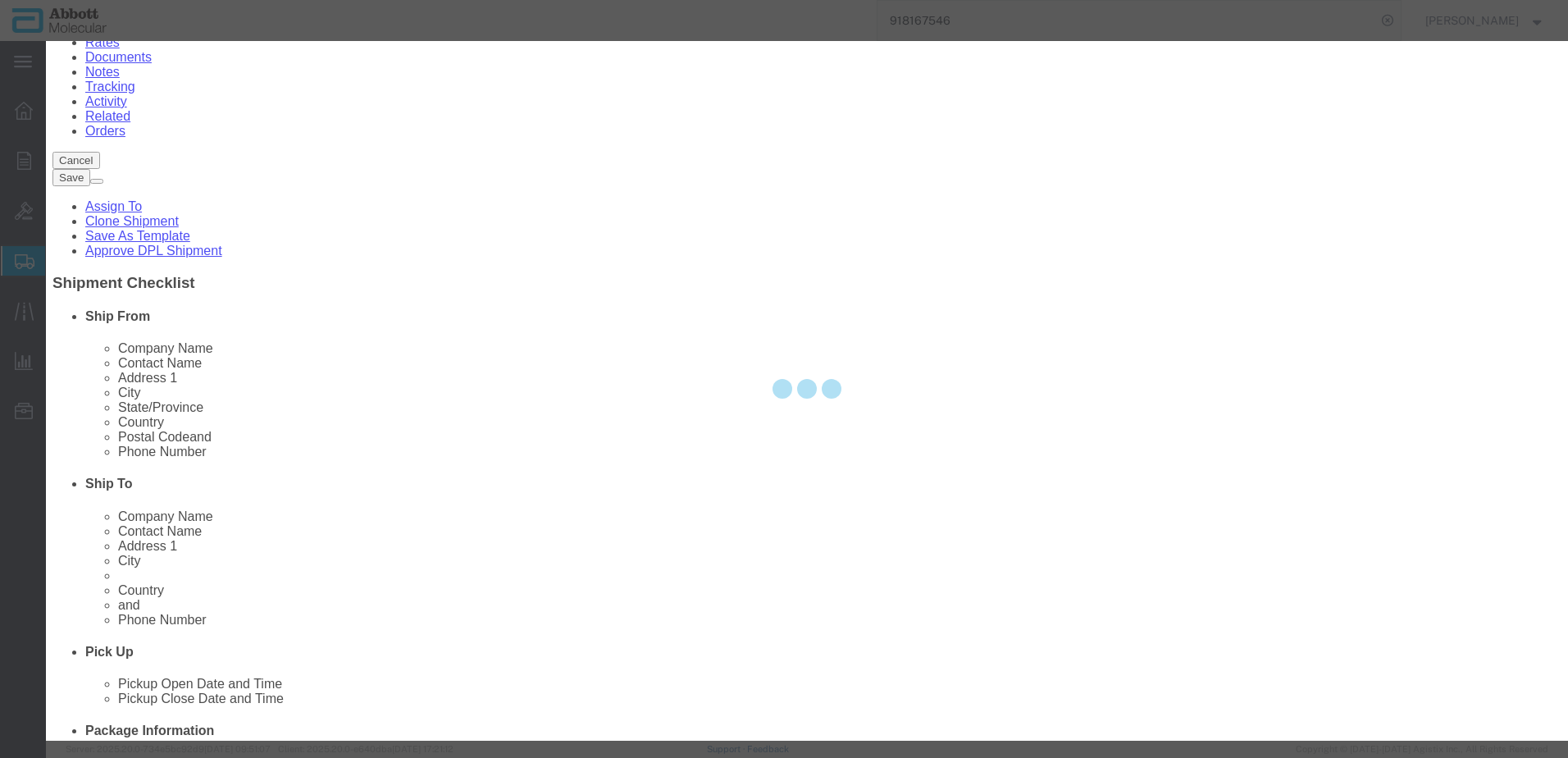
select select
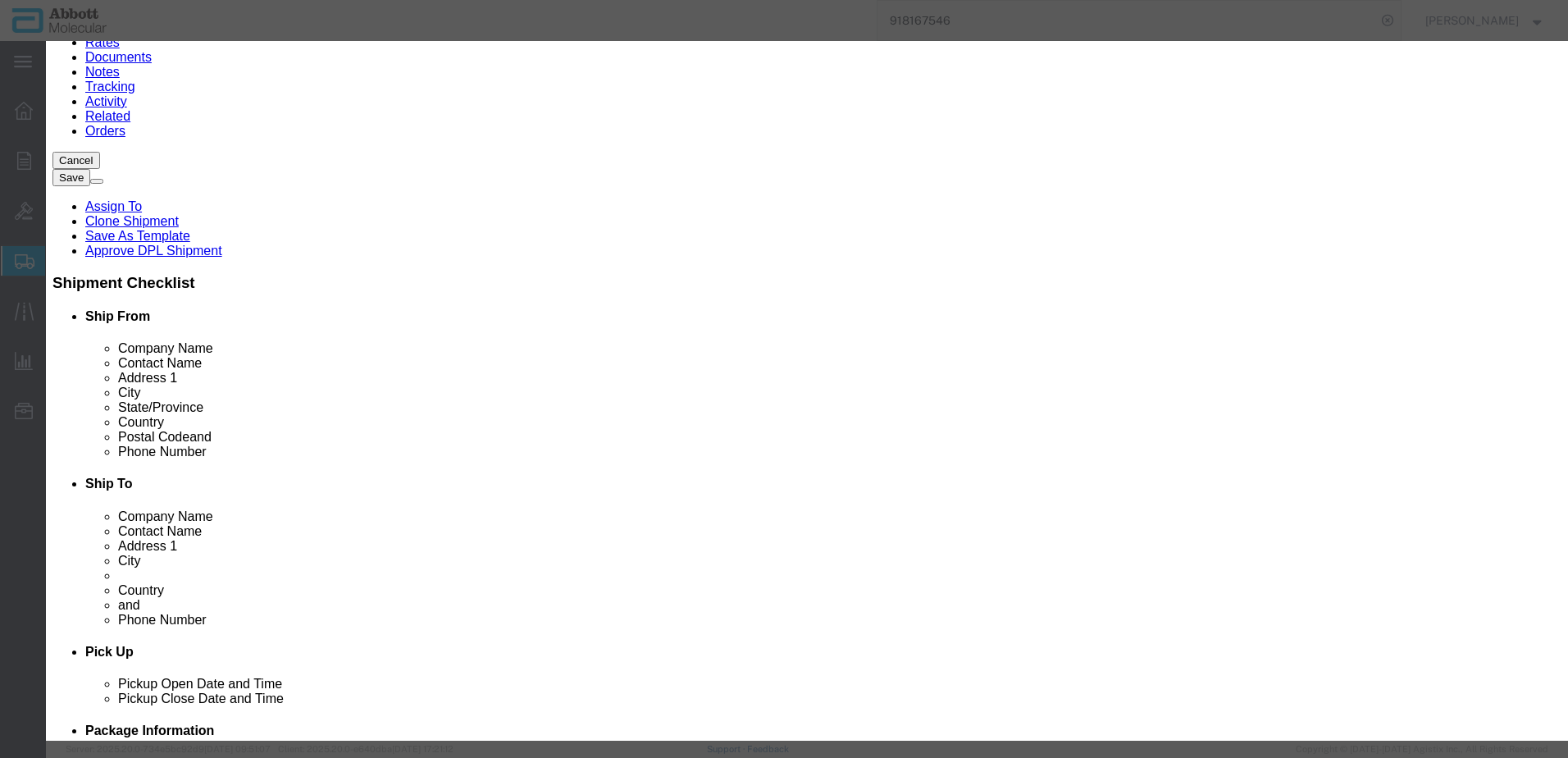
click input "text"
type input "09N6522"
click strong "09N6522"
type input "1"
select select "USD"
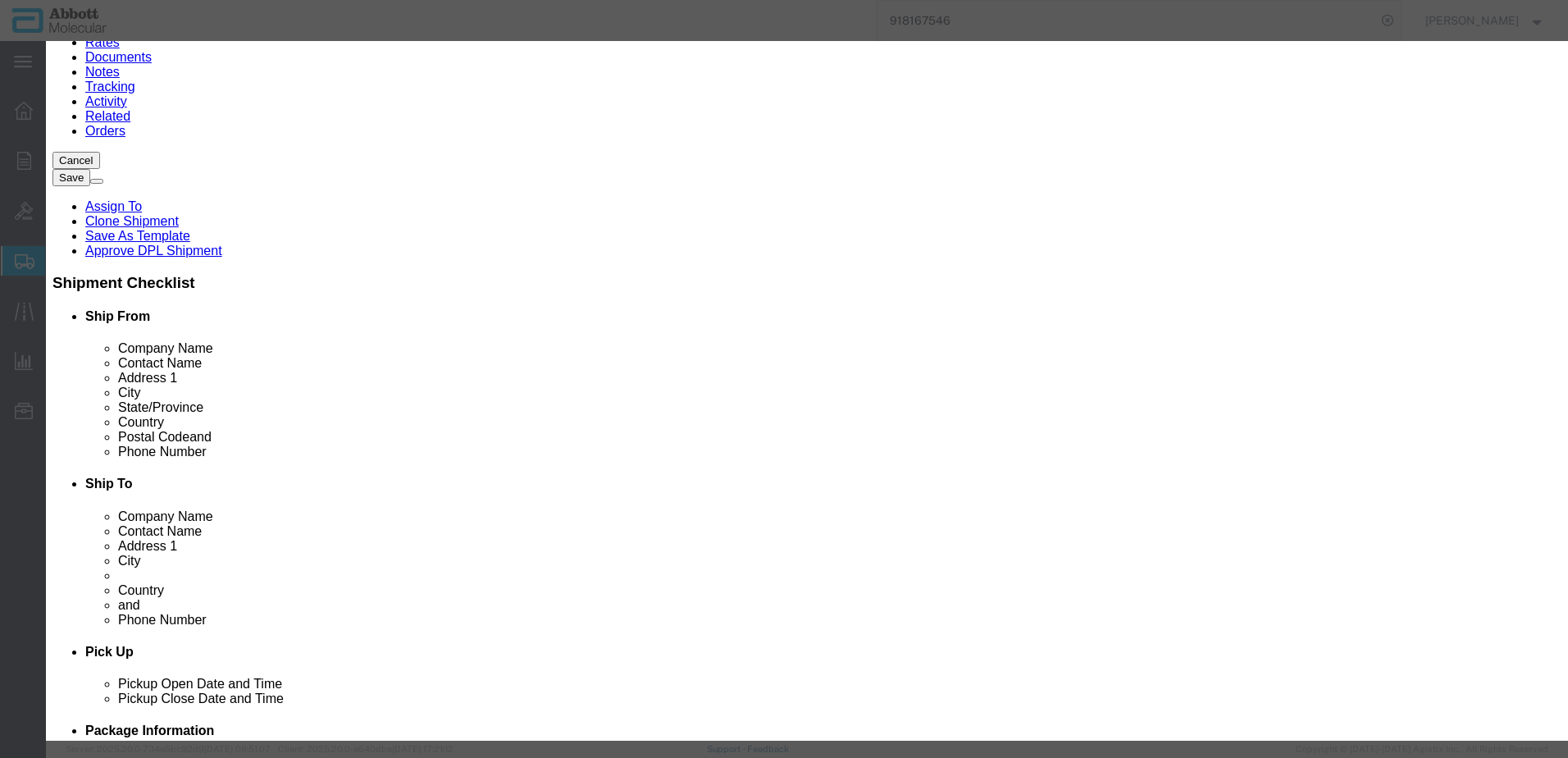
select select "US"
type input "3926909910"
type input "EAR99"
select select "BIS"
type input "09N6522"
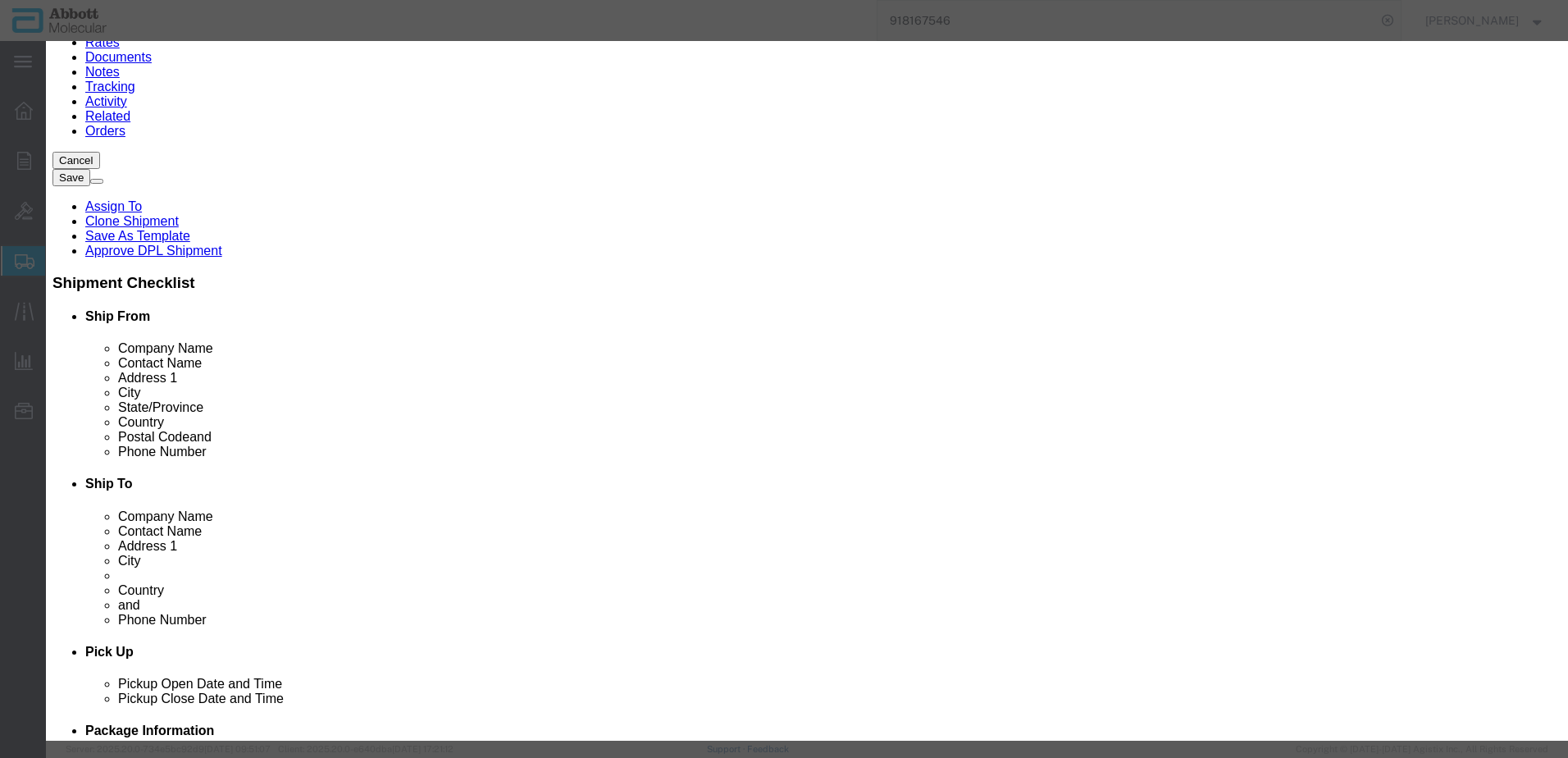
type input "09N6522"
type textarea "Alinity mp Well Plate Input Rack"
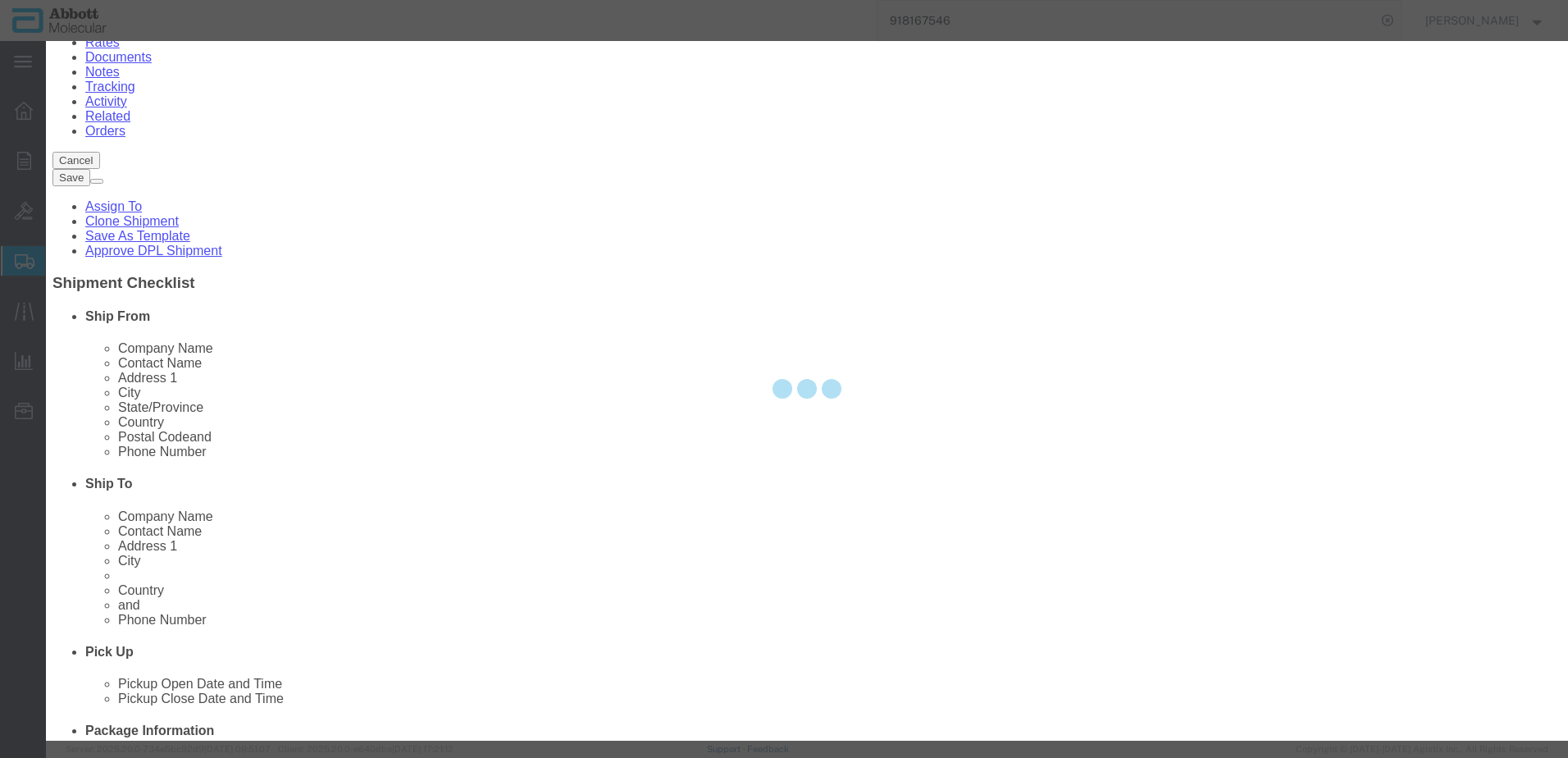
select select "NLR"
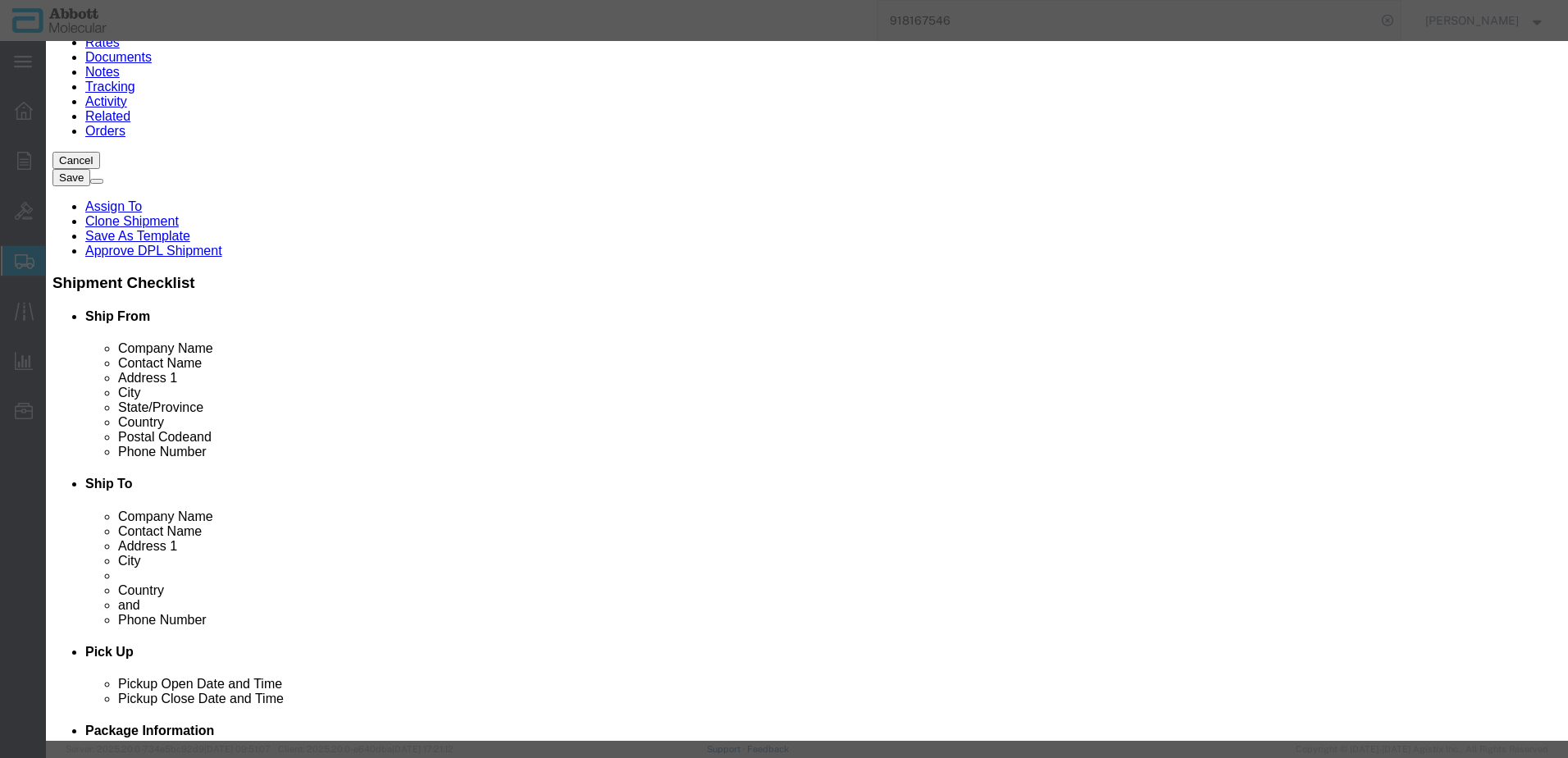
type input "09N6522"
type input "3"
drag, startPoint x: 984, startPoint y: 259, endPoint x: 975, endPoint y: 276, distance: 19.2
click select "Select Account Type Activity ID Airline Appointment Number ASN Batch Number Bil…"
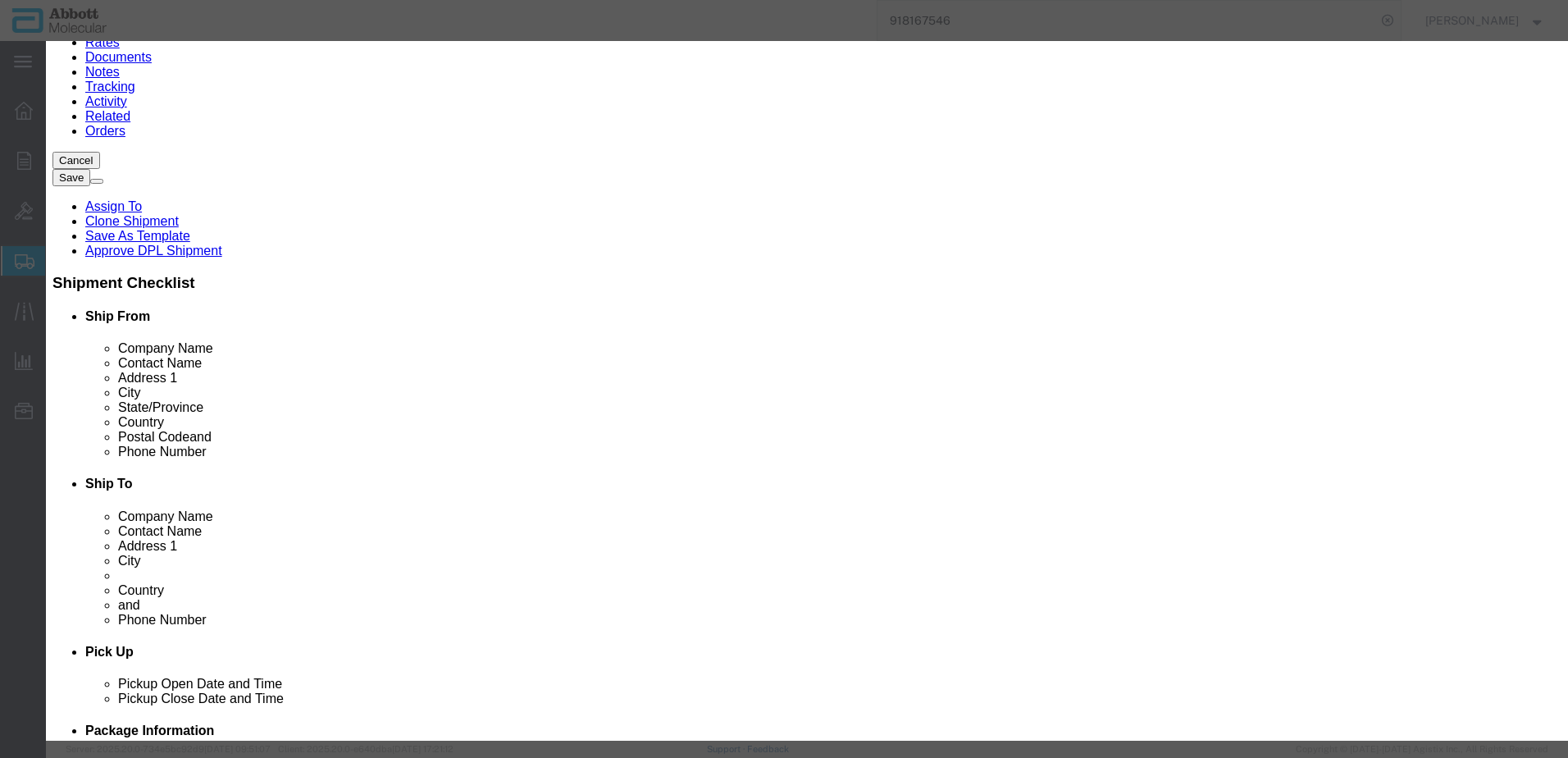
select select "BATCH_NUMBER"
click select "Select Account Type Activity ID Airline Appointment Number ASN Batch Number Bil…"
type input "76513"
click button "Save & Add Another"
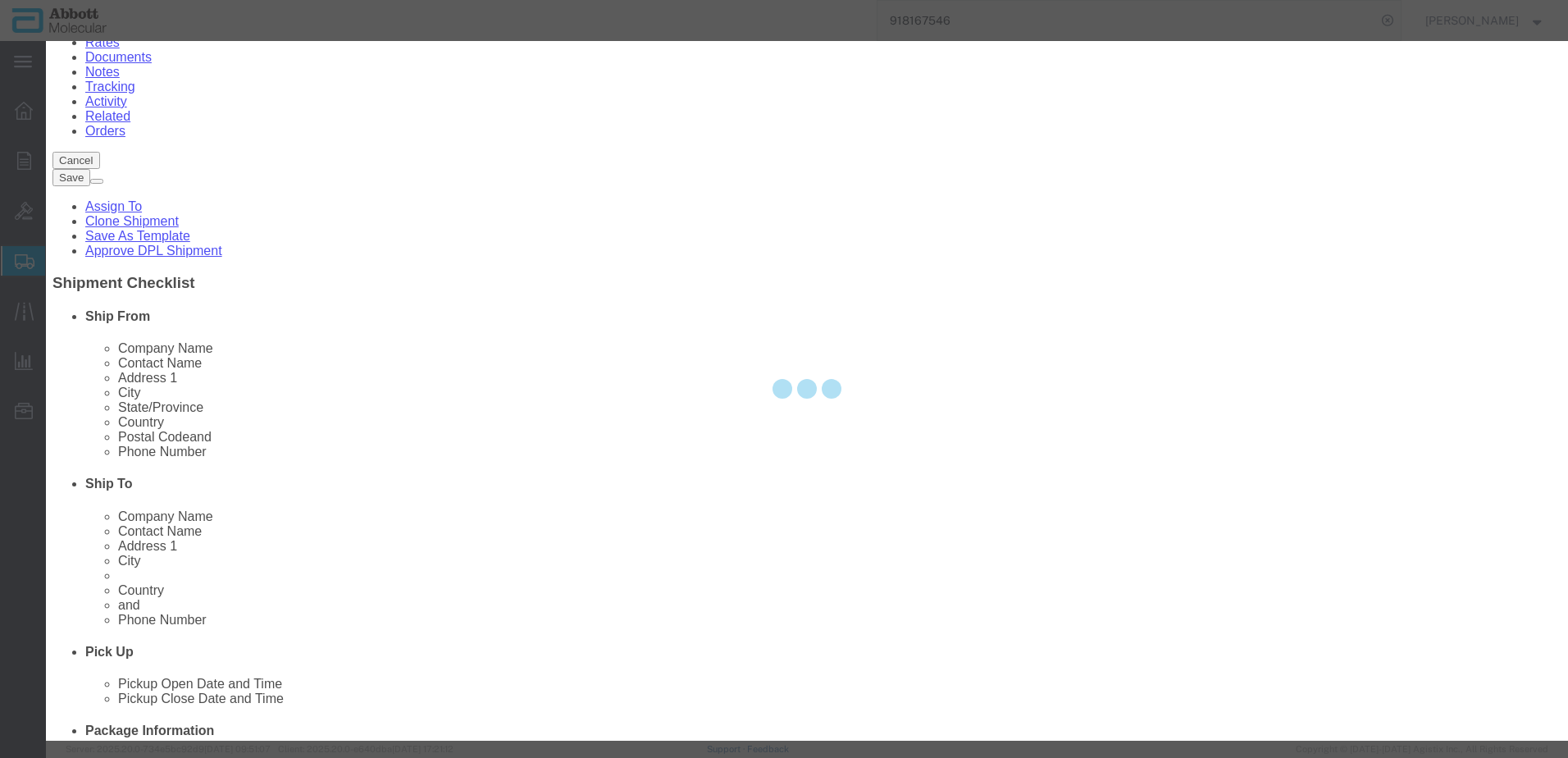
select select "EA"
select select
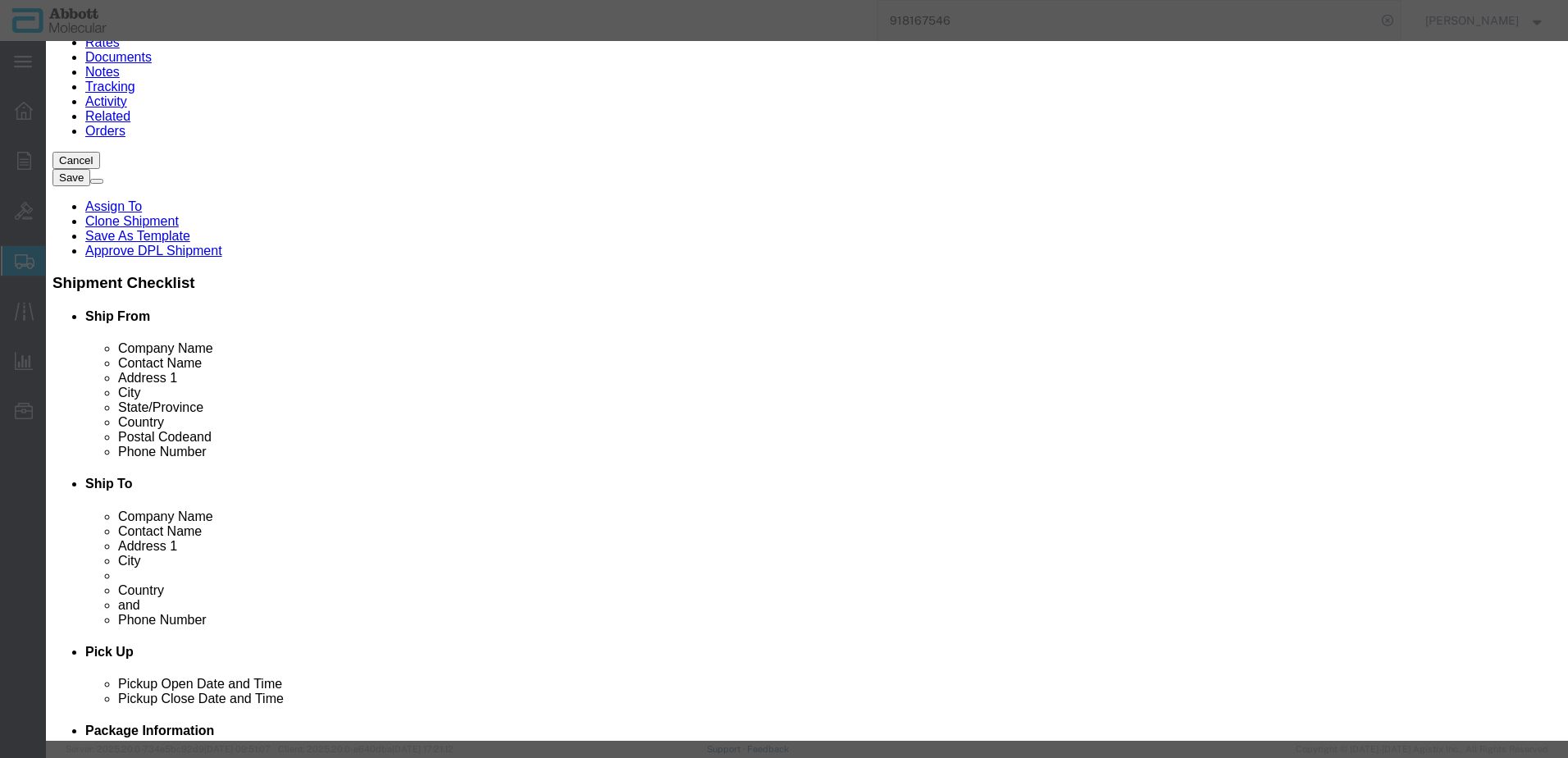
select select "USD"
click input "text"
type input "09N6522"
click strong "09N6522"
type input "1"
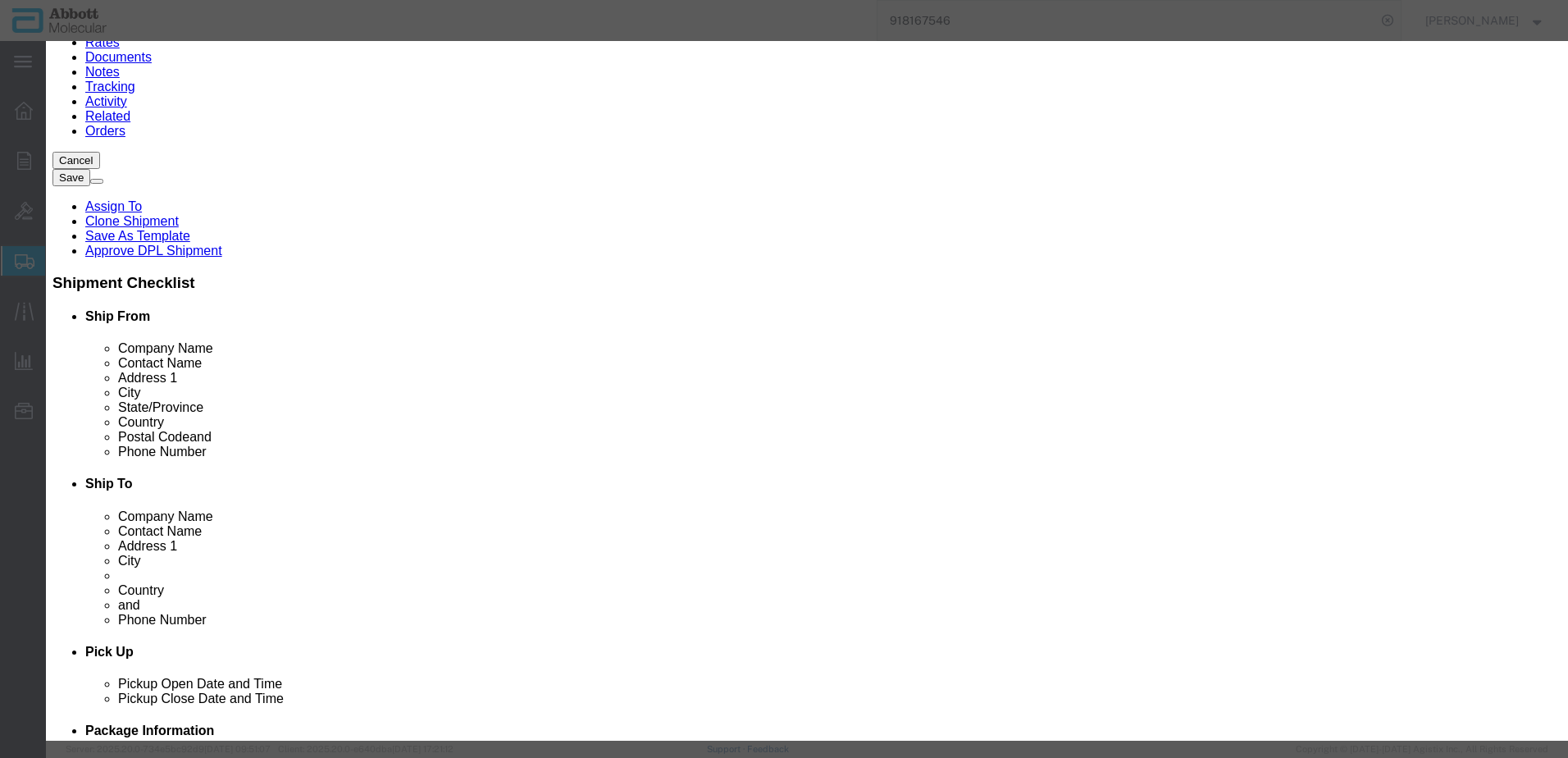
select select "US"
type input "3926909910"
type input "EAR99"
select select "BIS"
type input "09N6522"
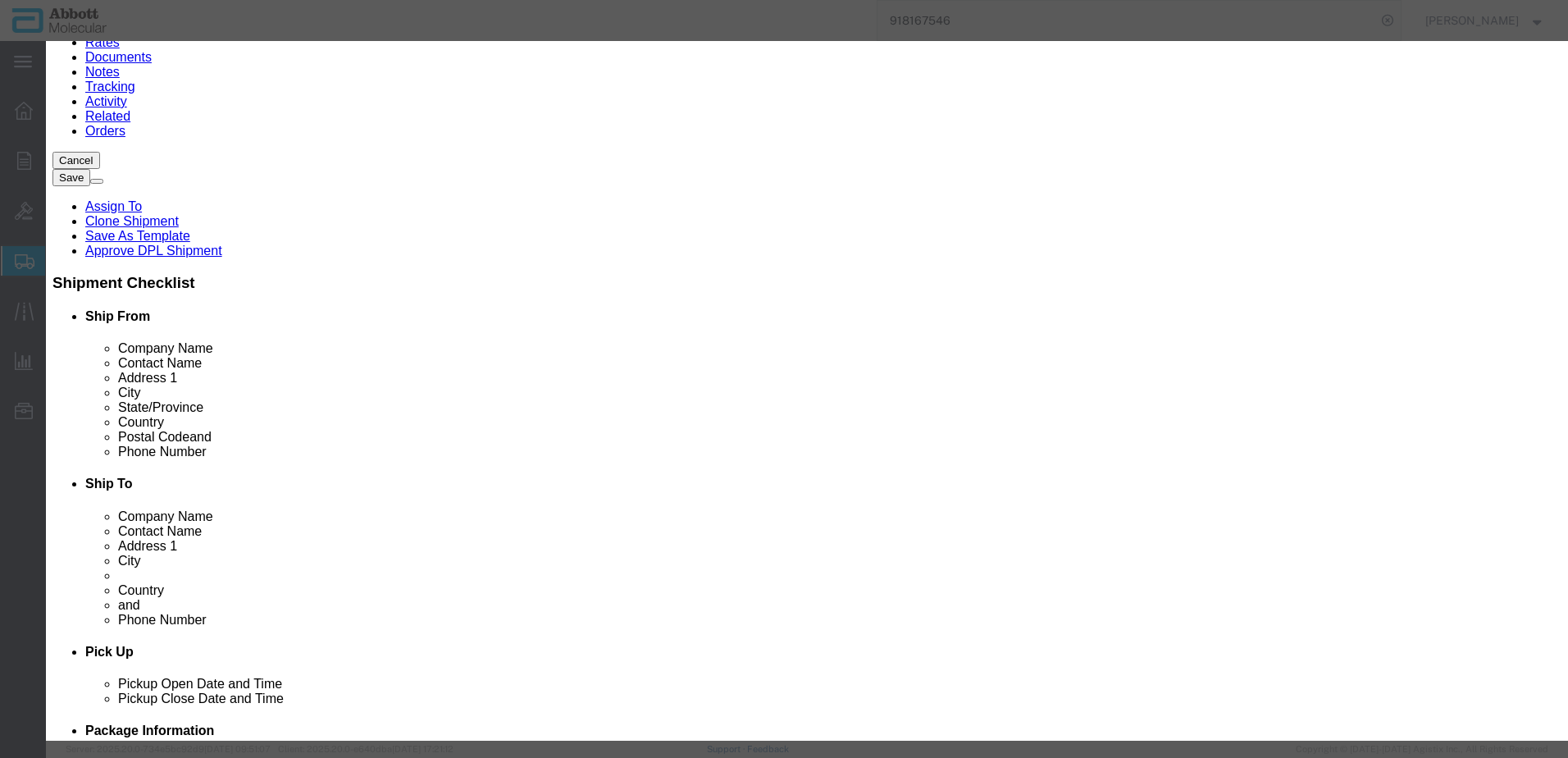
type input "09N6522"
type textarea "Alinity mp Well Plate Input Rack"
select select "NLR"
type input "09N6522"
type input "1"
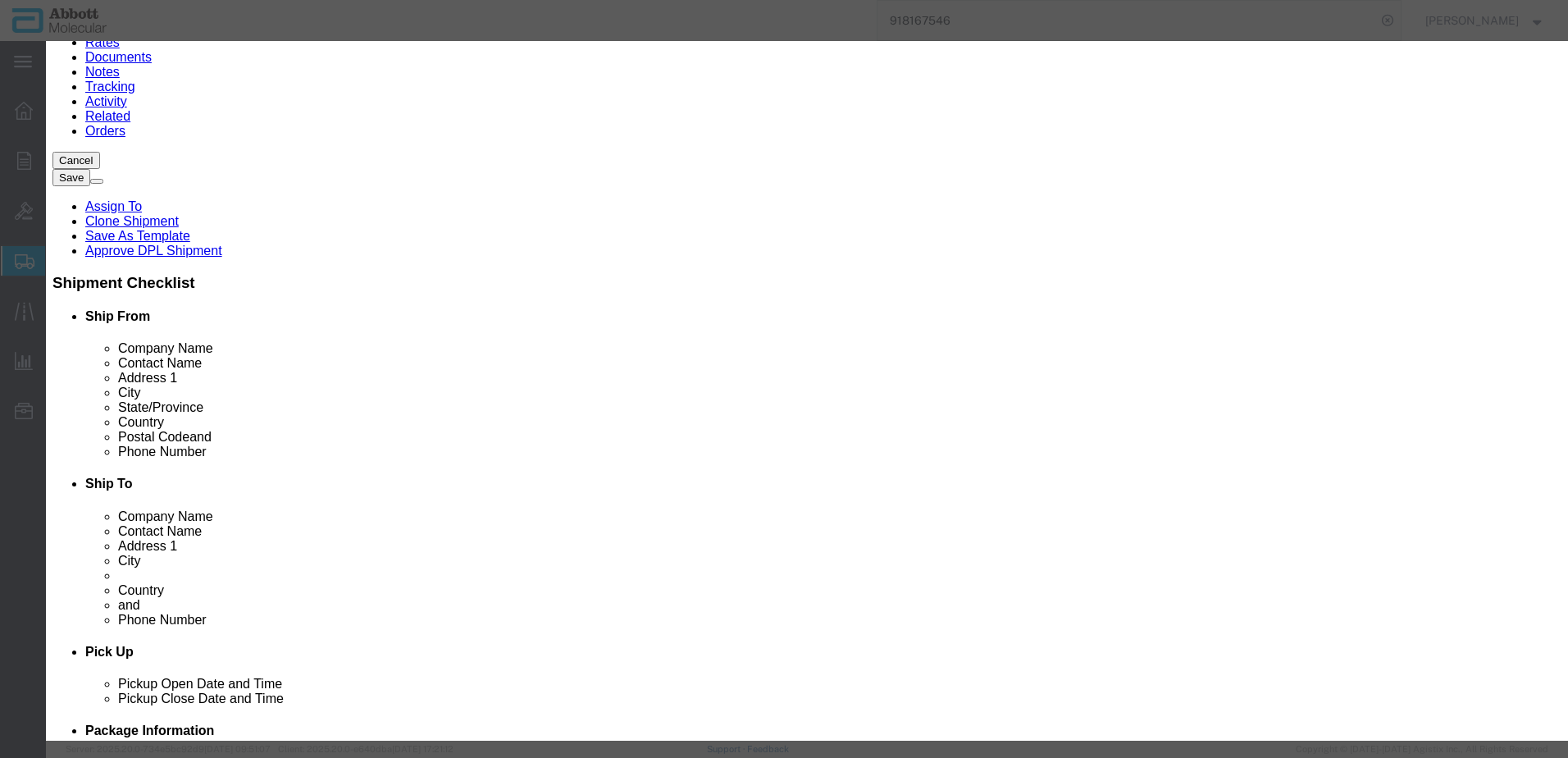
click select "Select Account Type Activity ID Airline Appointment Number ASN Batch Number Bil…"
select select "BATCH_NUMBER"
click select "Select Account Type Activity ID Airline Appointment Number ASN Batch Number Bil…"
type input "76513"
click button "Save & Add Another"
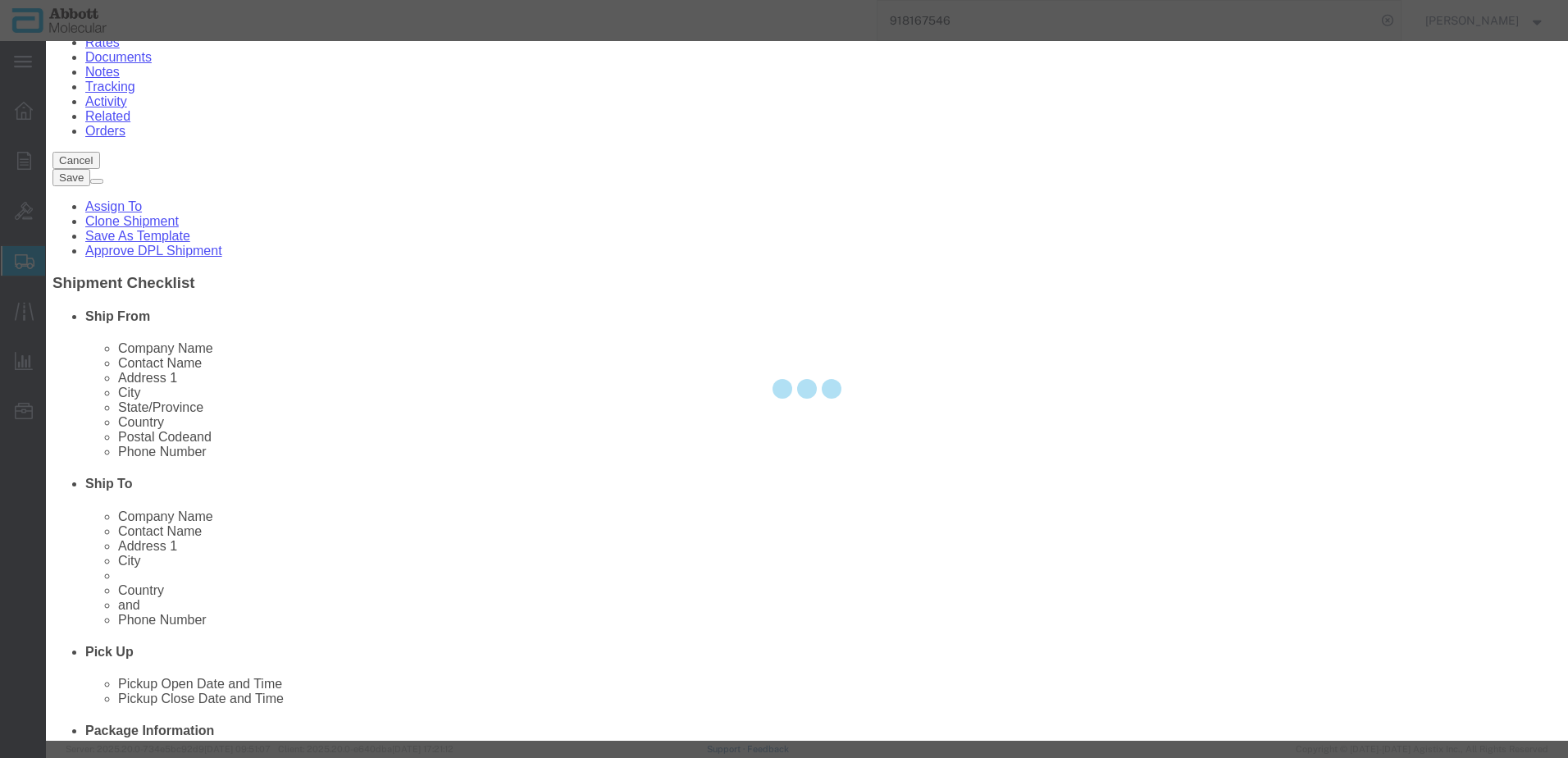
select select "EA"
select select
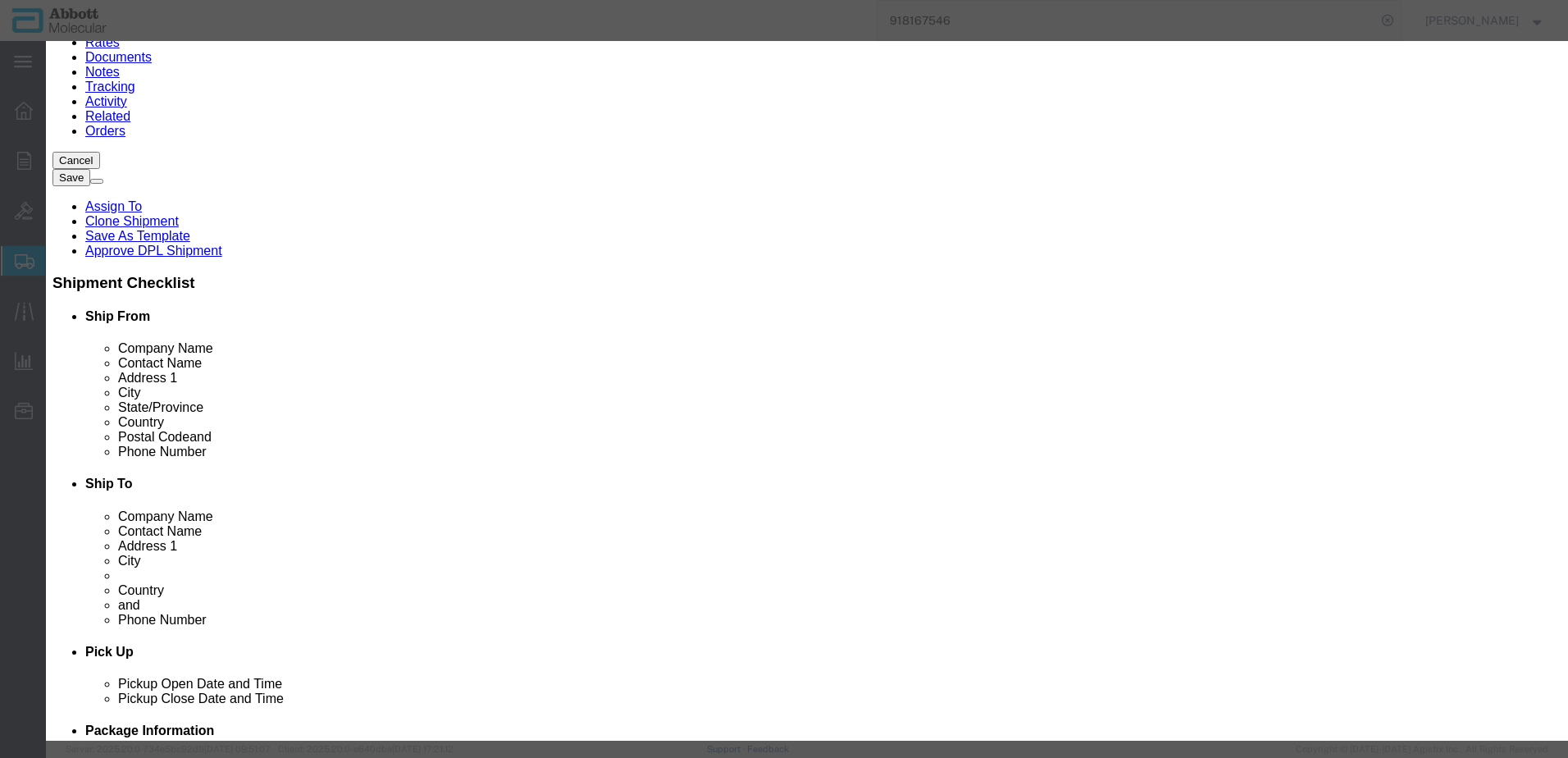
click input "text"
click td "Model: 09N8501"
drag, startPoint x: 947, startPoint y: 263, endPoint x: 946, endPoint y: 275, distance: 12.0
click select "Select Account Type Activity ID Airline Appointment Number ASN Batch Number Bil…"
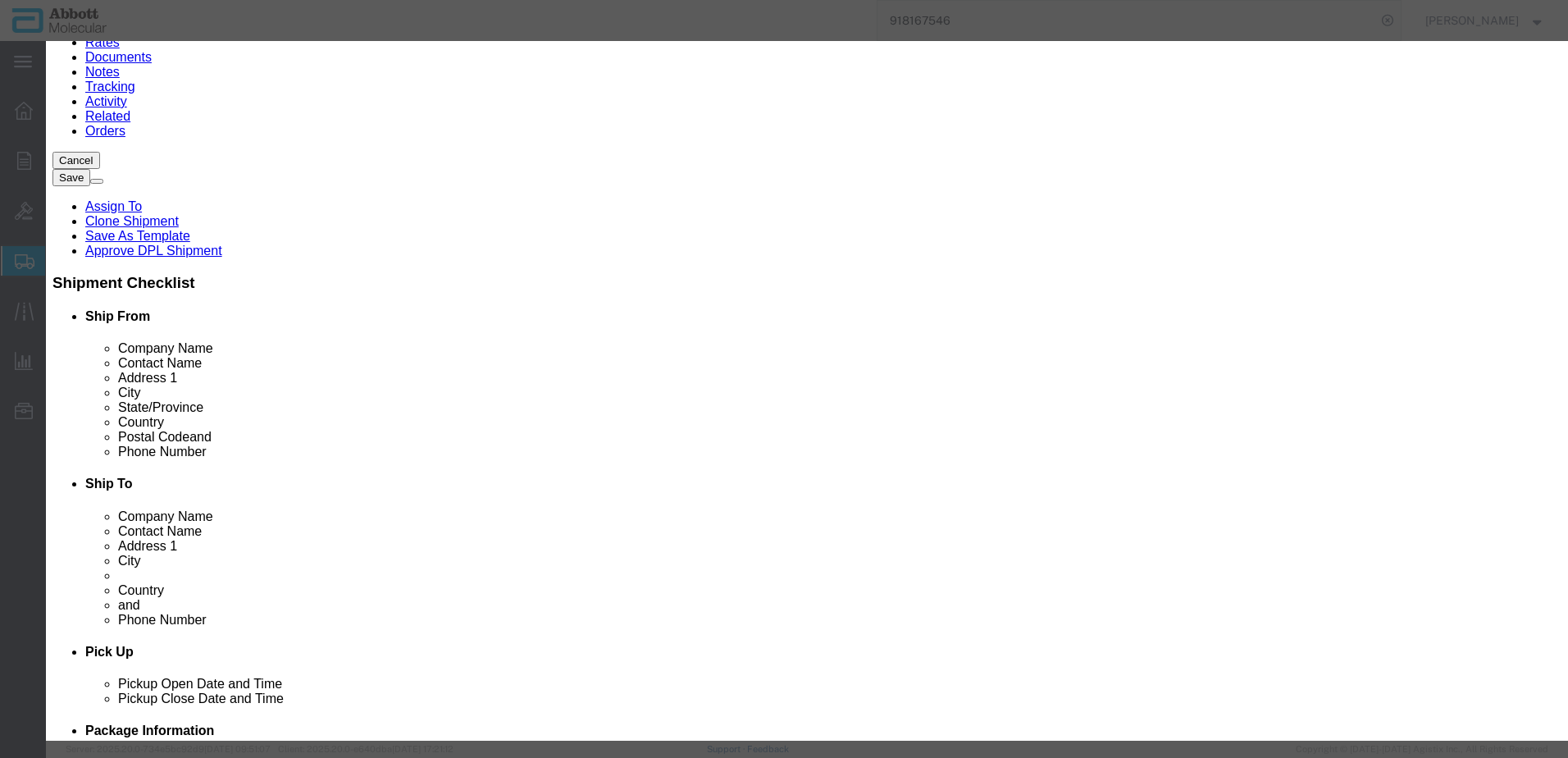
click button "Save & Close"
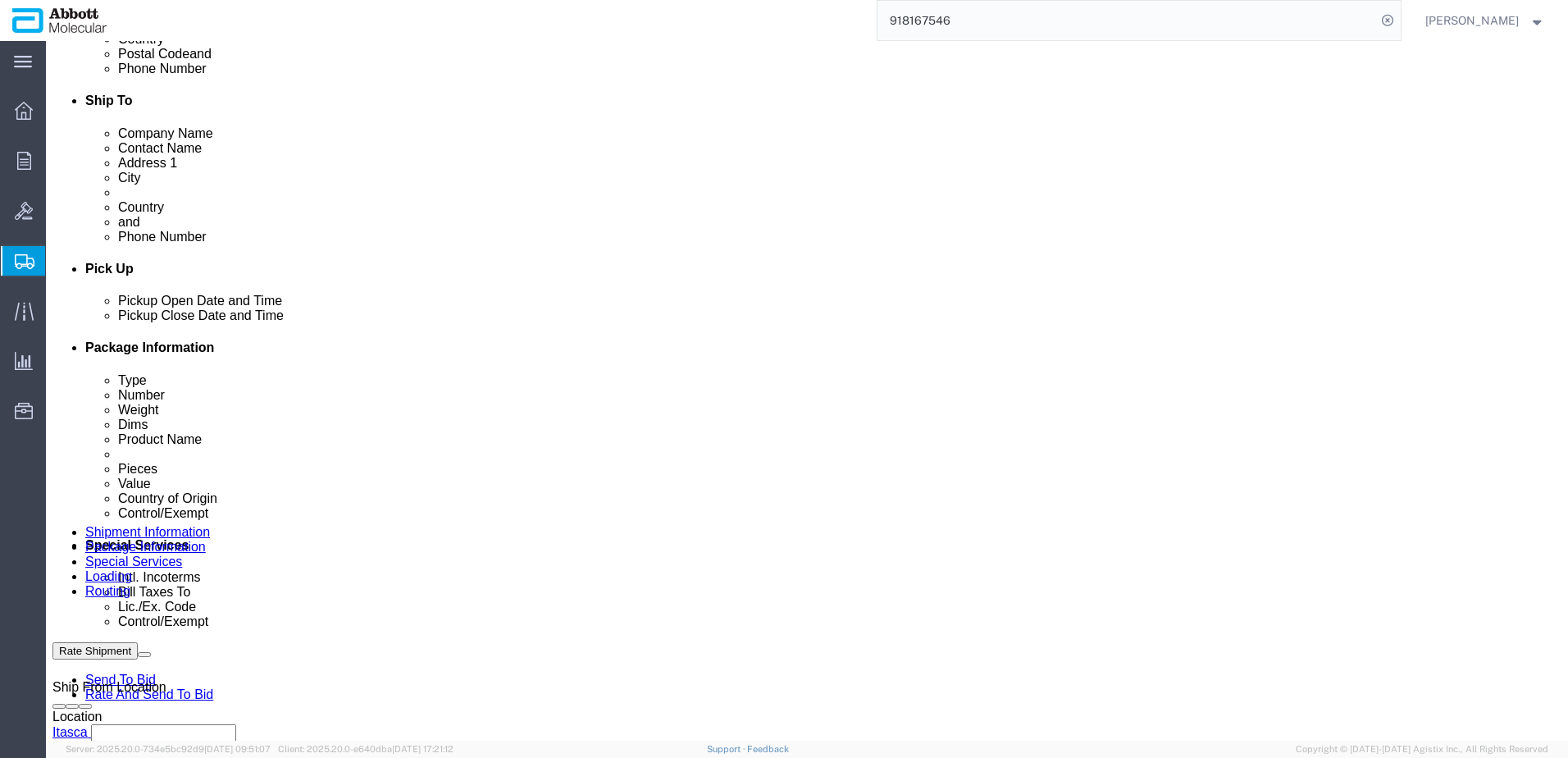
scroll to position [577, 0]
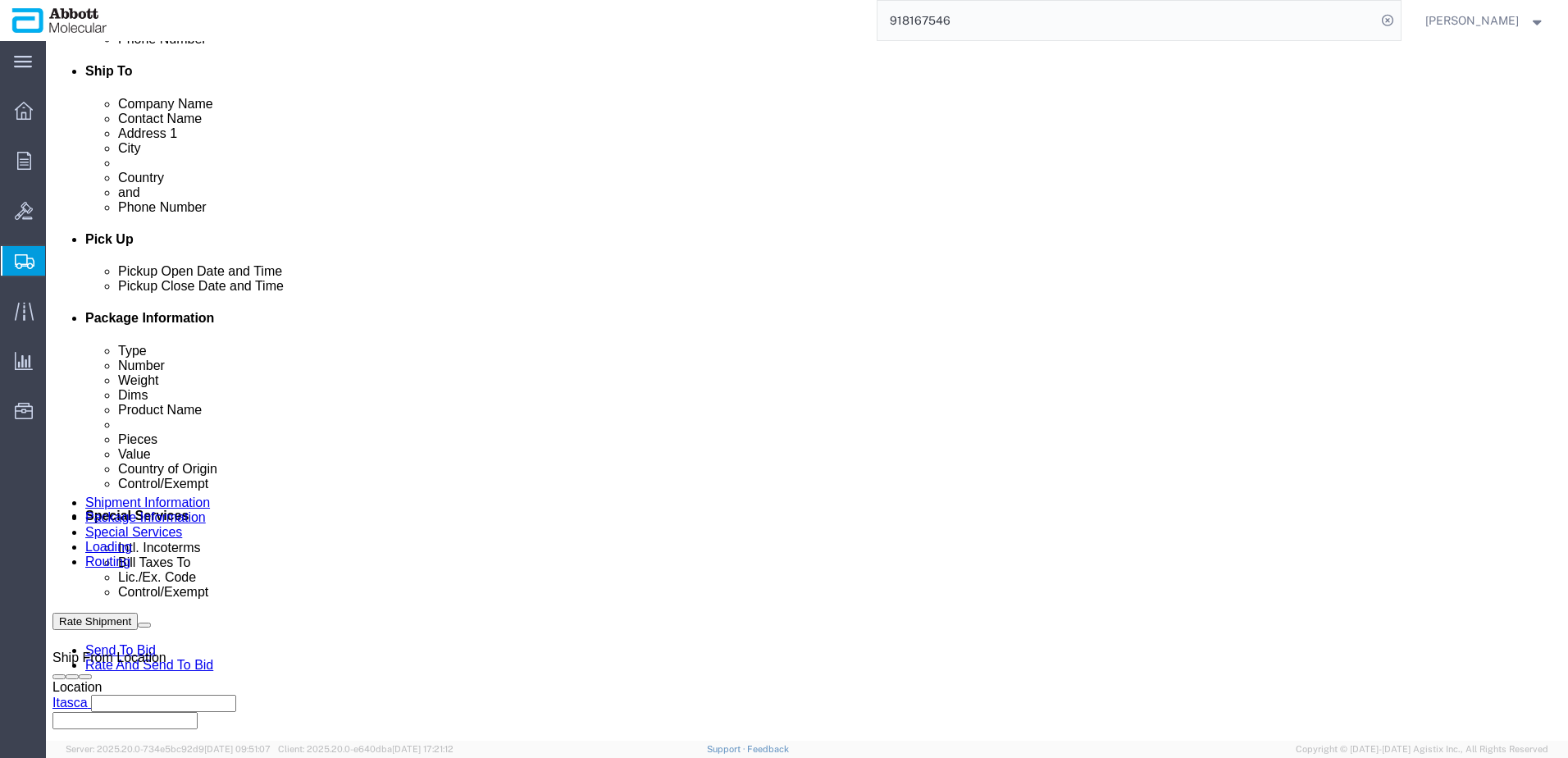
click link "Add Content"
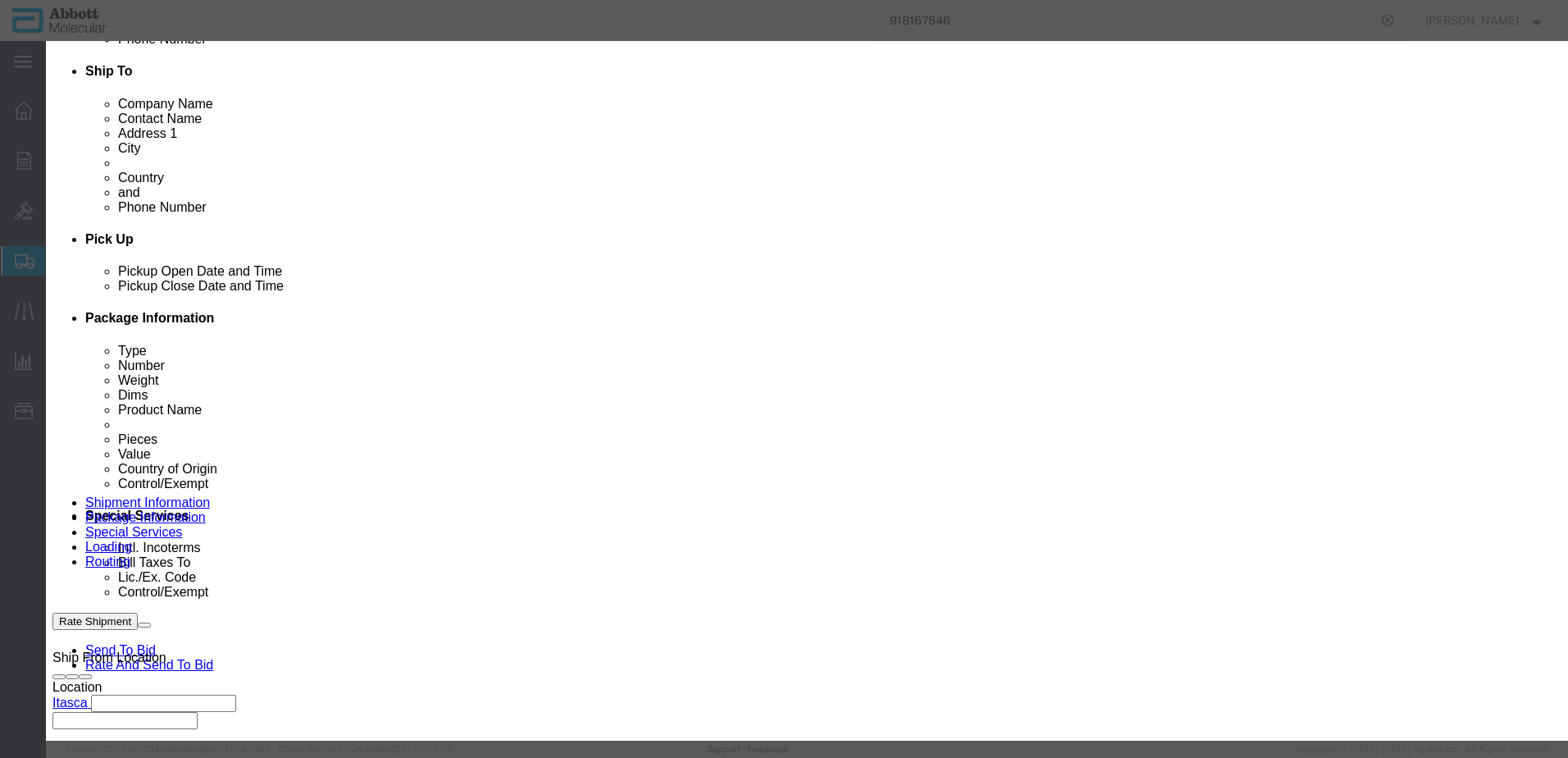
click input "text"
click td "Name: 04N7306"
click select "Select Account Type Activity ID Airline Appointment Number ASN Batch Number Bil…"
click button "Save & Add Another"
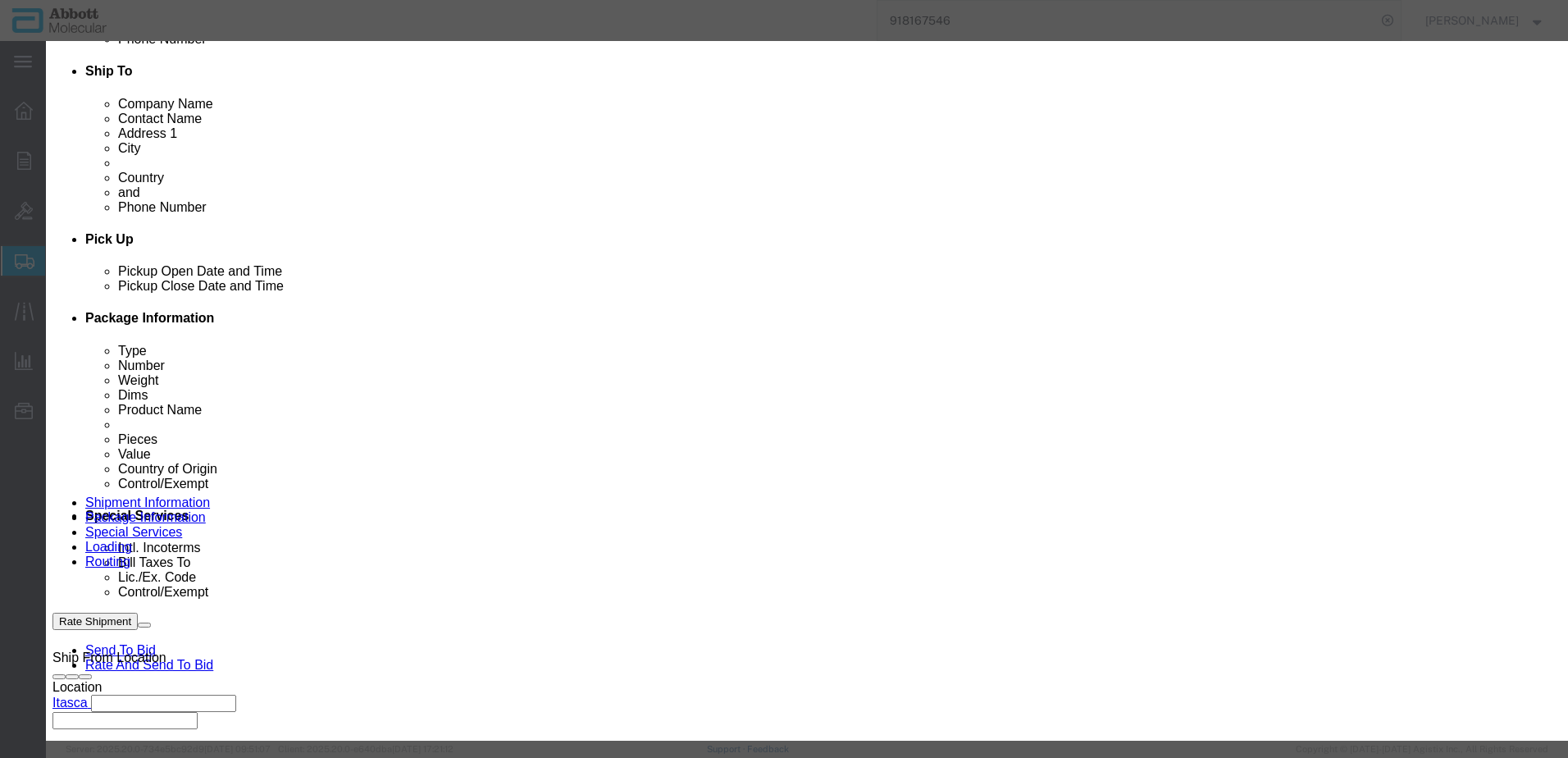
click input "text"
click td "Model: 09N2620"
drag, startPoint x: 978, startPoint y: 268, endPoint x: 977, endPoint y: 278, distance: 10.0
click select "Select Account Type Activity ID Airline Appointment Number ASN Batch Number Bil…"
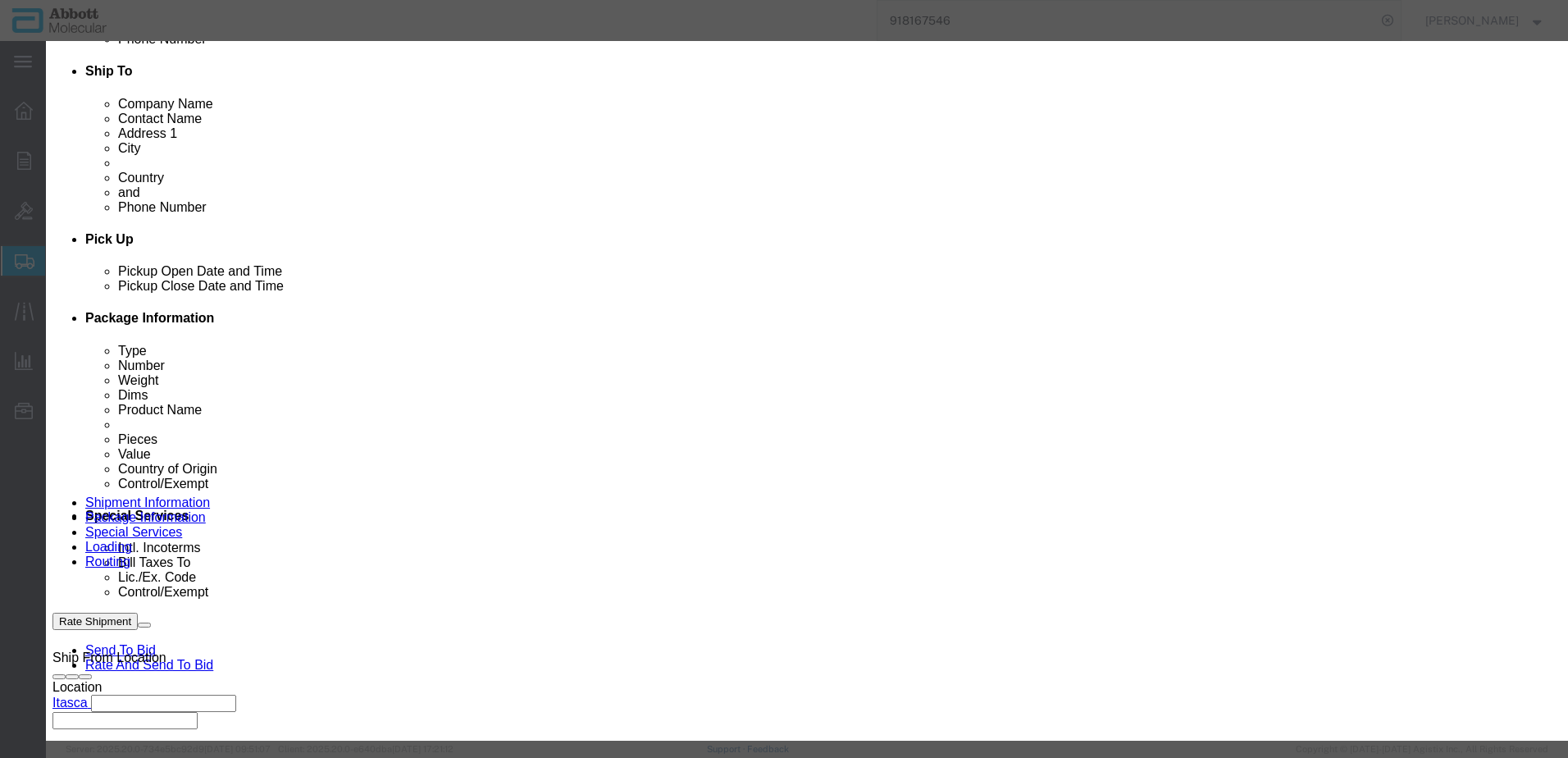
click button "Save & Add Another"
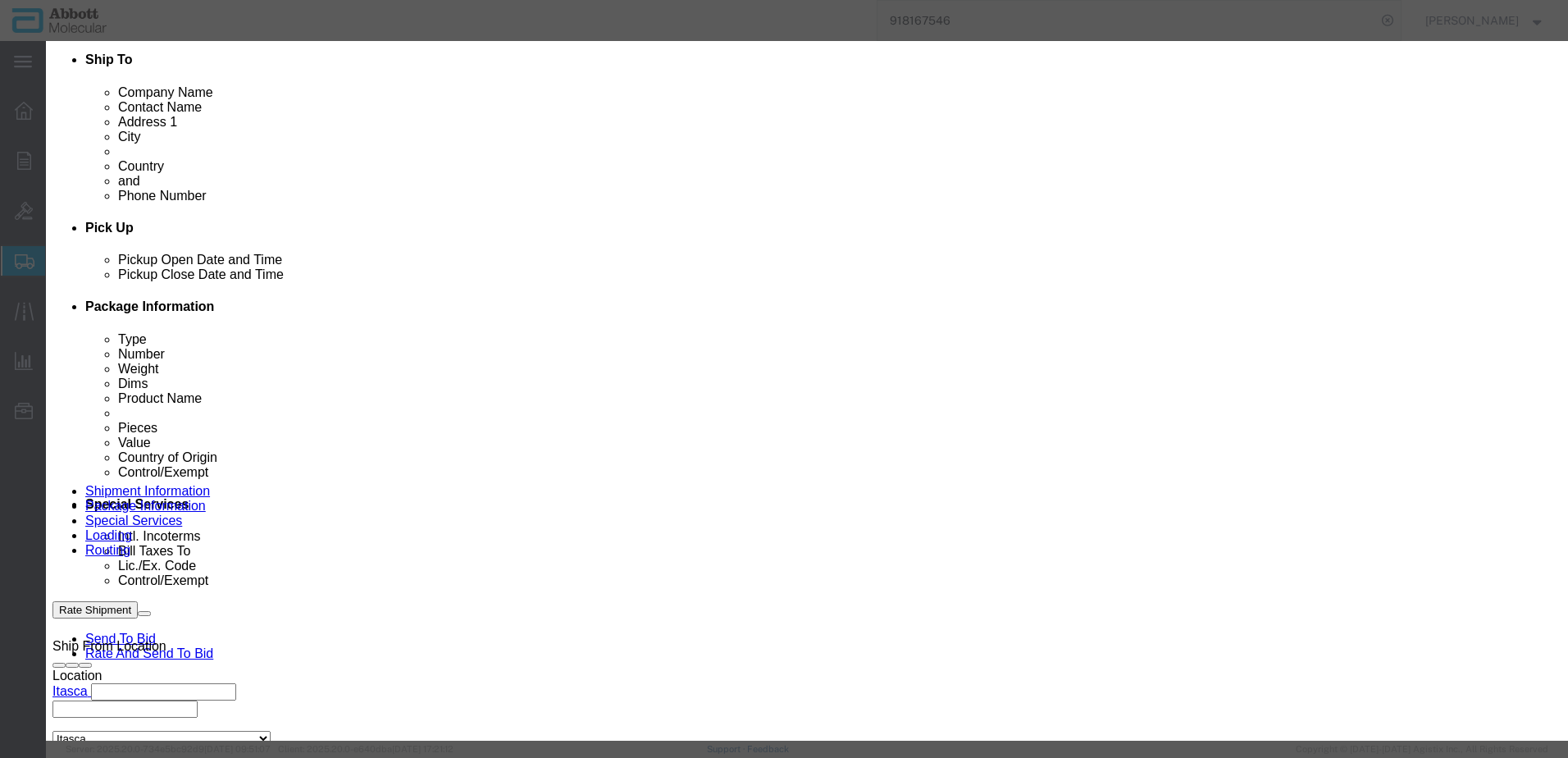
click input "text"
click td "Model: 09N1910"
click select "Select Account Type Activity ID Airline Appointment Number ASN Batch Number Bil…"
click button "Save & Close"
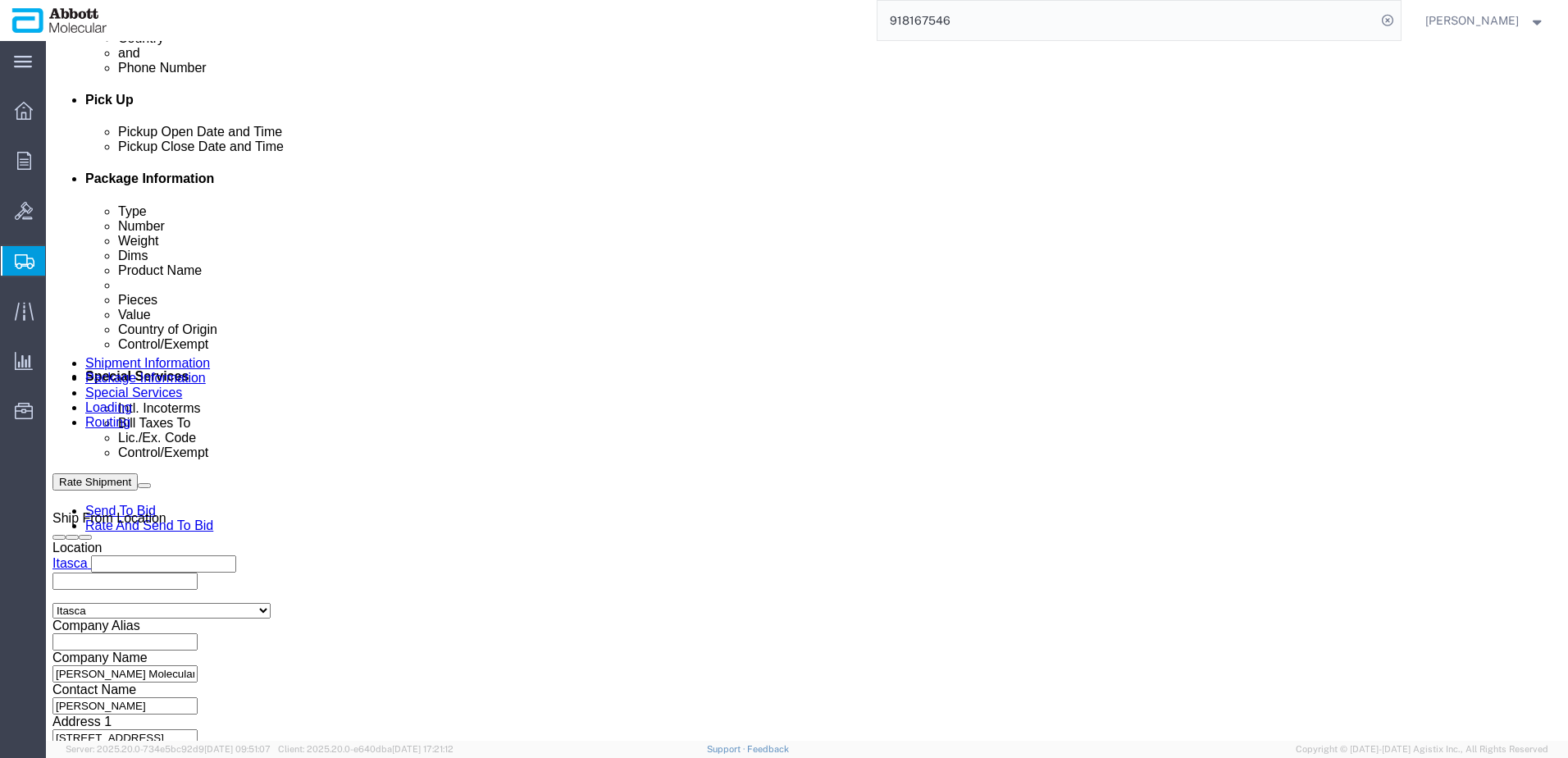
scroll to position [770, 0]
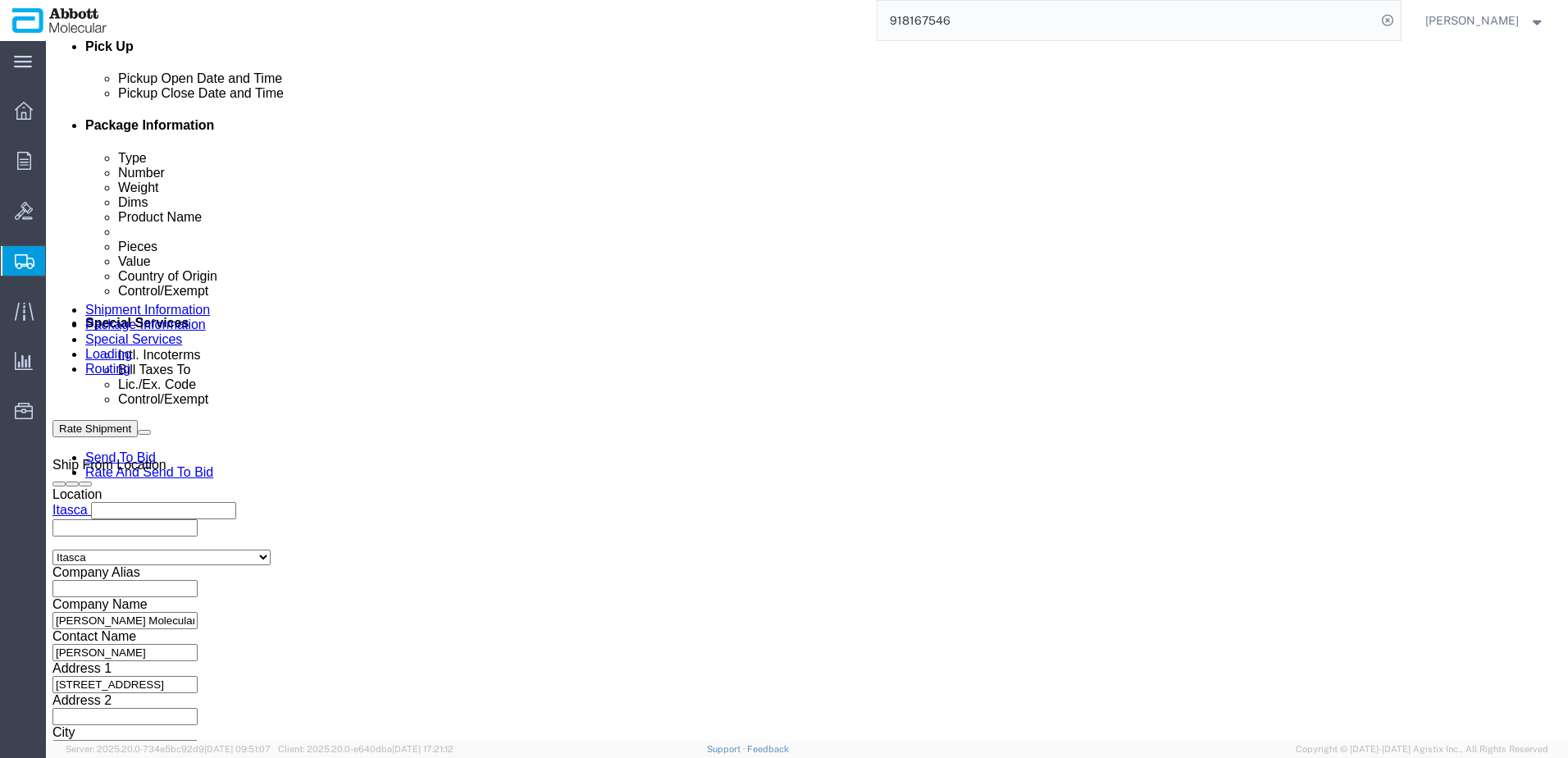
click button "Continue"
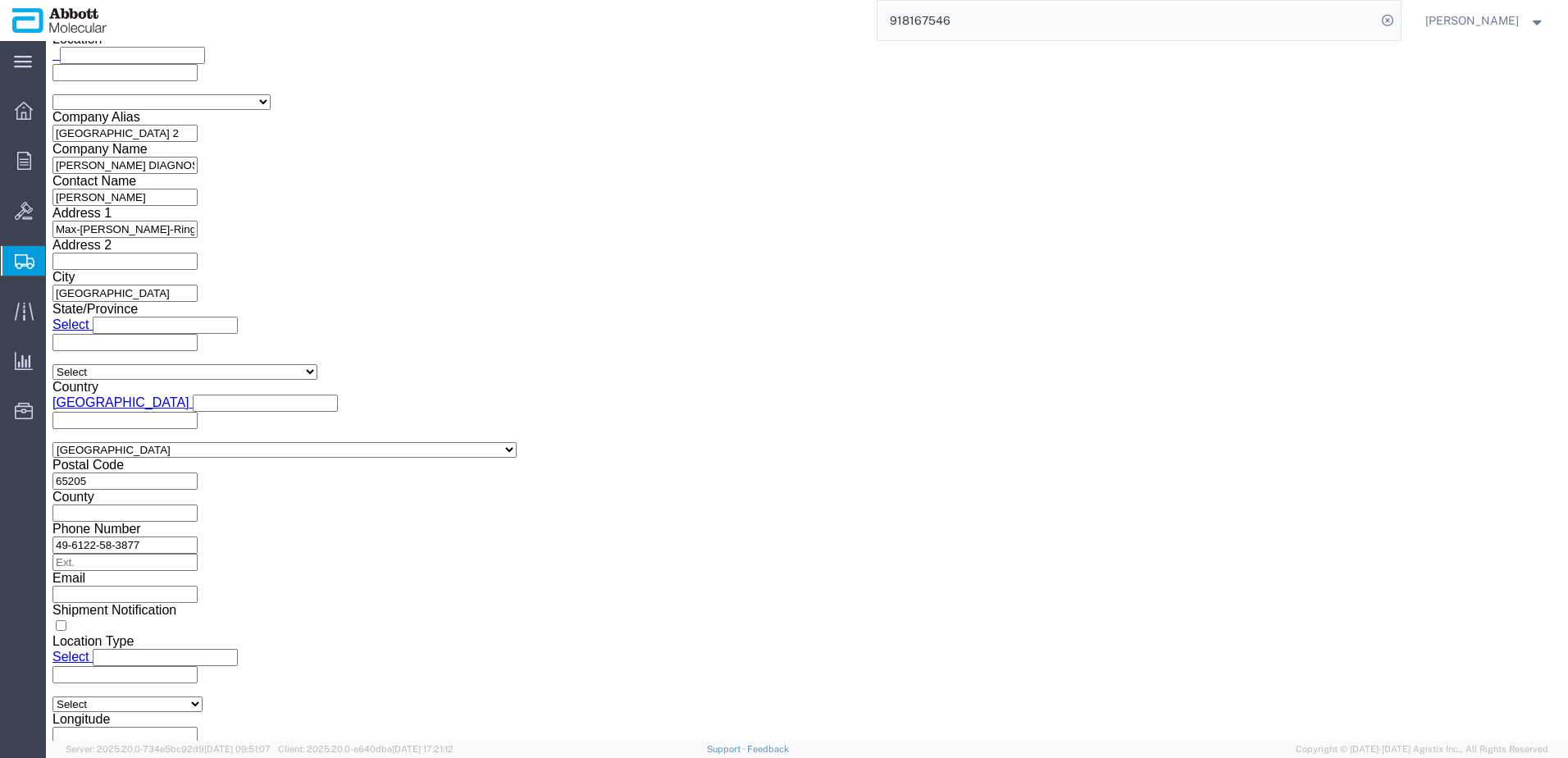
scroll to position [2473, 0]
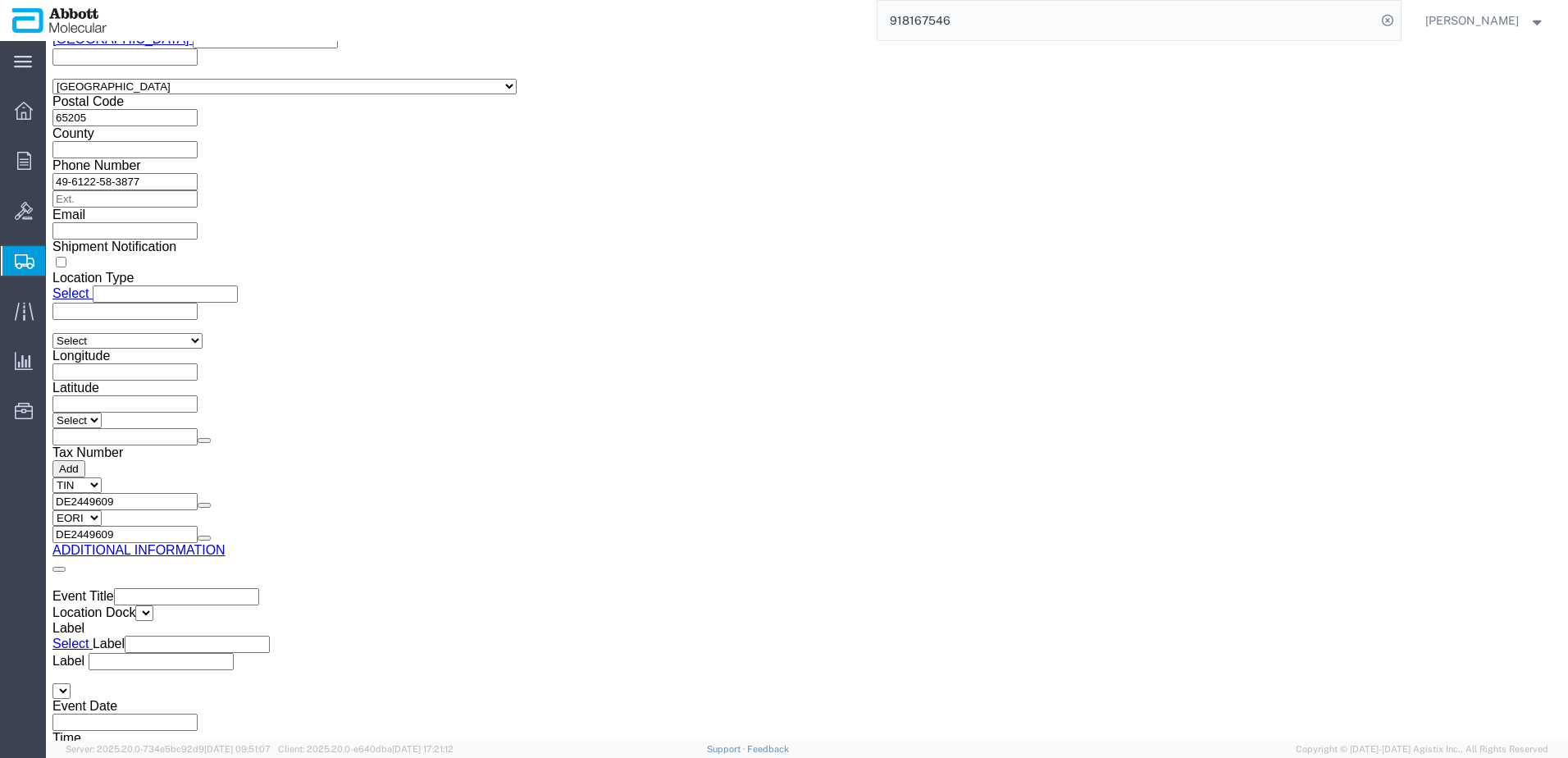
drag, startPoint x: 827, startPoint y: 548, endPoint x: 39, endPoint y: 358, distance: 810.6
click button "Upload"
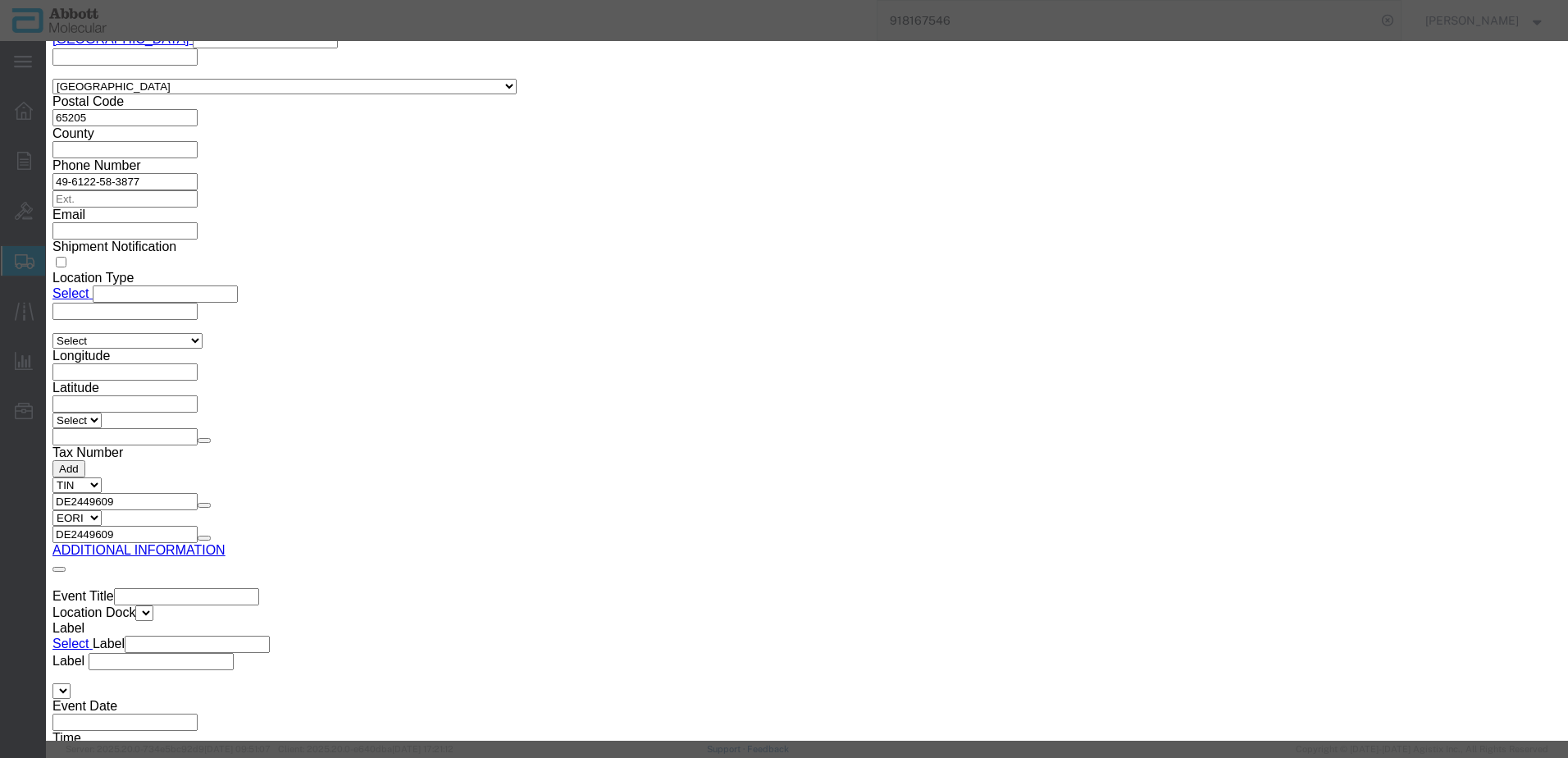
click button "Browse"
drag, startPoint x: 1160, startPoint y: 256, endPoint x: 1097, endPoint y: 230, distance: 68.2
click button "Upload"
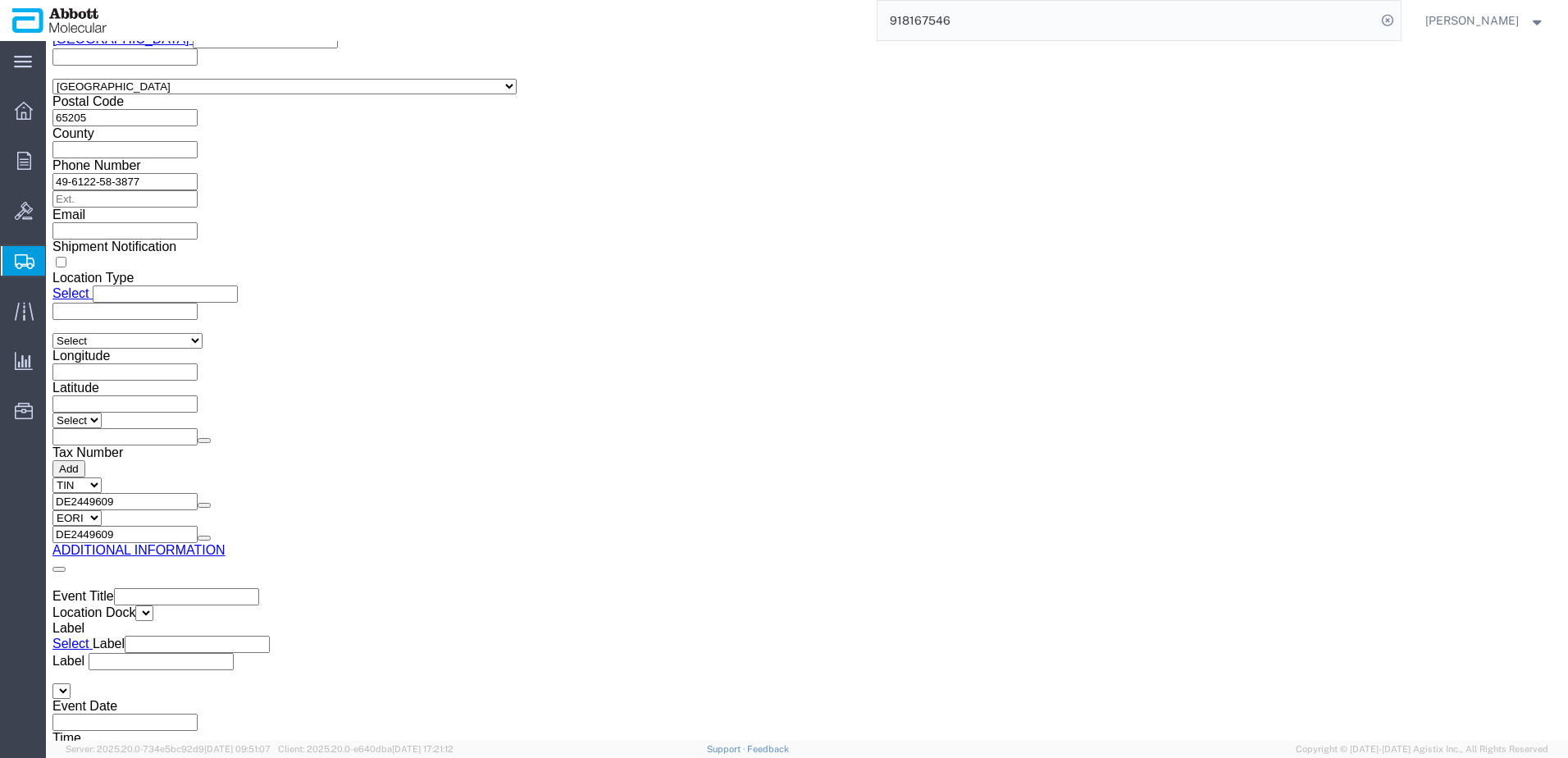
drag, startPoint x: 57, startPoint y: 21, endPoint x: 235, endPoint y: 16, distance: 178.1
click h1 "Shipment 57079463"
copy h1 "Shipment 57079463"
click button "Rate Shipment"
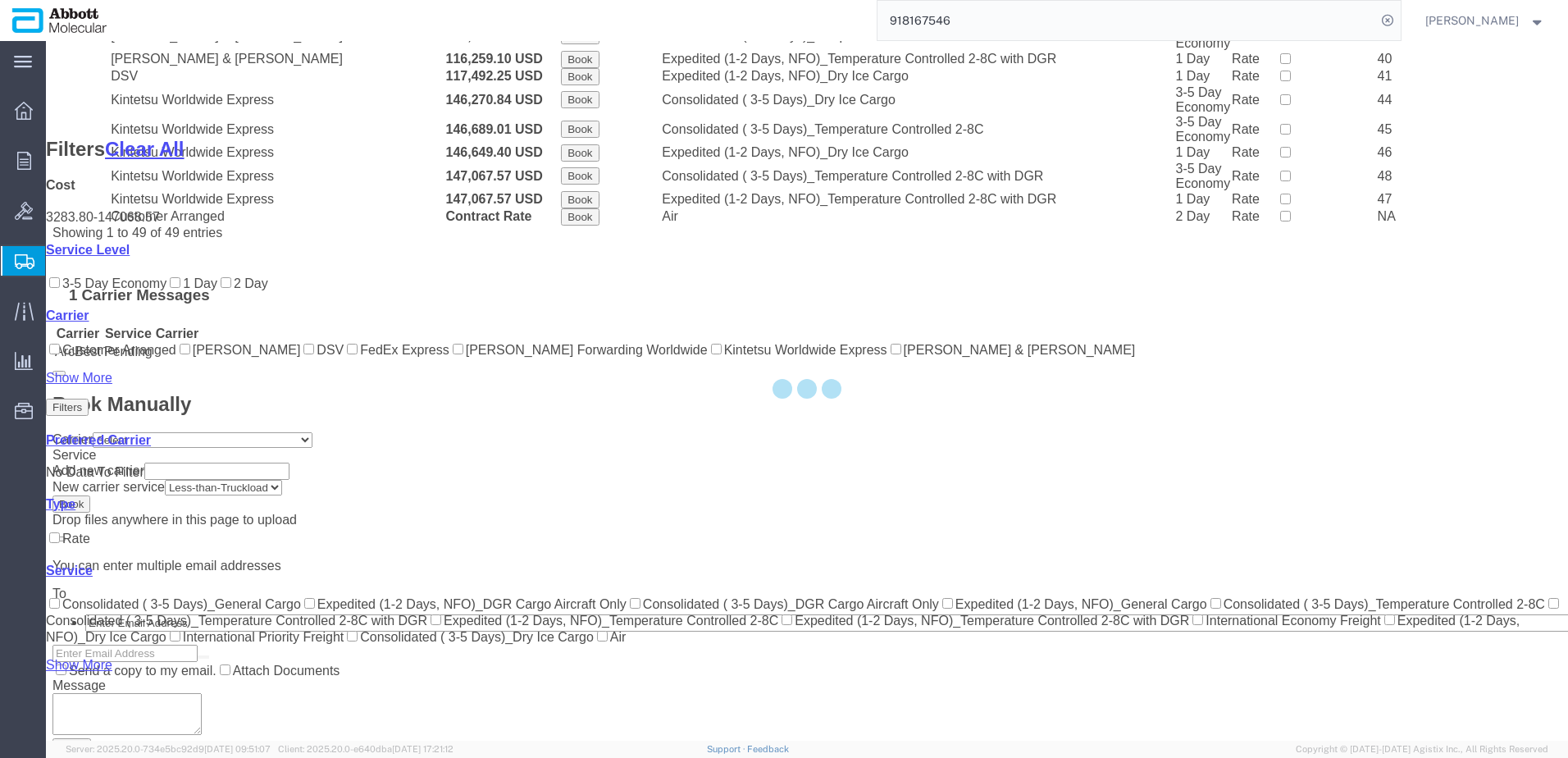
scroll to position [1198, 0]
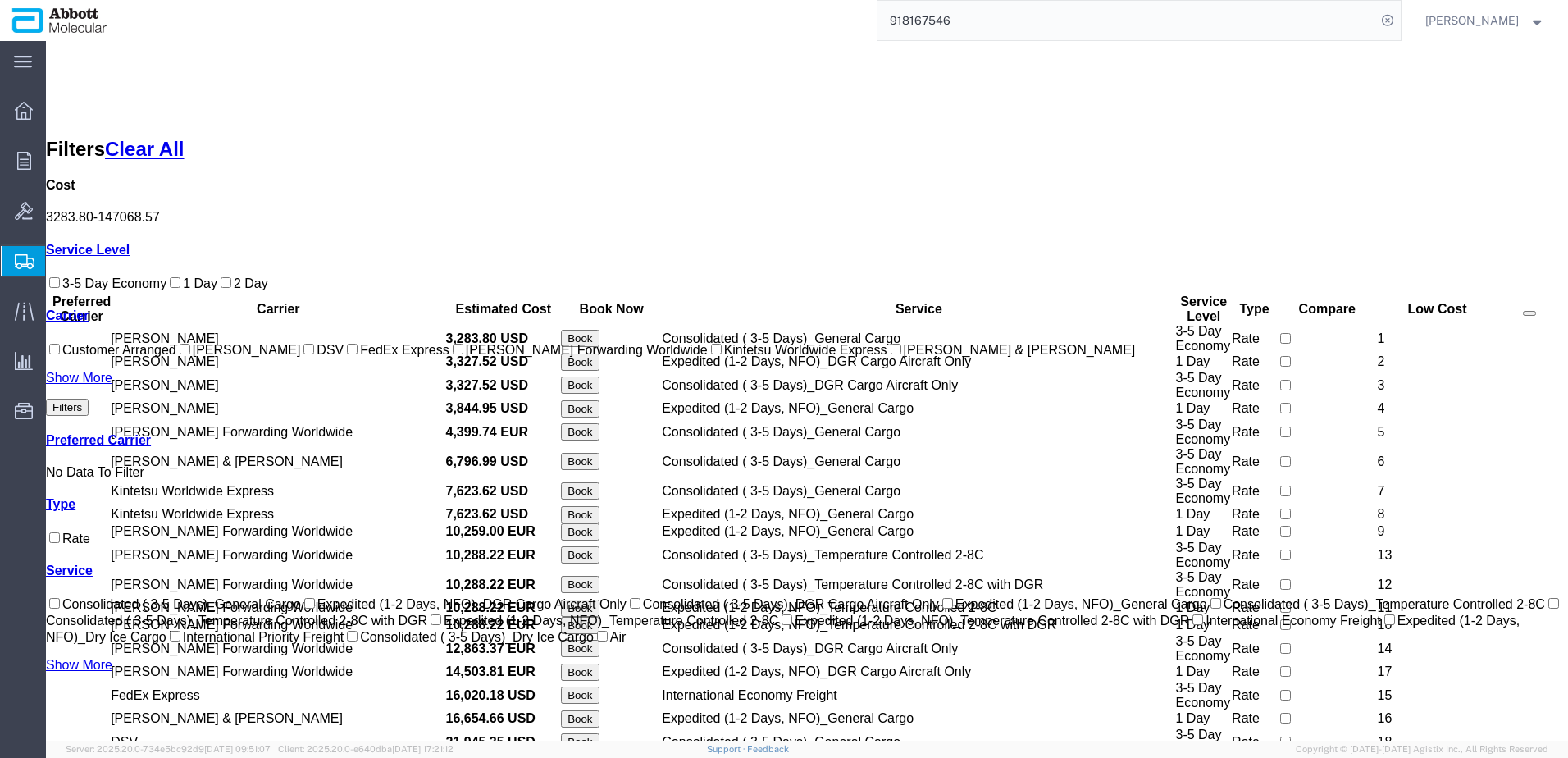
click at [453, 354] on input "JAS Forwarding Worldwide" at bounding box center [458, 350] width 11 height 11
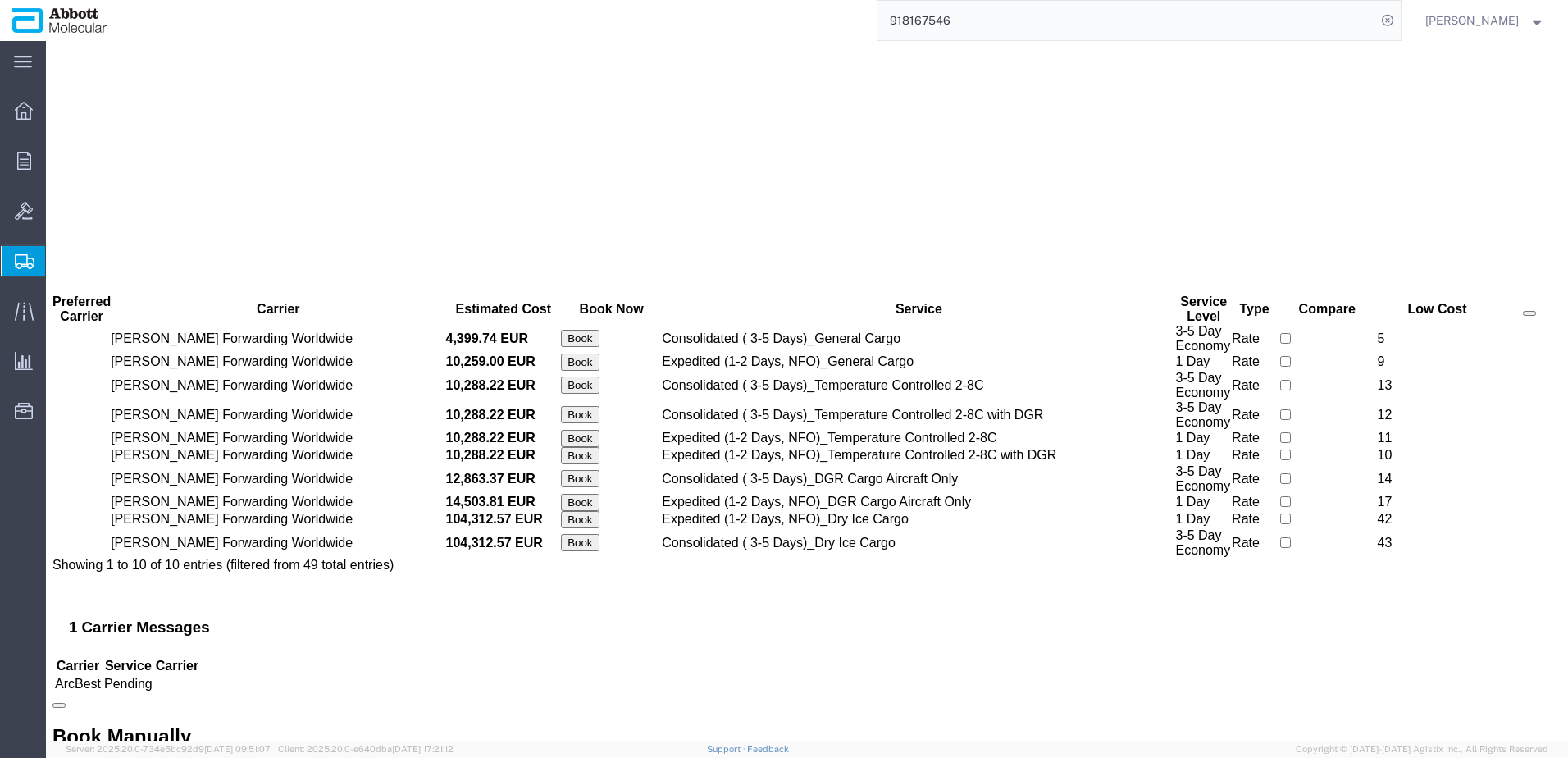
scroll to position [0, 0]
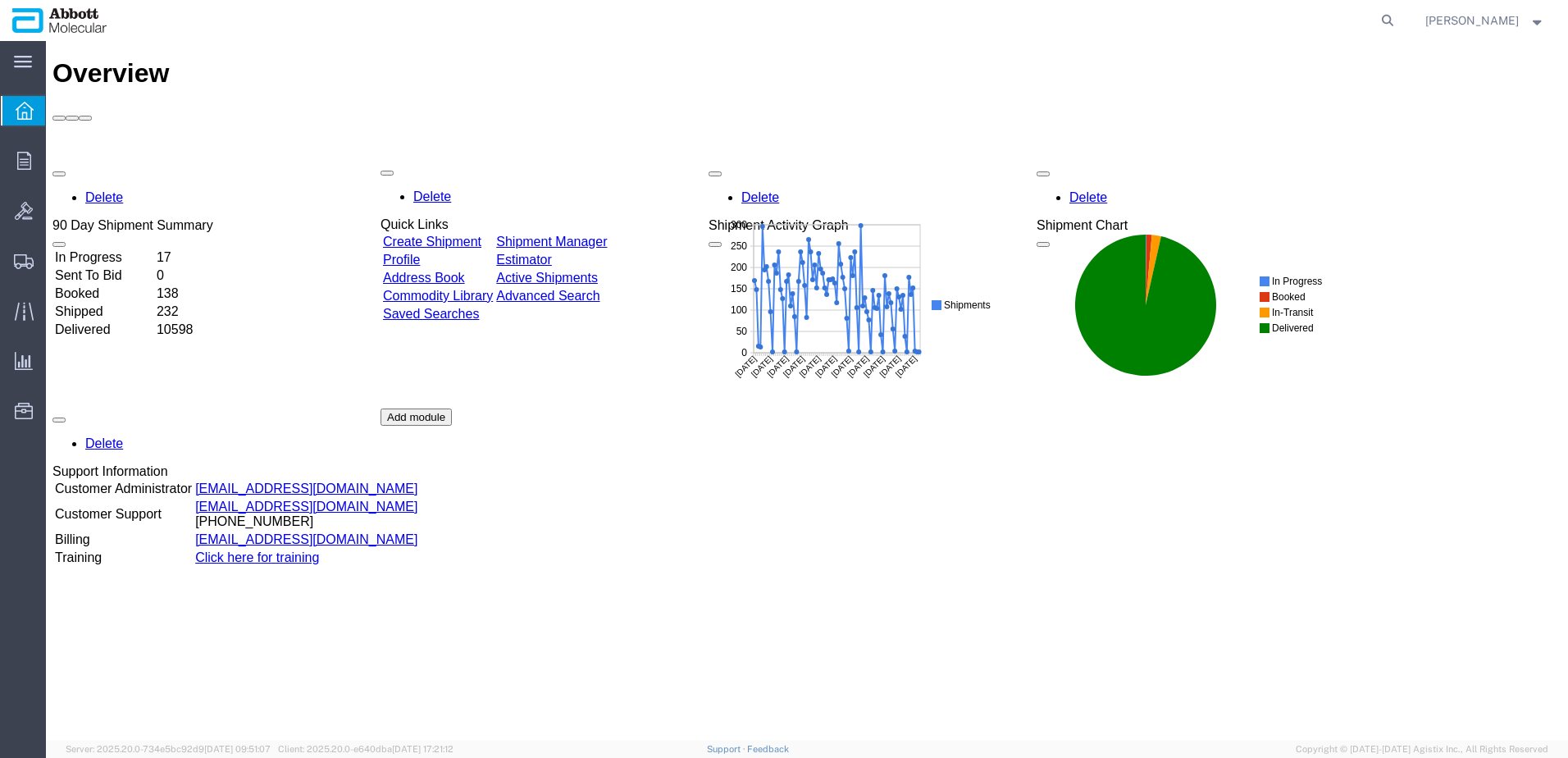
click at [467, 217] on div "Delete 90 Day Shipment Summary In Progress 17 Sent To Bid 0 Booked 138 Shipped …" at bounding box center [807, 408] width 1509 height 492
click at [488, 290] on link "Commodity Library" at bounding box center [438, 296] width 110 height 14
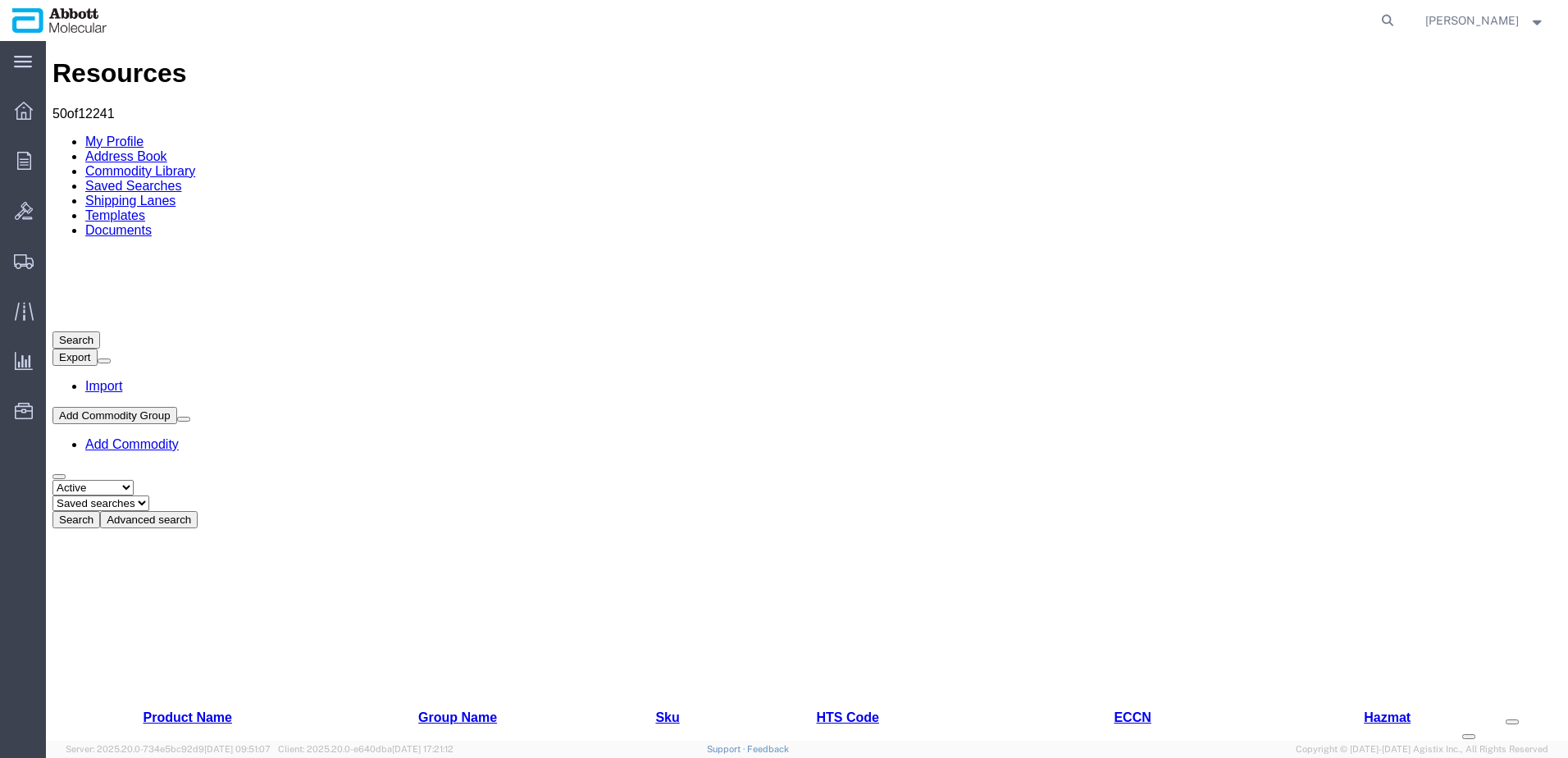
click at [198, 511] on button "Advanced search" at bounding box center [149, 520] width 98 height 17
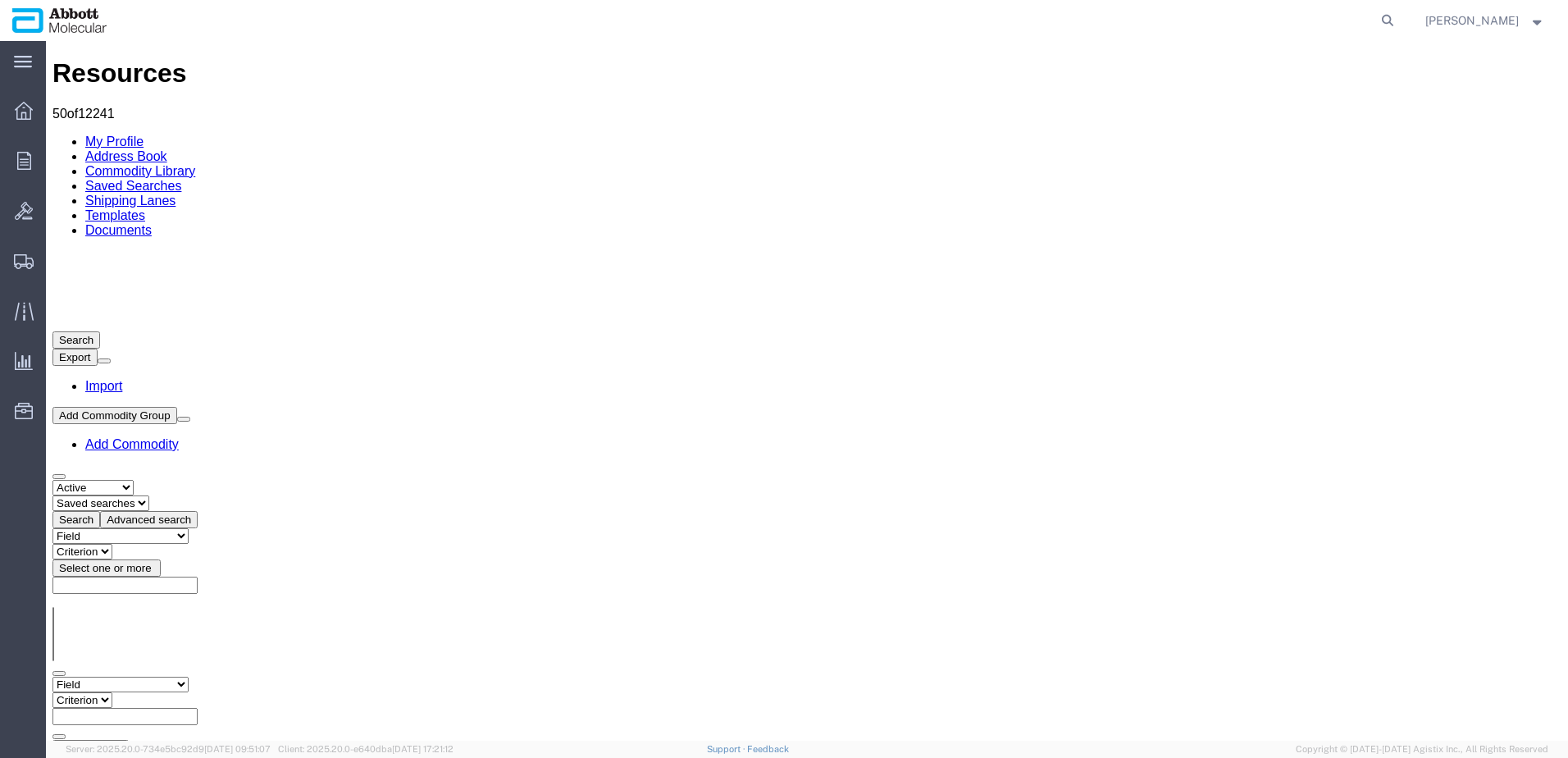
drag, startPoint x: 193, startPoint y: 215, endPoint x: 192, endPoint y: 223, distance: 8.1
click at [189, 677] on select "Field Class Commodity Category Commodity Group Commodity Quantity Commodity Val…" at bounding box center [120, 684] width 136 height 16
select select "productName"
click at [53, 677] on select "Field Class Commodity Category Commodity Group Commodity Quantity Commodity Val…" at bounding box center [120, 684] width 136 height 16
drag, startPoint x: 323, startPoint y: 212, endPoint x: 303, endPoint y: 223, distance: 22.8
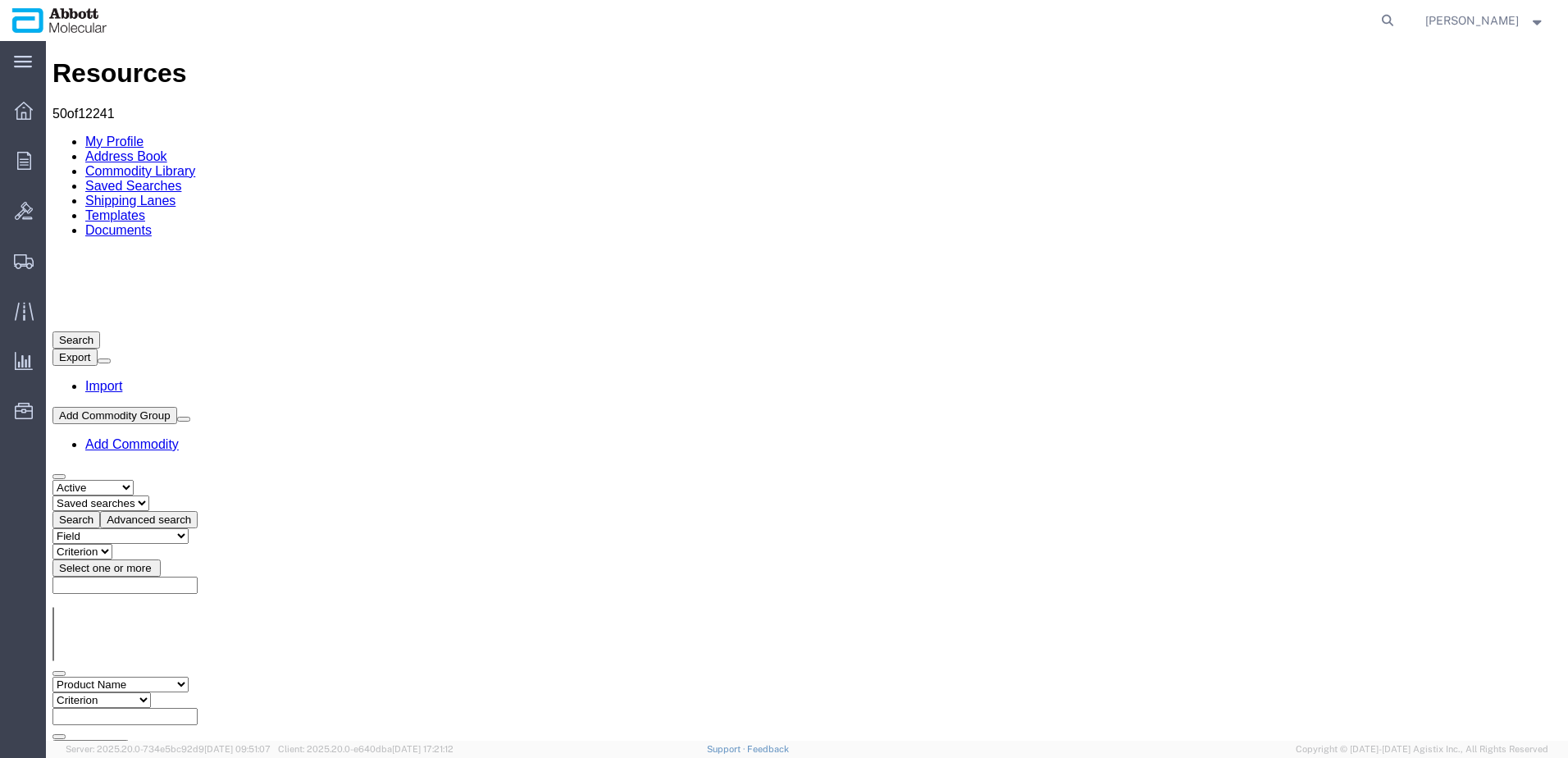
click at [151, 692] on select "Criterion contains does not contain is is blank is not blank starts with" at bounding box center [102, 700] width 99 height 16
select select "contains"
click at [151, 692] on select "Criterion contains does not contain is is blank is not blank starts with" at bounding box center [102, 700] width 99 height 16
click at [198, 708] on input "text" at bounding box center [125, 716] width 145 height 17
paste input "08K2466"
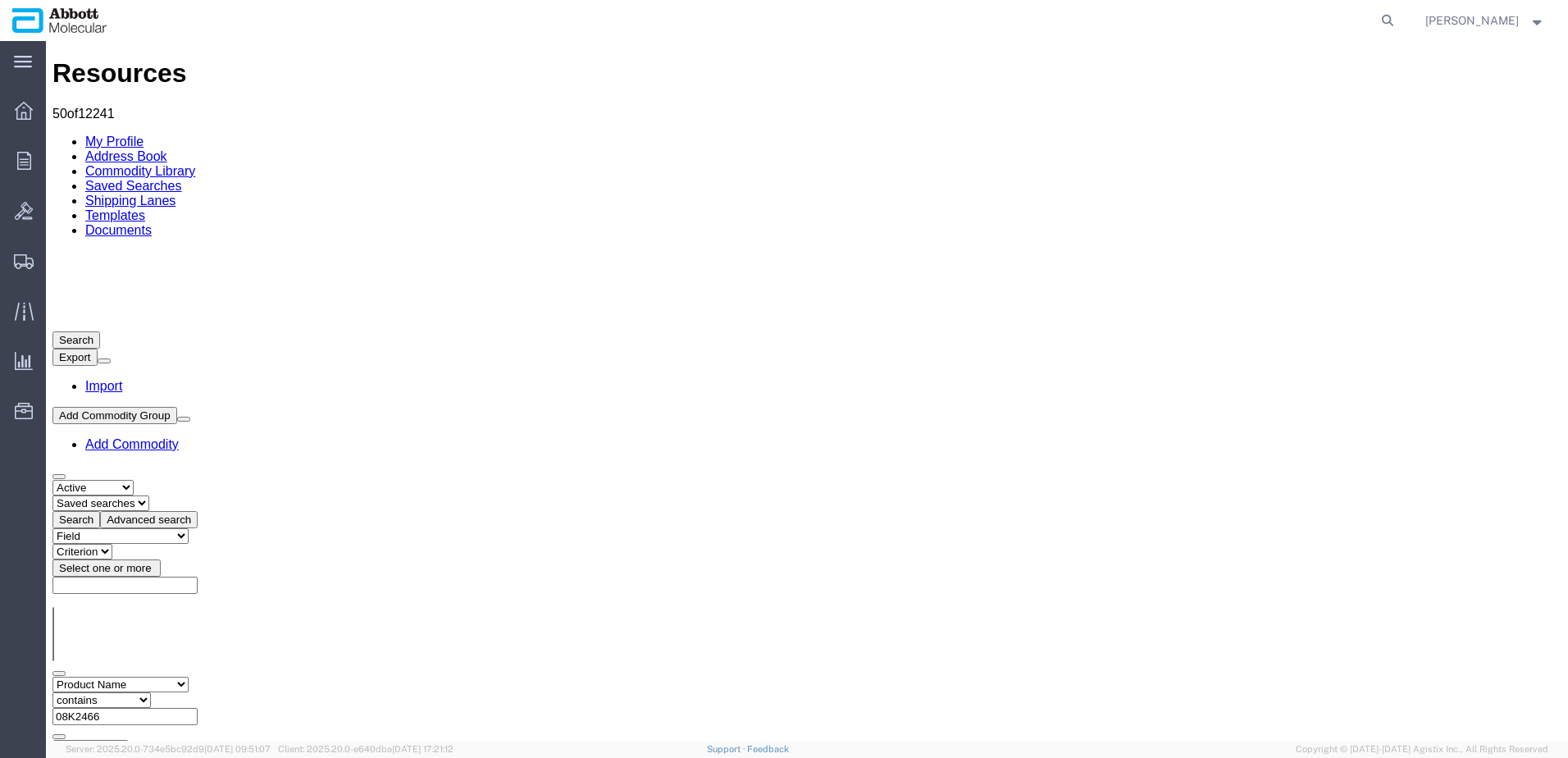
type input "08K2466"
click at [100, 757] on button "Search" at bounding box center [77, 765] width 47 height 17
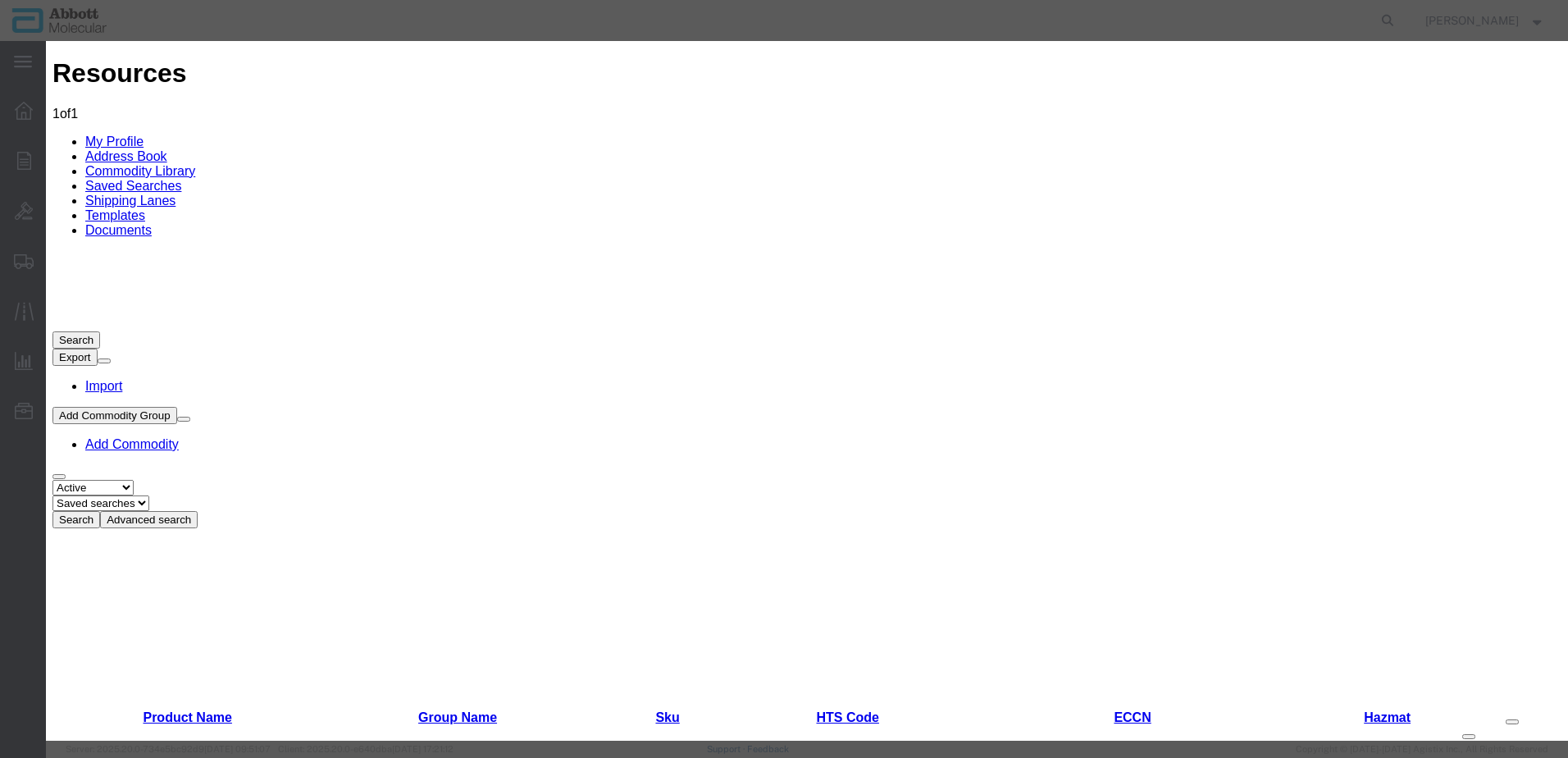
drag, startPoint x: 998, startPoint y: 127, endPoint x: 873, endPoint y: 133, distance: 125.1
type input "EAR99"
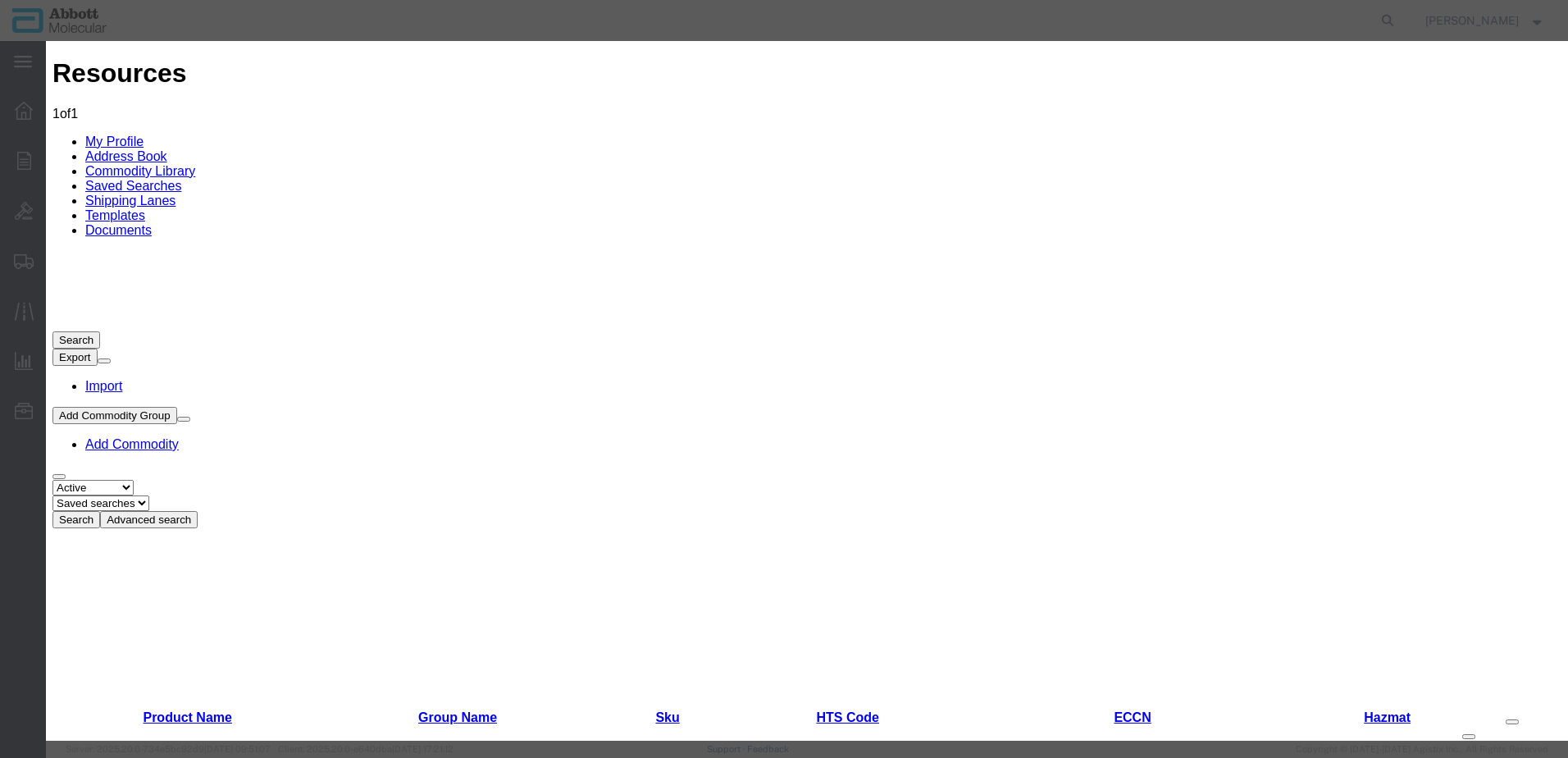
scroll to position [0, 0]
drag, startPoint x: 1036, startPoint y: 129, endPoint x: 876, endPoint y: 133, distance: 160.0
type input "RT HCV GT2 PROT W UNG IVD"
